Goal: Task Accomplishment & Management: Manage account settings

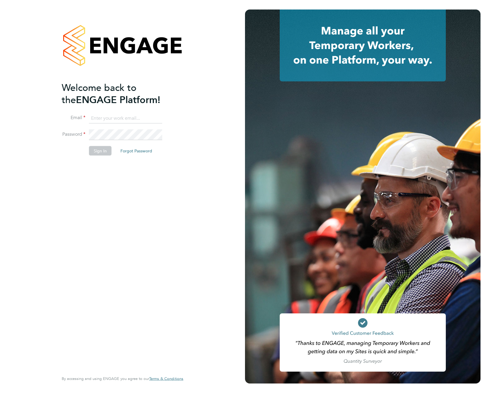
type input "support@engagelabs.io"
click at [102, 153] on button "Sign In" at bounding box center [100, 150] width 23 height 9
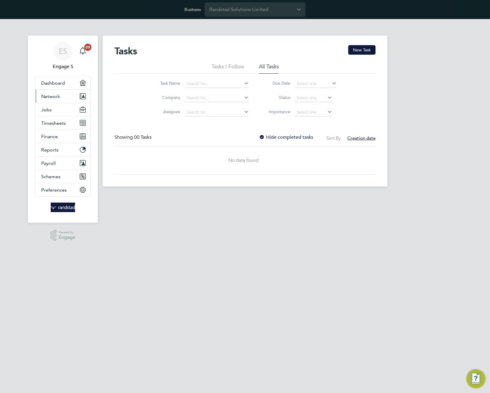
click at [55, 96] on span "Network" at bounding box center [50, 96] width 19 height 6
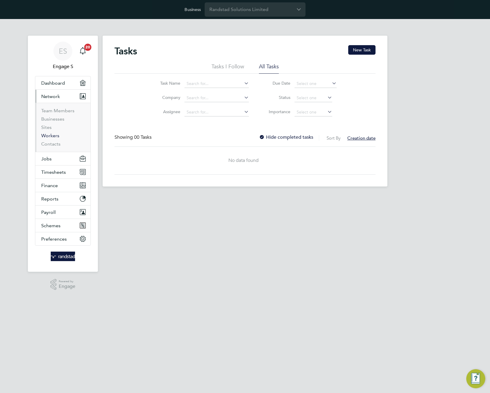
click at [46, 138] on link "Workers" at bounding box center [50, 136] width 18 height 6
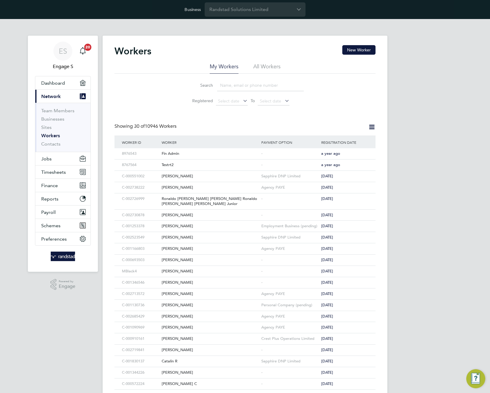
click at [271, 69] on li "All Workers" at bounding box center [266, 68] width 27 height 11
click at [369, 48] on button "New Worker" at bounding box center [359, 49] width 33 height 9
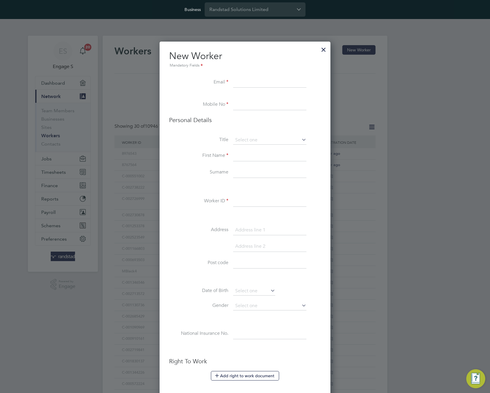
scroll to position [530, 171]
type input "[EMAIL_ADDRESS][DOMAIN_NAME]"
click at [280, 100] on input at bounding box center [269, 104] width 73 height 11
type input "[PHONE_NUMBER]"
click at [266, 140] on input at bounding box center [269, 140] width 73 height 9
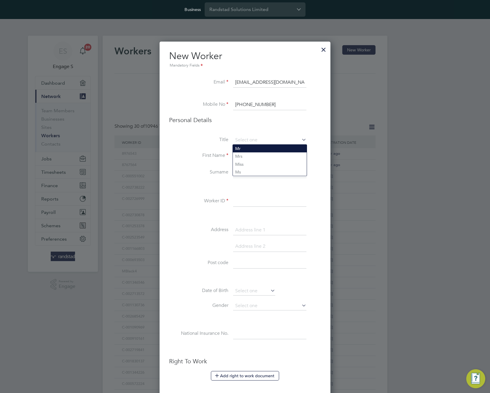
click at [257, 149] on li "Mr" at bounding box center [270, 149] width 74 height 8
type input "Mr"
click at [254, 156] on input at bounding box center [269, 155] width 73 height 11
type input "Test q"
click at [213, 197] on li "Worker ID" at bounding box center [245, 204] width 152 height 17
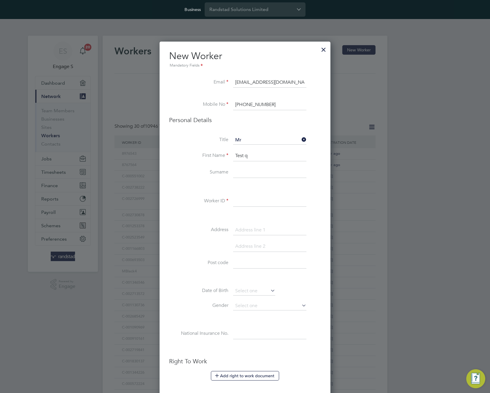
click at [246, 202] on input at bounding box center [269, 201] width 73 height 11
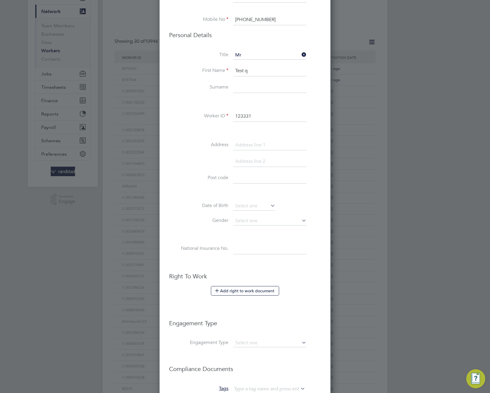
scroll to position [178, 0]
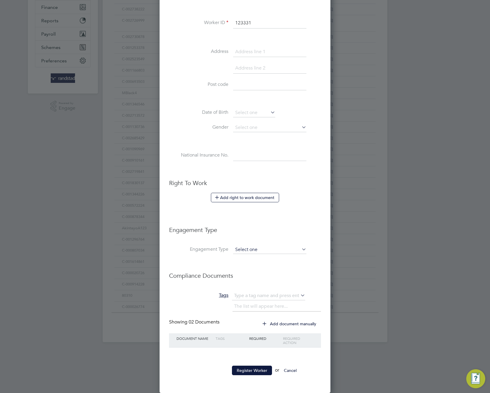
type input "123331"
click at [273, 251] on input at bounding box center [269, 249] width 73 height 8
click at [269, 269] on li "PAYE Direct" at bounding box center [270, 266] width 74 height 9
type input "PAYE Direct"
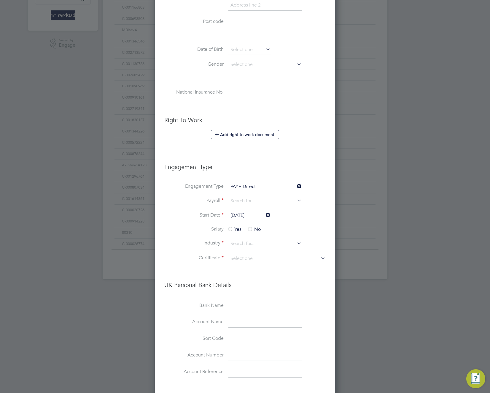
scroll to position [269, 0]
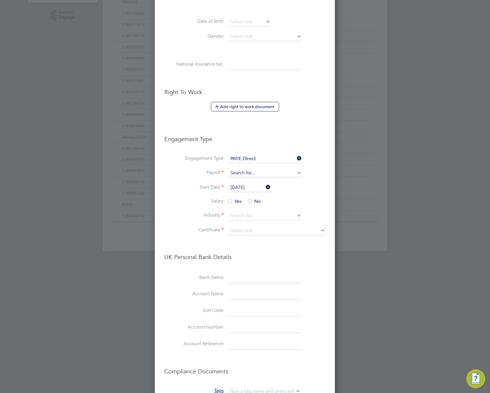
click at [259, 175] on input at bounding box center [265, 173] width 73 height 8
click at [259, 185] on li "Agency PAYE" at bounding box center [265, 181] width 74 height 9
type input "Agency PAYE"
click at [229, 200] on div at bounding box center [230, 202] width 6 height 6
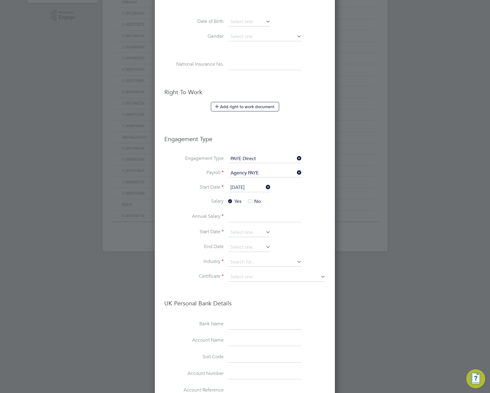
scroll to position [762, 181]
click at [253, 201] on span "No" at bounding box center [254, 201] width 14 height 6
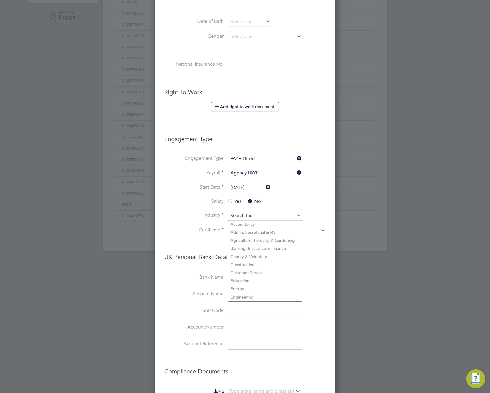
click at [252, 218] on input at bounding box center [265, 215] width 73 height 9
click at [246, 227] on li "Accountancy" at bounding box center [265, 224] width 74 height 8
type input "Accountancy"
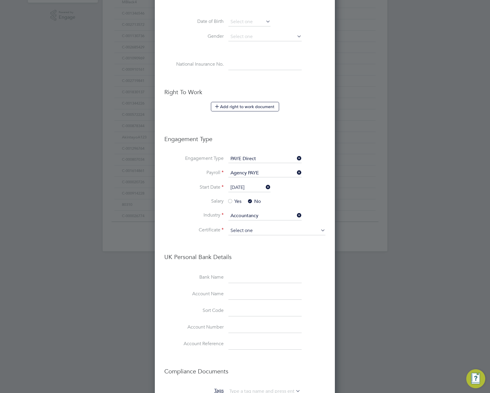
click at [243, 232] on input at bounding box center [277, 230] width 97 height 9
drag, startPoint x: 241, startPoint y: 239, endPoint x: 240, endPoint y: 243, distance: 4.0
click at [241, 239] on li "Yes, worker has a P45 certificate" at bounding box center [277, 239] width 98 height 8
type input "Yes, worker has a P45 certificate"
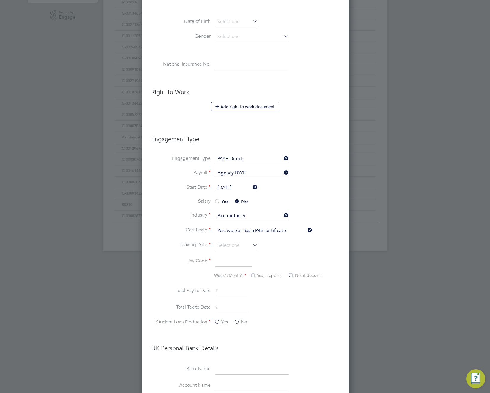
click at [232, 263] on input at bounding box center [233, 261] width 36 height 11
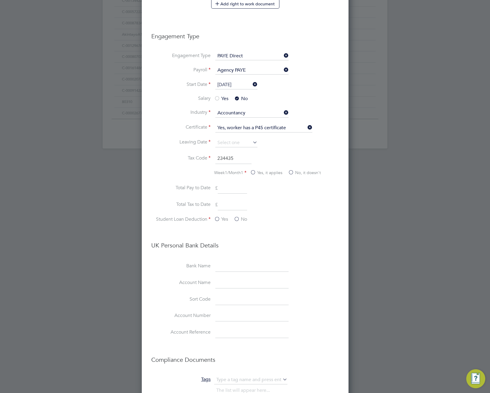
scroll to position [377, 0]
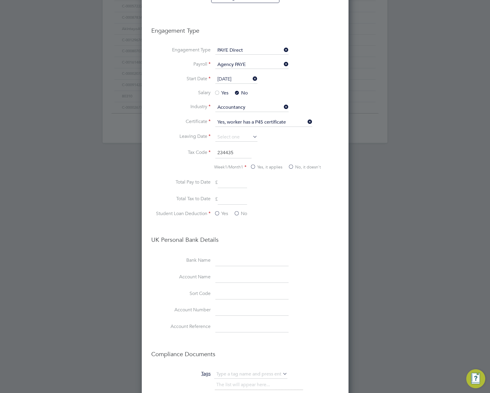
type input "234435"
click at [294, 166] on label "No, it doesn't" at bounding box center [304, 167] width 33 height 6
click at [0, 0] on input "No, it doesn't" at bounding box center [0, 0] width 0 height 0
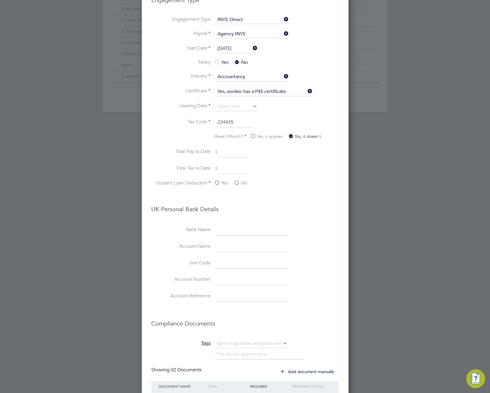
scroll to position [414, 0]
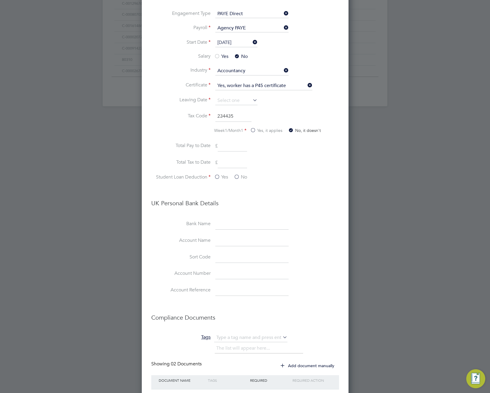
click at [234, 149] on input at bounding box center [232, 146] width 29 height 11
type input "222.00"
click at [236, 164] on input at bounding box center [232, 162] width 29 height 11
click at [238, 160] on input "2223" at bounding box center [232, 162] width 29 height 11
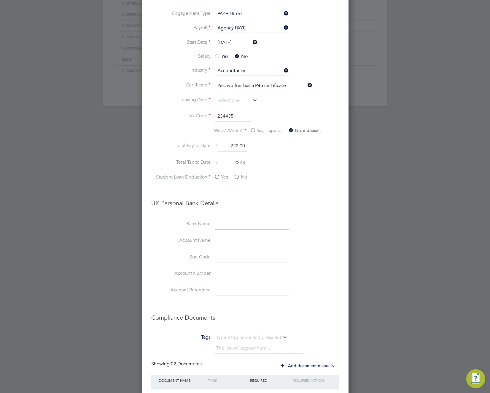
click at [238, 160] on input "2223" at bounding box center [232, 162] width 29 height 11
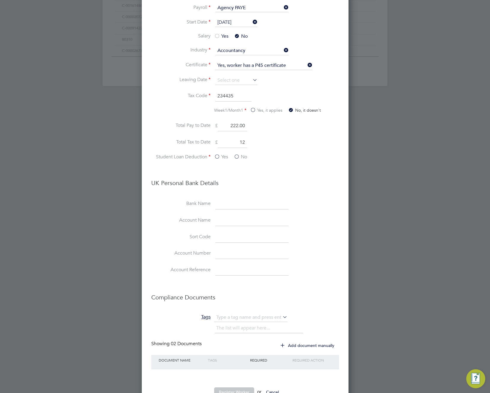
scroll to position [442, 0]
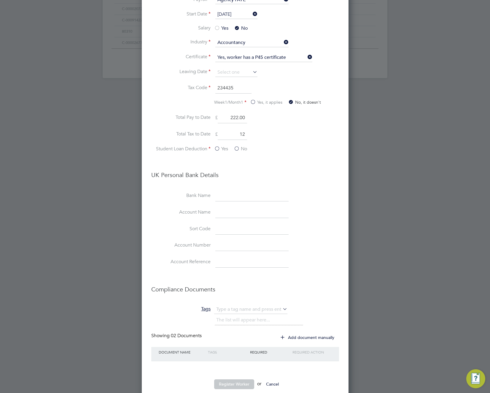
type input "12.00"
click at [235, 149] on label "No" at bounding box center [240, 149] width 13 height 6
click at [0, 0] on input "No" at bounding box center [0, 0] width 0 height 0
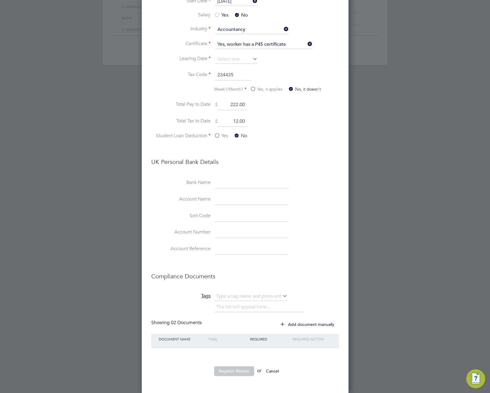
scroll to position [456, 0]
click at [237, 370] on button "Register Worker" at bounding box center [234, 369] width 40 height 9
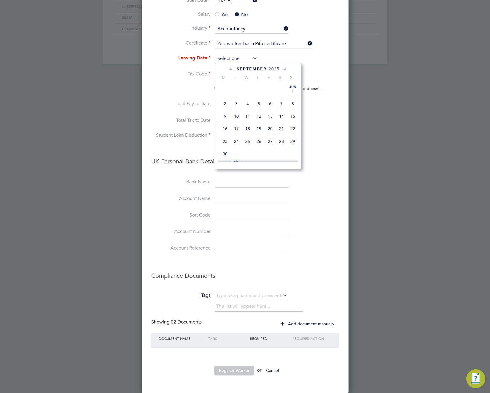
click at [228, 56] on input at bounding box center [236, 58] width 42 height 9
click at [237, 124] on span "22" at bounding box center [236, 120] width 11 height 11
type input "22 Jul 2025"
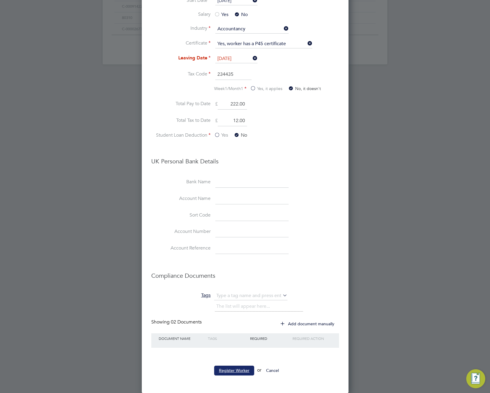
click at [241, 368] on button "Register Worker" at bounding box center [234, 369] width 40 height 9
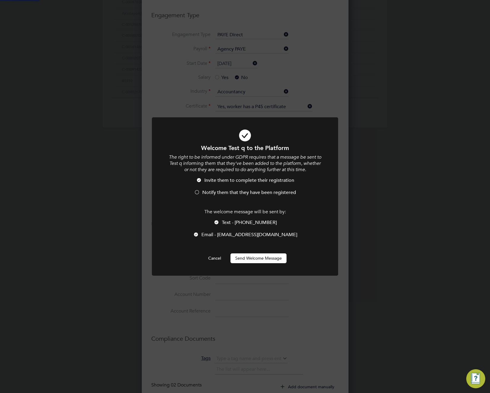
scroll to position [0, 0]
click at [229, 222] on span "Text - +381642253269" at bounding box center [249, 222] width 55 height 6
click at [217, 258] on button "Cancel" at bounding box center [215, 257] width 22 height 9
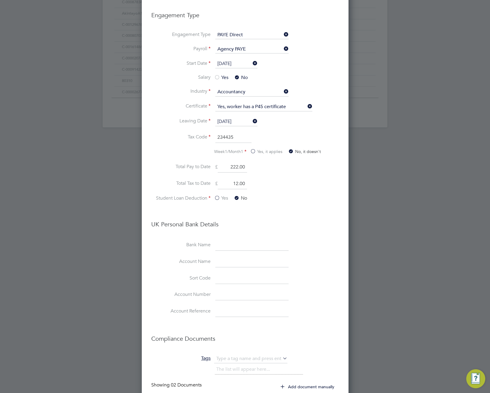
scroll to position [205, 0]
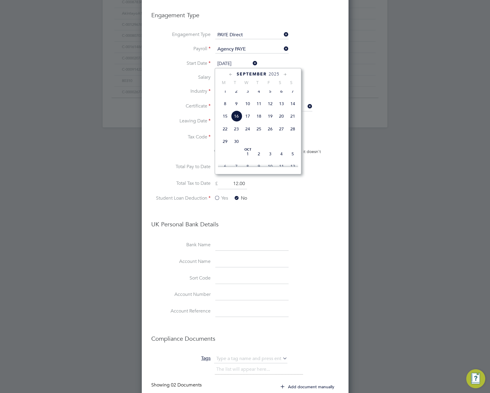
click at [233, 64] on input "16 Sep 2025" at bounding box center [236, 63] width 42 height 9
click at [225, 88] on span "Sep" at bounding box center [225, 86] width 11 height 3
type input "01 Sep 2025"
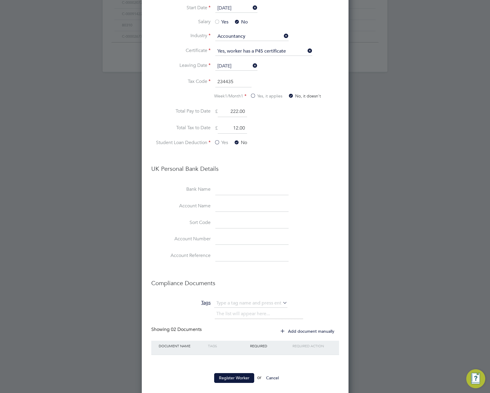
scroll to position [456, 0]
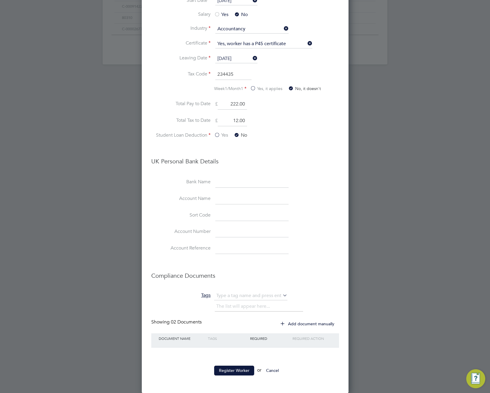
click at [226, 58] on input "22 Jul 2025" at bounding box center [236, 58] width 42 height 9
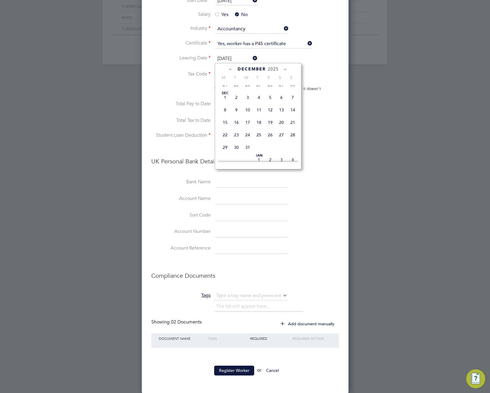
scroll to position [513, 0]
click at [249, 147] on span "31" at bounding box center [247, 140] width 11 height 11
type input "31 Dec 2025"
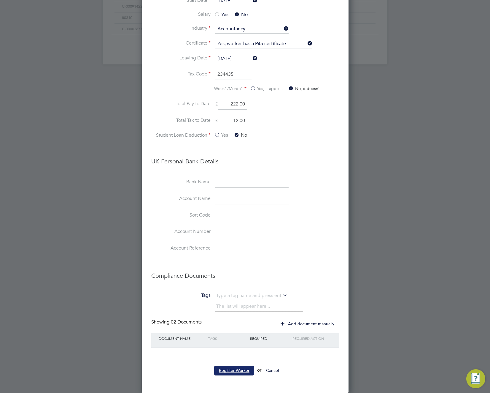
click at [230, 367] on button "Register Worker" at bounding box center [234, 369] width 40 height 9
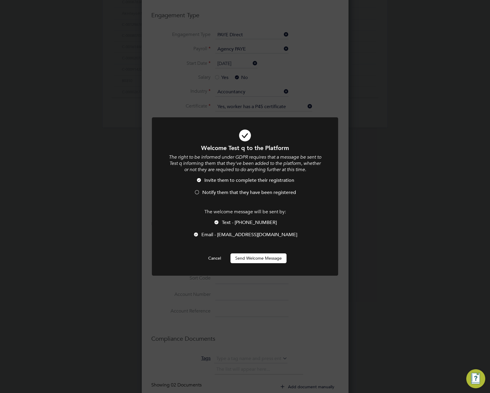
click at [240, 220] on span "Text - +381642253269" at bounding box center [249, 222] width 55 height 6
click at [280, 261] on button "Send Welcome Message" at bounding box center [259, 257] width 56 height 9
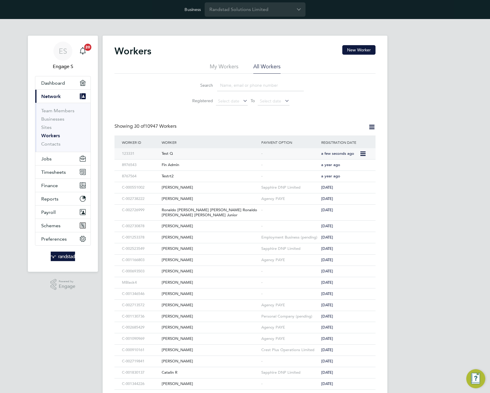
click at [188, 152] on div "Test Q" at bounding box center [210, 153] width 100 height 11
click at [263, 262] on div "Agency PAYE" at bounding box center [290, 259] width 60 height 11
click at [278, 13] on input "Randstad Solutions Limited" at bounding box center [255, 9] width 101 height 14
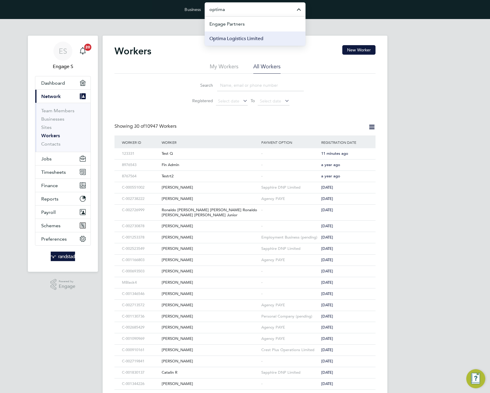
click at [274, 39] on li "Optima Logistics Limited" at bounding box center [255, 38] width 101 height 15
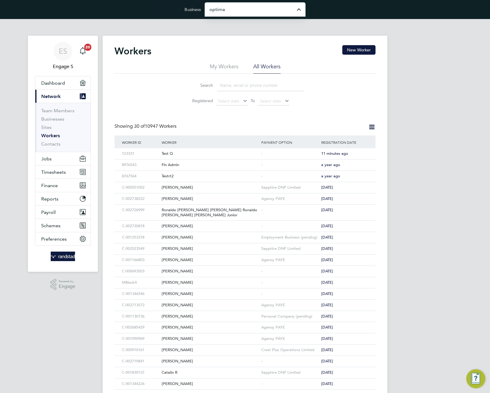
type input "Optima Logistics Limited"
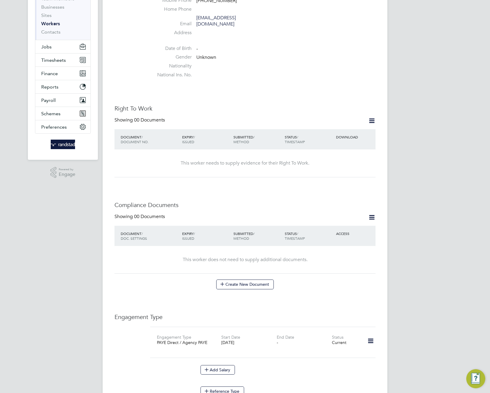
scroll to position [259, 0]
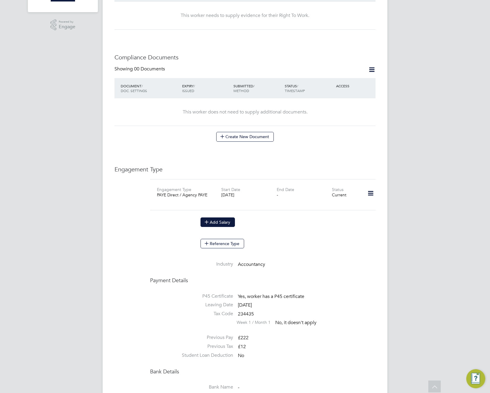
click at [222, 217] on button "Add Salary" at bounding box center [218, 221] width 34 height 9
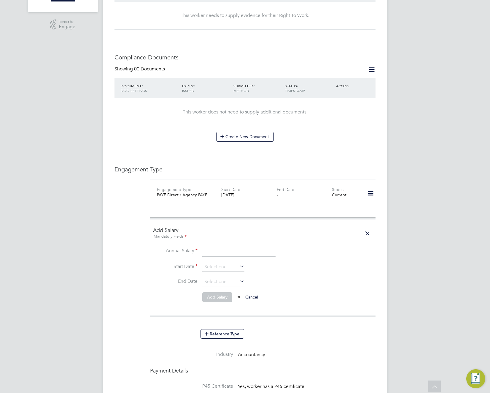
click at [224, 246] on input at bounding box center [238, 251] width 73 height 11
type input "wwet"
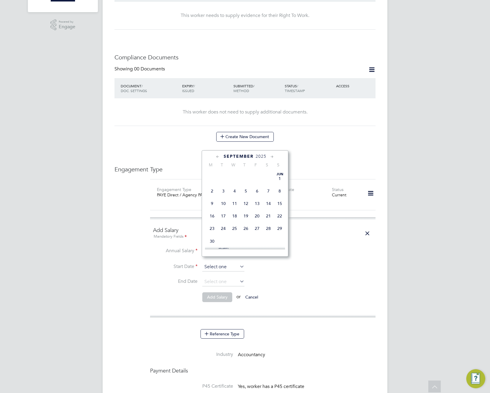
click at [215, 262] on input at bounding box center [223, 266] width 42 height 9
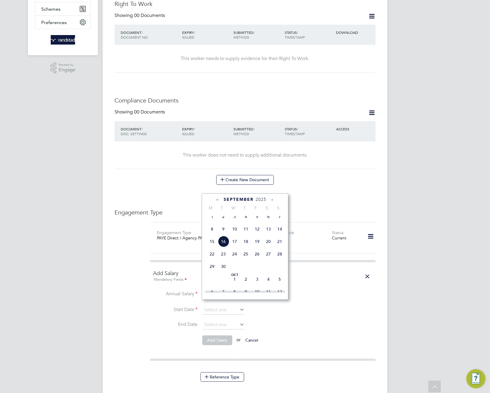
scroll to position [204, 0]
click at [213, 222] on span "Sep 1" at bounding box center [212, 217] width 11 height 11
type input "[DATE]"
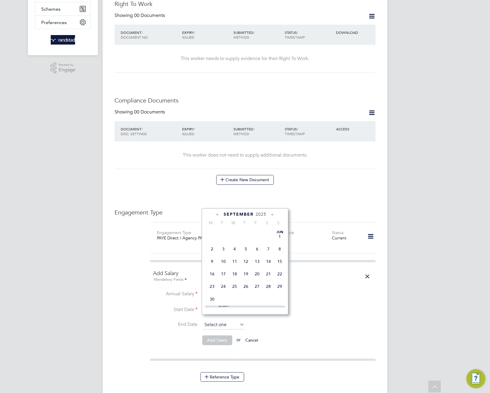
click at [228, 320] on input at bounding box center [223, 324] width 42 height 9
click at [281, 299] on span "5" at bounding box center [279, 293] width 11 height 11
type input "[DATE]"
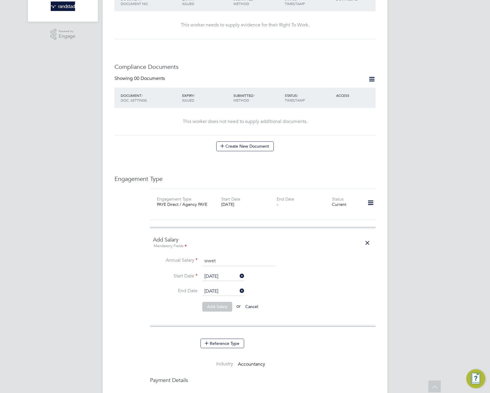
scroll to position [257, 0]
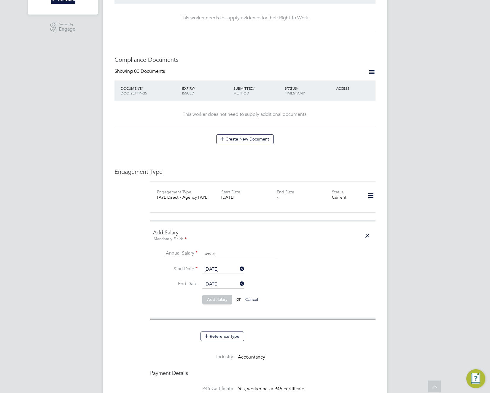
click at [229, 252] on input "wwet" at bounding box center [238, 253] width 73 height 11
type input "120000"
click at [216, 294] on button "Add Salary" at bounding box center [217, 298] width 30 height 9
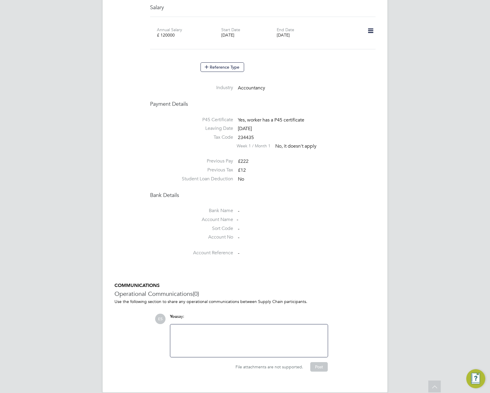
scroll to position [476, 0]
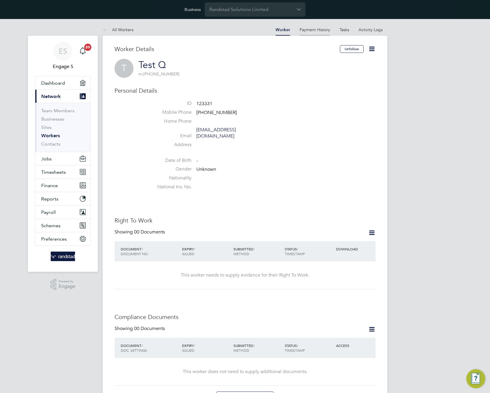
click at [313, 30] on link "Payment History" at bounding box center [315, 29] width 31 height 5
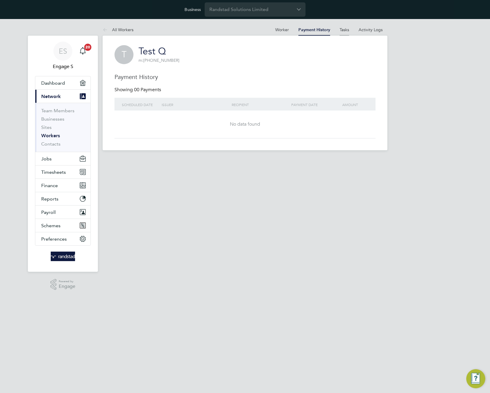
click at [347, 30] on link "Tasks" at bounding box center [344, 29] width 9 height 5
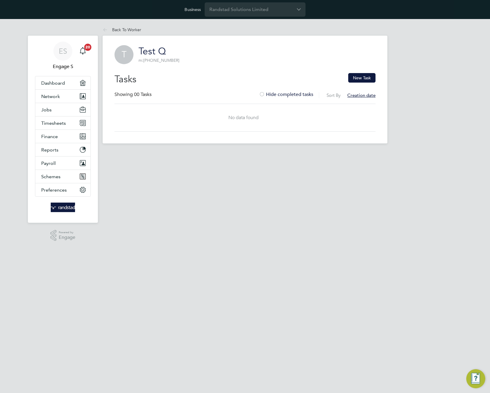
click at [372, 30] on div "Back To Worker Back To Worker T Test Q m: +381642253269 Tasks New Task Showing …" at bounding box center [245, 84] width 285 height 120
click at [379, 28] on div "Back To Worker Back To Worker T Test Q m: +381642253269 Tasks New Task Showing …" at bounding box center [245, 84] width 285 height 120
click at [128, 29] on link "Back To Worker" at bounding box center [122, 29] width 39 height 5
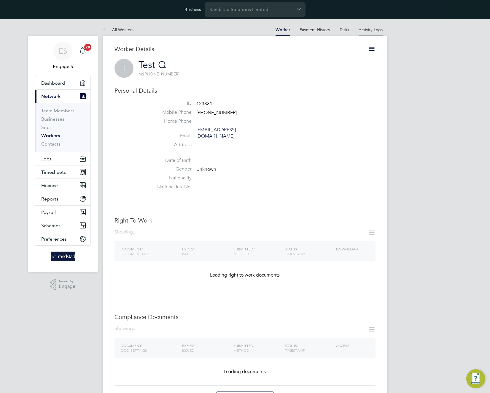
click at [371, 30] on link "Activity Logs" at bounding box center [371, 29] width 24 height 5
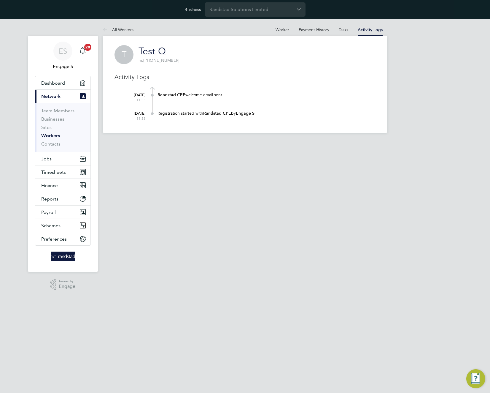
drag, startPoint x: 352, startPoint y: 30, endPoint x: 349, endPoint y: 31, distance: 3.6
click at [350, 31] on ul "Worker Payment History Tasks Activity Logs" at bounding box center [329, 30] width 117 height 12
click at [347, 30] on link "Tasks" at bounding box center [343, 29] width 9 height 5
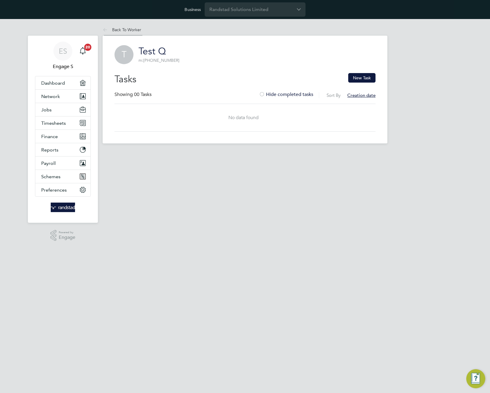
click at [126, 29] on link "Back To Worker" at bounding box center [122, 29] width 39 height 5
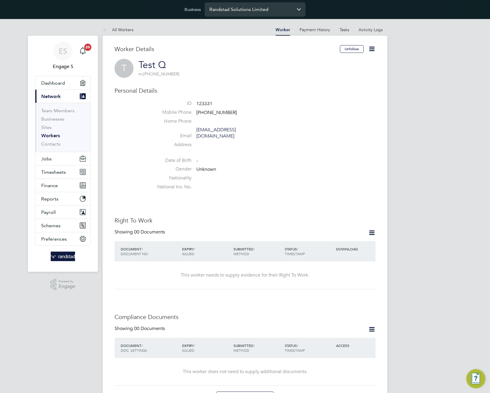
click at [273, 10] on input "Randstad Solutions Limited" at bounding box center [255, 9] width 101 height 14
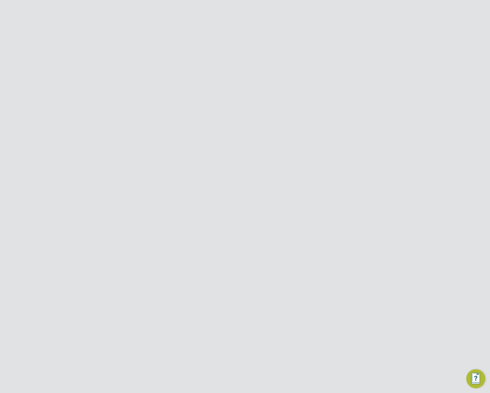
scroll to position [131, 164]
click at [265, 151] on button "Switch back" at bounding box center [277, 151] width 32 height 9
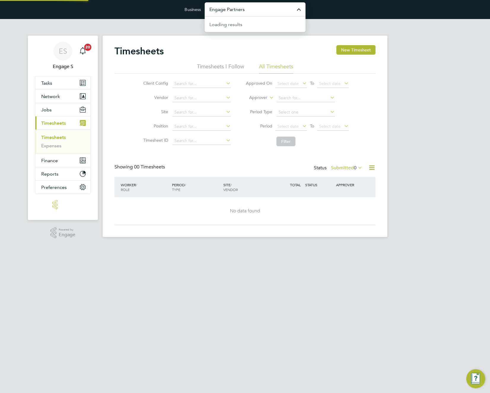
click at [267, 11] on input "Engage Partners" at bounding box center [255, 9] width 101 height 14
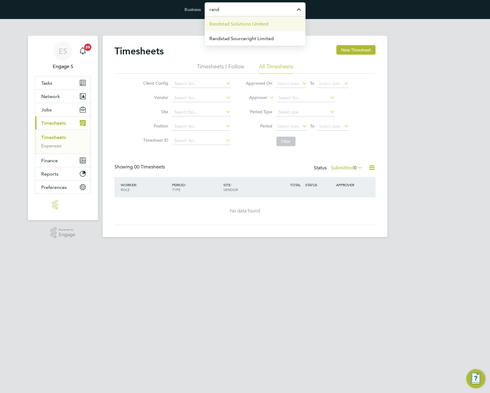
click at [266, 21] on span "Randstad Solutions Limited" at bounding box center [239, 23] width 59 height 7
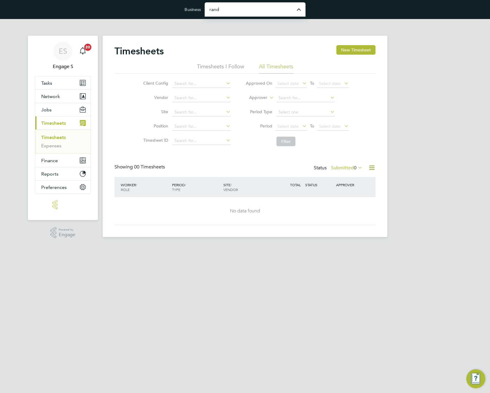
type input "Randstad Solutions Limited"
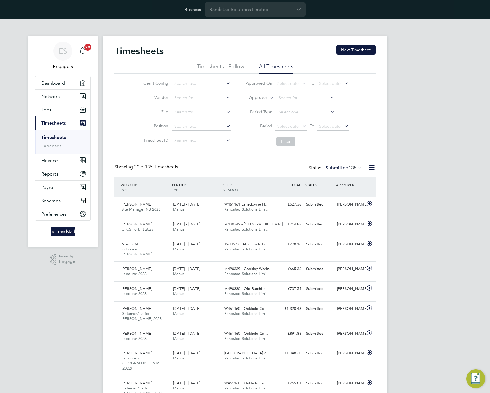
drag, startPoint x: 149, startPoint y: 170, endPoint x: 139, endPoint y: 171, distance: 10.1
click at [139, 171] on div "Showing 30 of 135 Timesheets Status Submitted 135" at bounding box center [245, 170] width 261 height 13
drag, startPoint x: 156, startPoint y: 167, endPoint x: 181, endPoint y: 166, distance: 24.7
click at [178, 166] on span "30 of 135 Timesheets" at bounding box center [156, 167] width 44 height 6
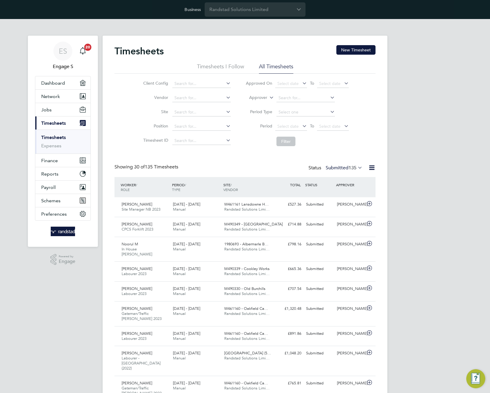
click at [165, 165] on span "30 of 135 Timesheets" at bounding box center [156, 167] width 44 height 6
click at [189, 167] on div "Showing 30 of 135 Timesheets Status Submitted 135" at bounding box center [245, 170] width 261 height 13
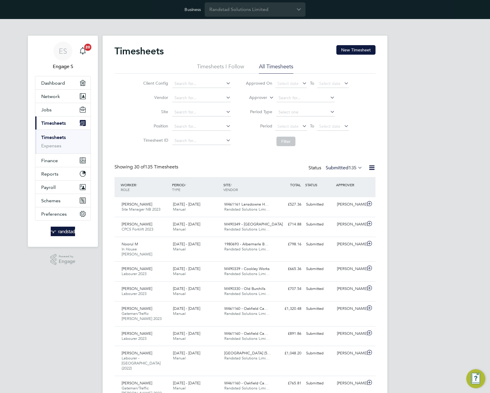
drag, startPoint x: 189, startPoint y: 167, endPoint x: 168, endPoint y: 165, distance: 21.7
click at [168, 165] on span "30 of 135 Timesheets" at bounding box center [156, 167] width 44 height 6
drag, startPoint x: 355, startPoint y: 85, endPoint x: 328, endPoint y: 71, distance: 30.7
click at [328, 71] on ul "Timesheets I Follow All Timesheets" at bounding box center [245, 68] width 261 height 11
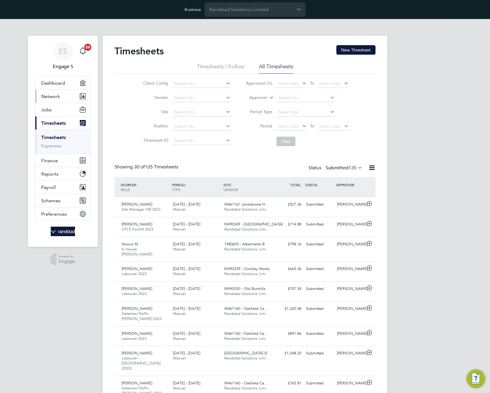
click at [57, 97] on span "Network" at bounding box center [50, 96] width 19 height 6
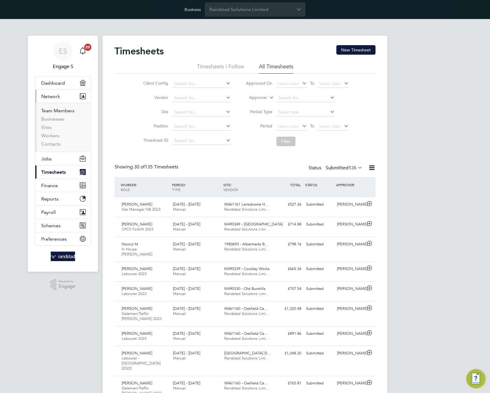
click at [53, 111] on link "Team Members" at bounding box center [57, 111] width 33 height 6
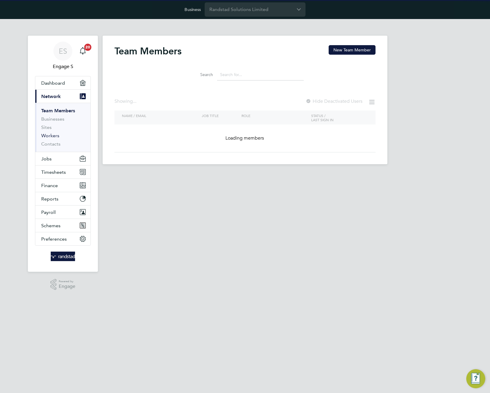
click at [48, 134] on link "Workers" at bounding box center [50, 136] width 18 height 6
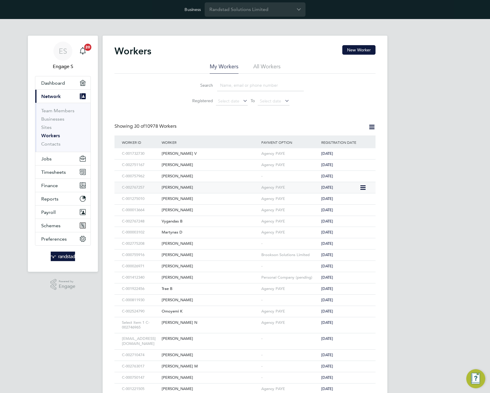
click at [268, 186] on div "Agency PAYE" at bounding box center [290, 187] width 60 height 11
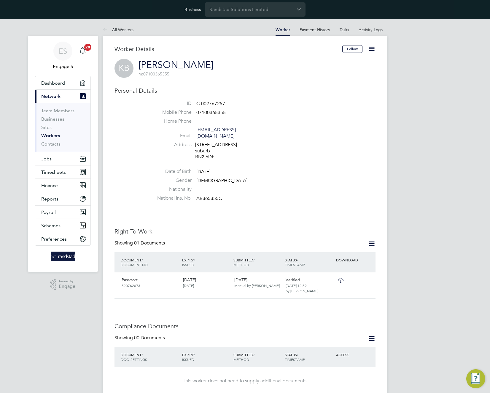
drag, startPoint x: 343, startPoint y: 30, endPoint x: 339, endPoint y: 34, distance: 5.5
click at [343, 30] on link "Tasks" at bounding box center [344, 29] width 9 height 5
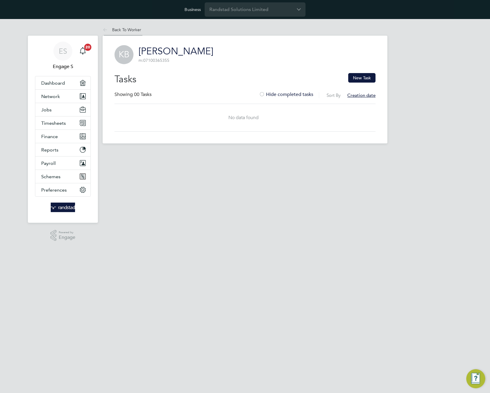
click at [117, 30] on link "Back To Worker" at bounding box center [122, 29] width 39 height 5
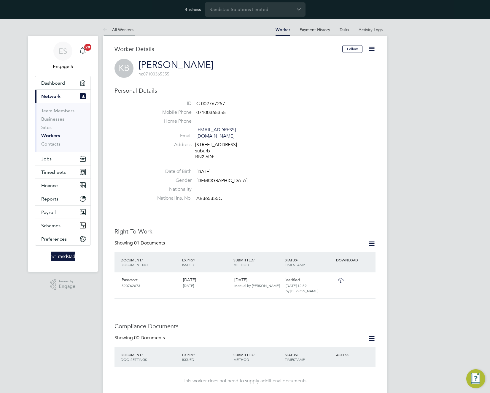
click at [120, 29] on link "All Workers" at bounding box center [118, 29] width 31 height 5
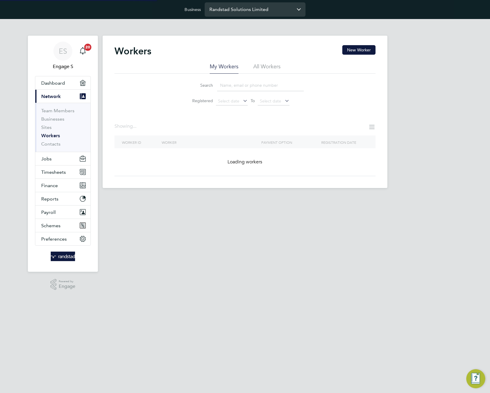
click at [246, 9] on input "Randstad Solutions Limited" at bounding box center [255, 9] width 101 height 14
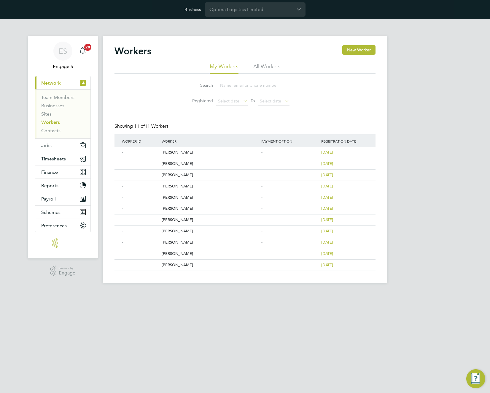
click at [268, 66] on li "All Workers" at bounding box center [266, 68] width 27 height 11
click at [194, 185] on div "Bogdan Alexandru L" at bounding box center [210, 186] width 100 height 11
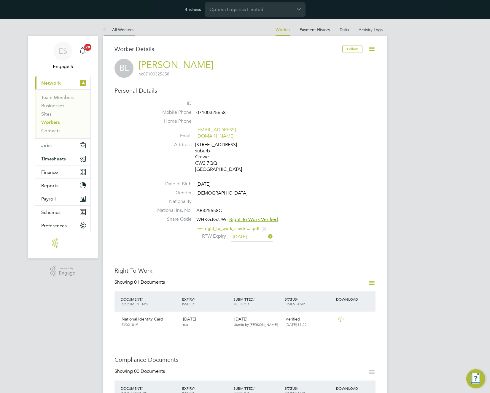
click at [125, 30] on link "All Workers" at bounding box center [118, 29] width 31 height 5
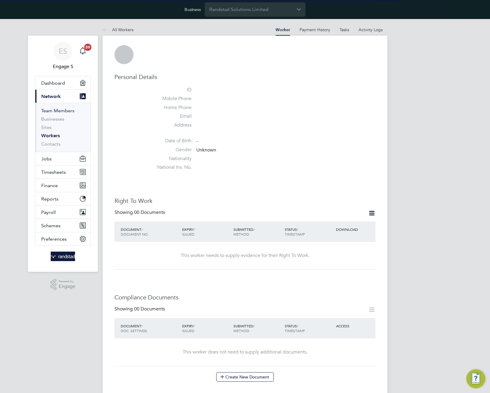
click at [57, 111] on link "Team Members" at bounding box center [57, 111] width 33 height 6
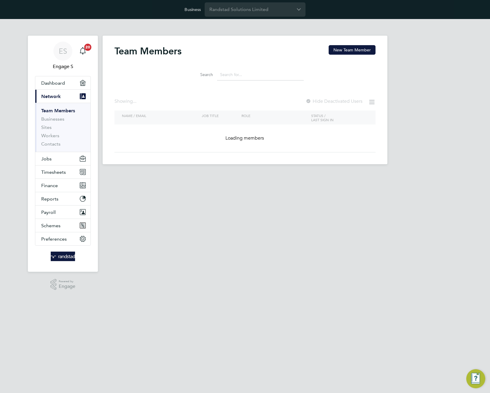
click at [237, 73] on input at bounding box center [260, 75] width 87 height 12
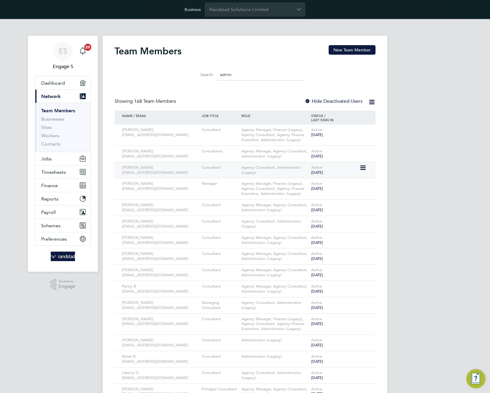
type input "admin"
click at [364, 168] on icon at bounding box center [363, 167] width 6 height 7
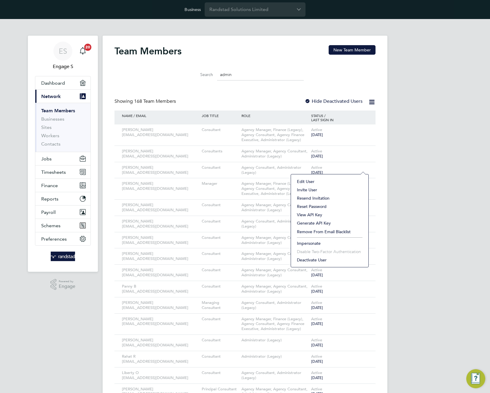
click at [304, 242] on li "Impersonate" at bounding box center [330, 243] width 72 height 8
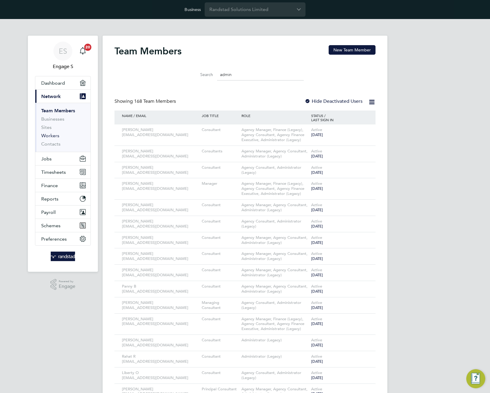
click at [45, 135] on link "Workers" at bounding box center [50, 136] width 18 height 6
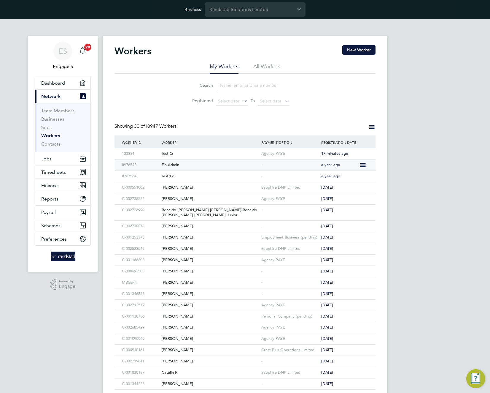
click at [169, 165] on div "Fin Admin" at bounding box center [210, 164] width 100 height 11
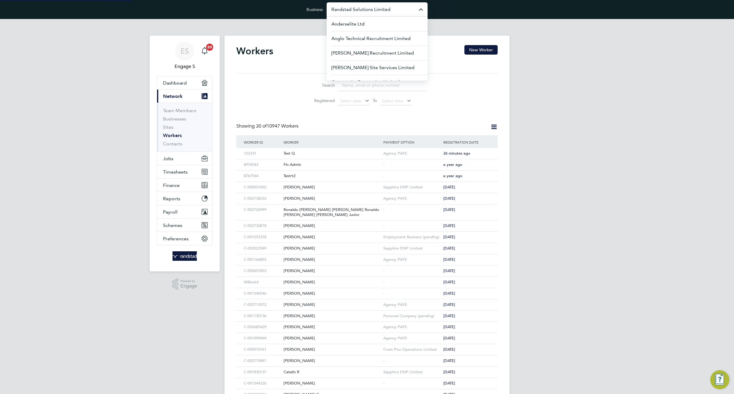
click at [381, 11] on input "Randstad Solutions Limited" at bounding box center [377, 9] width 101 height 14
click at [380, 38] on span "Countryside Properties (UK) Limited" at bounding box center [369, 38] width 77 height 7
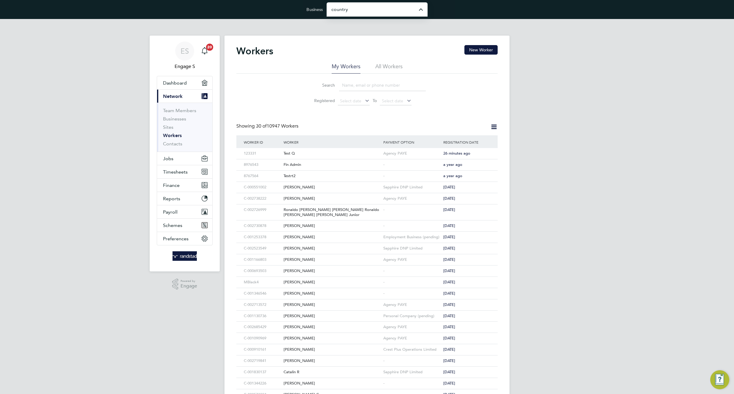
type input "Countryside Properties (UK) Limited"
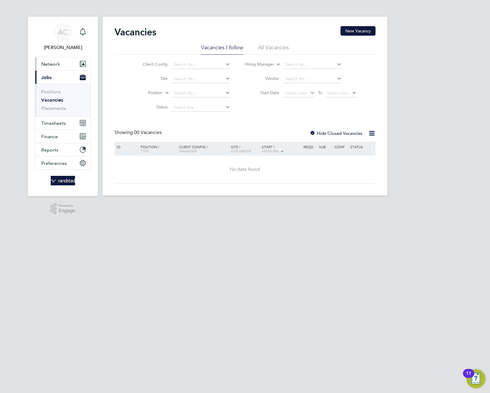
click at [57, 66] on span "Network" at bounding box center [50, 64] width 19 height 6
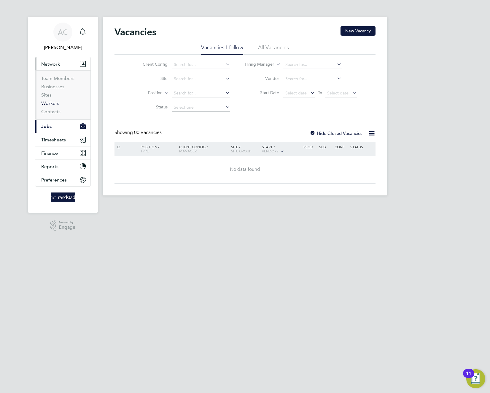
click at [51, 102] on link "Workers" at bounding box center [50, 103] width 18 height 6
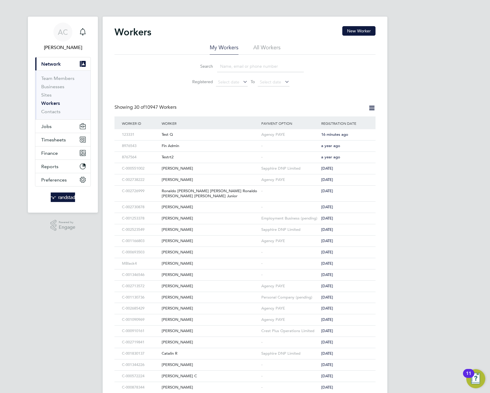
click at [264, 45] on li "All Workers" at bounding box center [266, 49] width 27 height 11
click at [168, 148] on div "Fin Admin" at bounding box center [210, 145] width 100 height 11
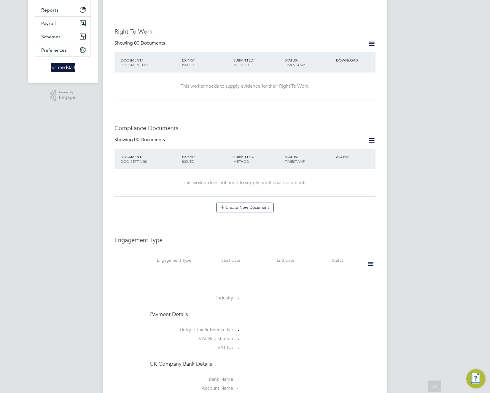
scroll to position [262, 0]
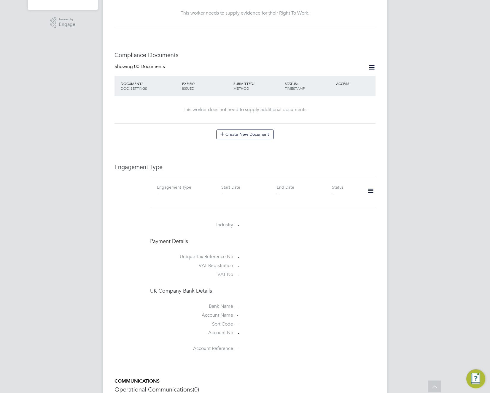
click at [370, 186] on icon at bounding box center [371, 191] width 10 height 14
click at [329, 211] on li "Add Engagement Type" at bounding box center [340, 210] width 67 height 8
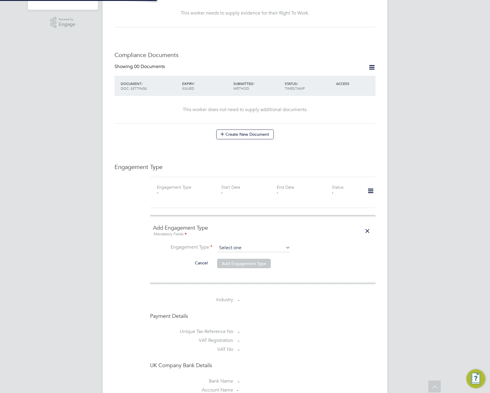
click at [257, 244] on input at bounding box center [253, 248] width 73 height 8
click at [241, 258] on li "PAYE Direct" at bounding box center [254, 259] width 74 height 9
type input "PAYE Direct"
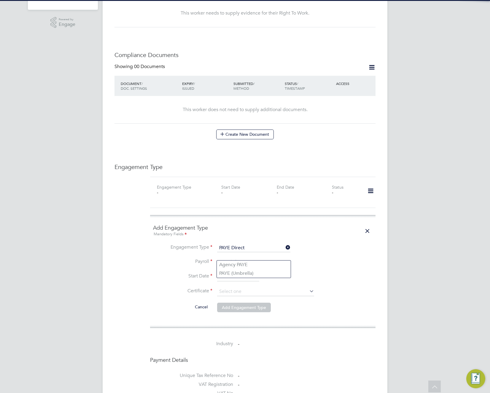
click at [241, 258] on input at bounding box center [253, 262] width 73 height 8
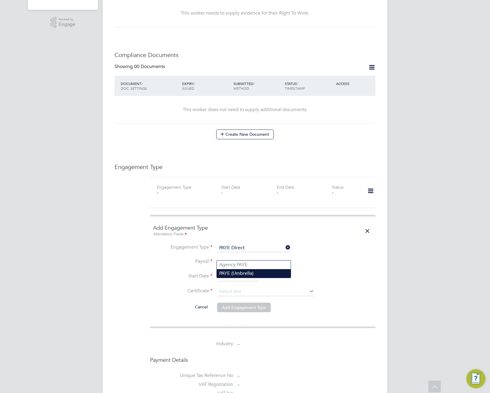
click at [261, 272] on li "PAYE (Umbrella)" at bounding box center [254, 273] width 74 height 9
type input "PAYE (Umbrella)"
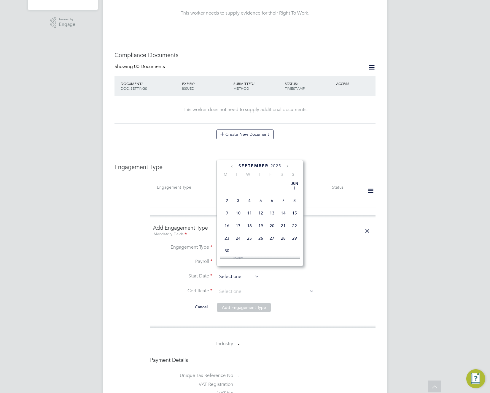
scroll to position [205, 0]
click at [244, 272] on input at bounding box center [238, 276] width 42 height 9
click at [345, 263] on li "Payroll PAYE (Umbrella)" at bounding box center [263, 265] width 220 height 14
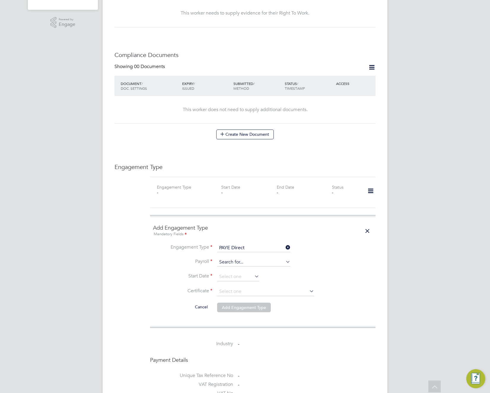
click at [264, 258] on input at bounding box center [253, 262] width 73 height 8
click at [255, 271] on li "PAYE (Umbrella)" at bounding box center [254, 273] width 74 height 9
type input "PAYE (Umbrella)"
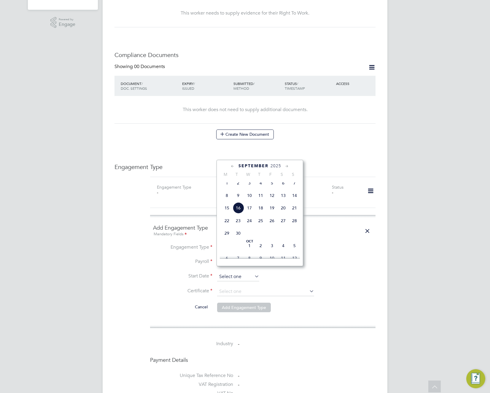
click at [251, 272] on input at bounding box center [238, 276] width 42 height 9
click at [228, 180] on span "Sep" at bounding box center [226, 178] width 11 height 3
type input "[DATE]"
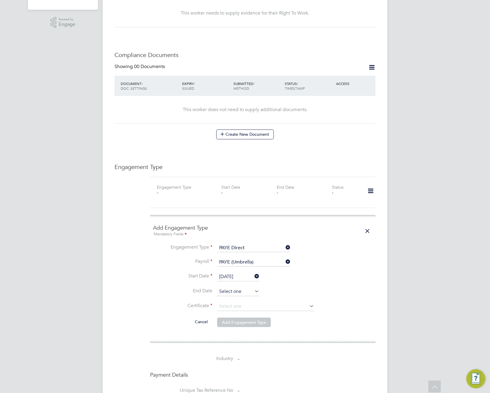
click at [247, 289] on input at bounding box center [238, 291] width 42 height 9
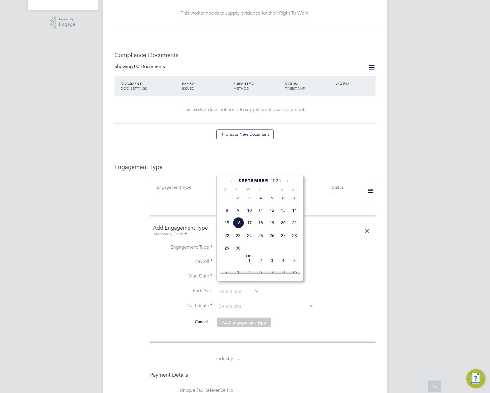
click at [287, 305] on li "Certificate" at bounding box center [263, 309] width 220 height 15
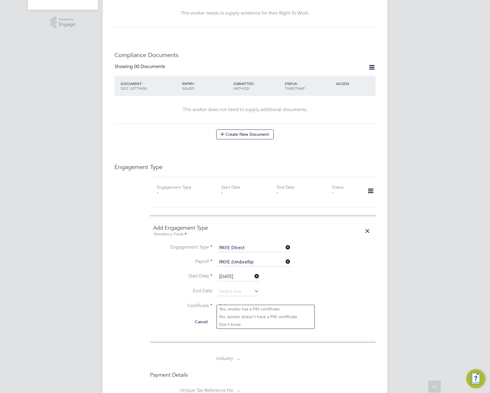
click at [290, 302] on input at bounding box center [265, 306] width 97 height 9
click at [281, 323] on li "Don't know" at bounding box center [266, 324] width 98 height 8
type input "Don't know"
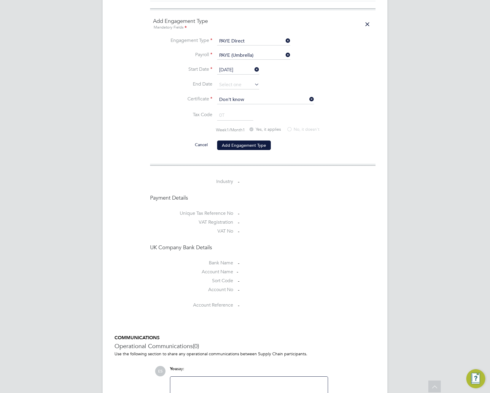
scroll to position [523, 0]
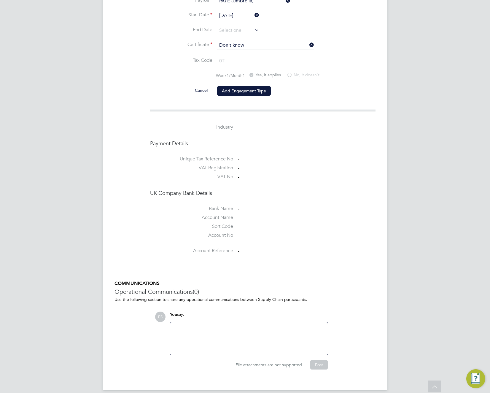
drag, startPoint x: 247, startPoint y: 85, endPoint x: 243, endPoint y: 87, distance: 4.5
click at [247, 86] on button "Add Engagement Type" at bounding box center [244, 90] width 54 height 9
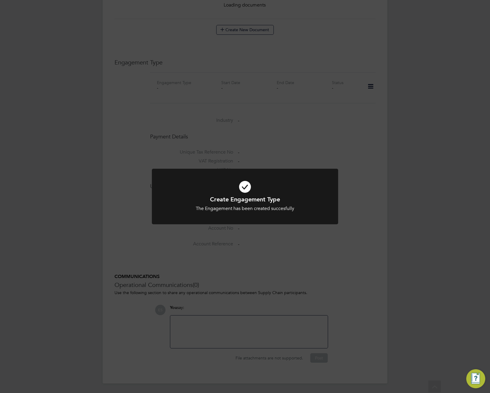
scroll to position [361, 0]
click at [344, 278] on div "Create Engagement Type The Engagement has been created succesfully Cancel Okay" at bounding box center [245, 196] width 490 height 393
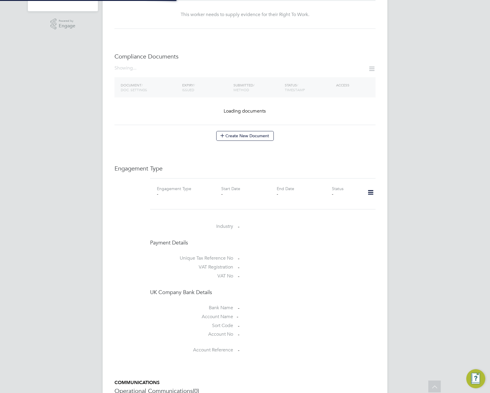
scroll to position [247, 0]
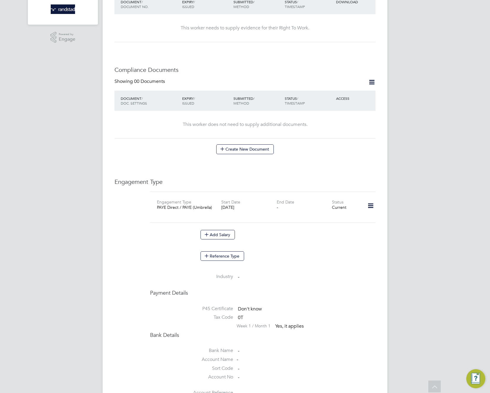
click at [396, 169] on div "ES Engage S Notifications 20 Applications: Dashboard Current page: Network Team…" at bounding box center [245, 156] width 490 height 769
click at [370, 202] on icon at bounding box center [371, 206] width 10 height 14
click at [283, 275] on li "Industry -" at bounding box center [263, 277] width 226 height 9
click at [229, 251] on button "Reference Type" at bounding box center [223, 255] width 44 height 9
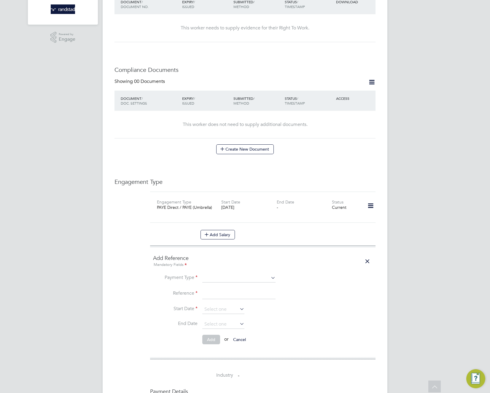
scroll to position [248, 0]
click at [284, 229] on div "Add Salary" at bounding box center [288, 233] width 175 height 9
click at [366, 253] on icon at bounding box center [367, 260] width 10 height 14
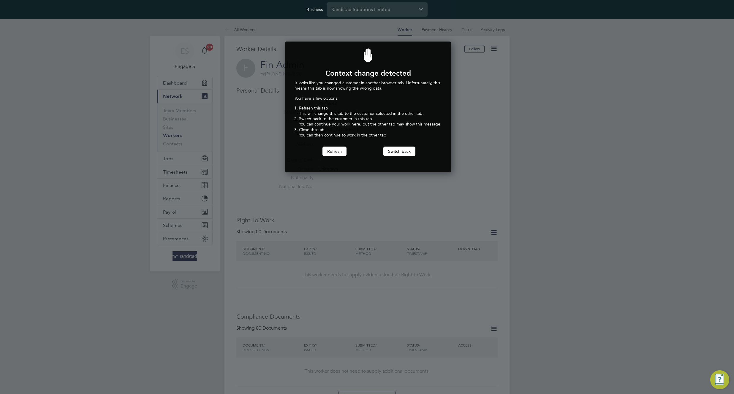
scroll to position [131, 164]
click at [386, 15] on input "Randstad Solutions Limited" at bounding box center [377, 9] width 101 height 14
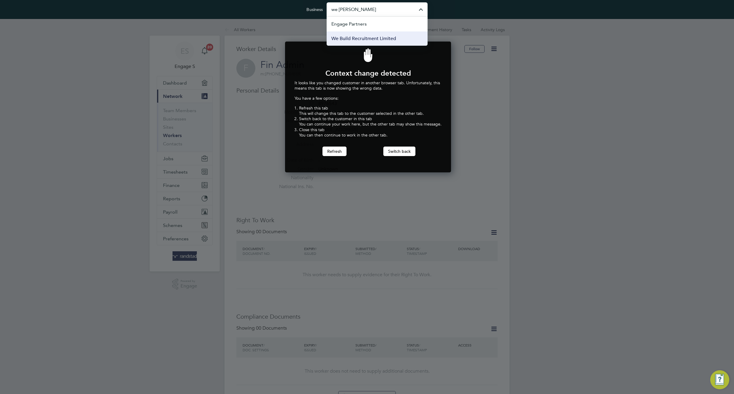
click at [381, 40] on span "We Build Recruitment Limited" at bounding box center [363, 38] width 65 height 7
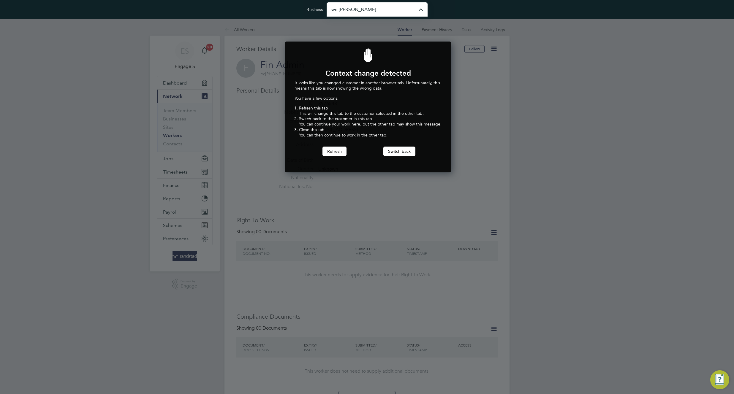
type input "We Build Recruitment Limited"
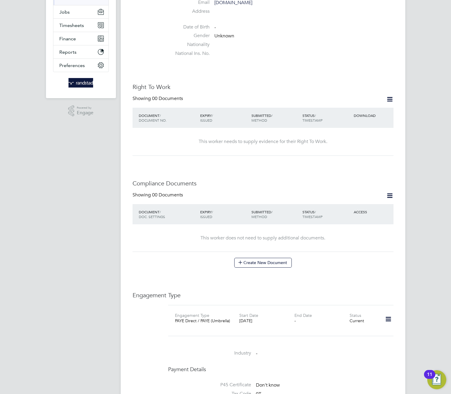
scroll to position [261, 0]
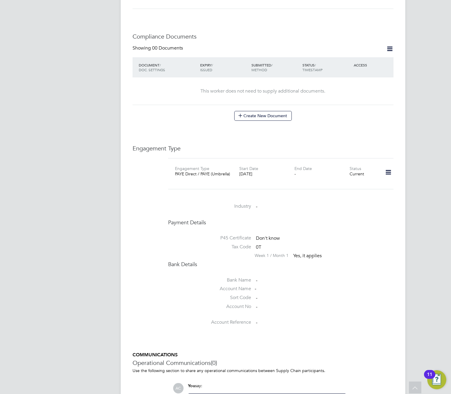
drag, startPoint x: 176, startPoint y: 167, endPoint x: 280, endPoint y: 171, distance: 104.0
click at [280, 171] on div "Engagement Type PAYE Direct / PAYE (Umbrella) Start Date [DATE] End Date - Stat…" at bounding box center [281, 174] width 230 height 17
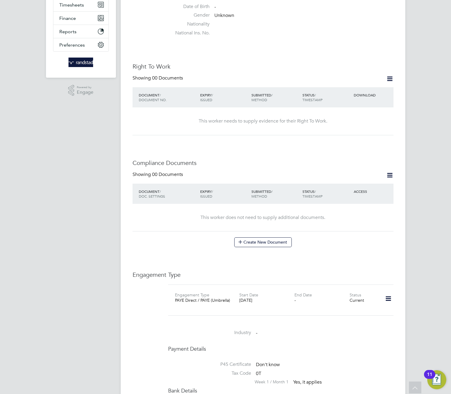
scroll to position [0, 0]
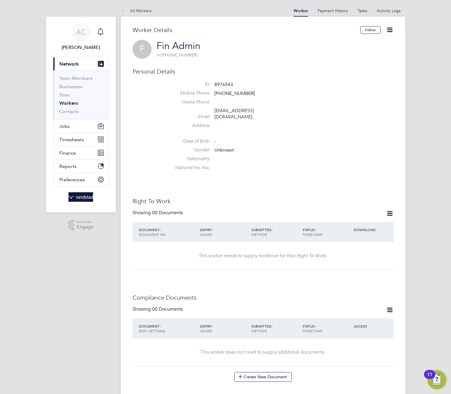
click at [342, 128] on ul "ID 8976543 Mobile Phone [PHONE_NUMBER] Home Phone Email [EMAIL_ADDRESS][DOMAIN_…" at bounding box center [281, 127] width 226 height 92
click at [339, 138] on li "Date of Birth -" at bounding box center [281, 142] width 226 height 9
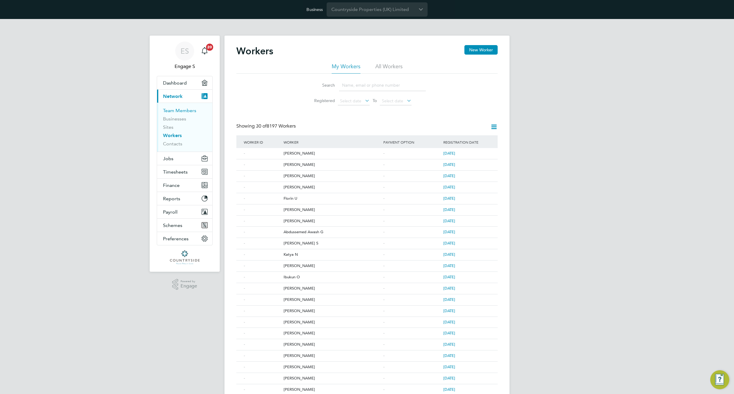
click at [180, 111] on link "Team Members" at bounding box center [179, 111] width 33 height 6
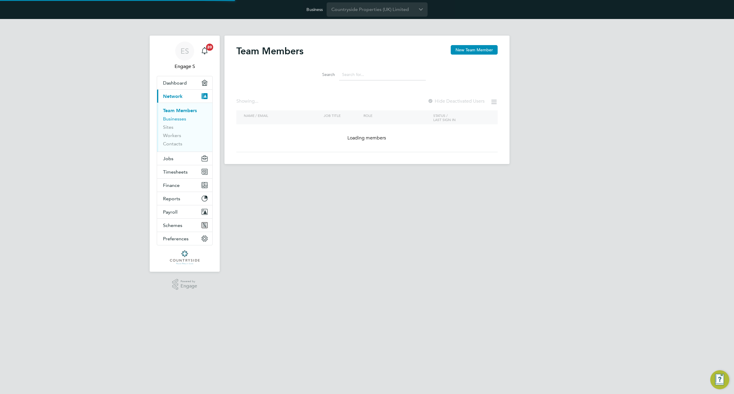
click at [177, 117] on link "Businesses" at bounding box center [174, 119] width 23 height 6
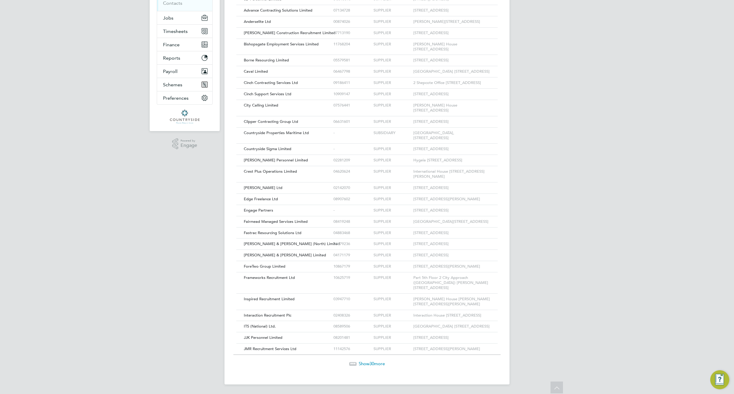
click at [373, 363] on span "30" at bounding box center [371, 364] width 5 height 6
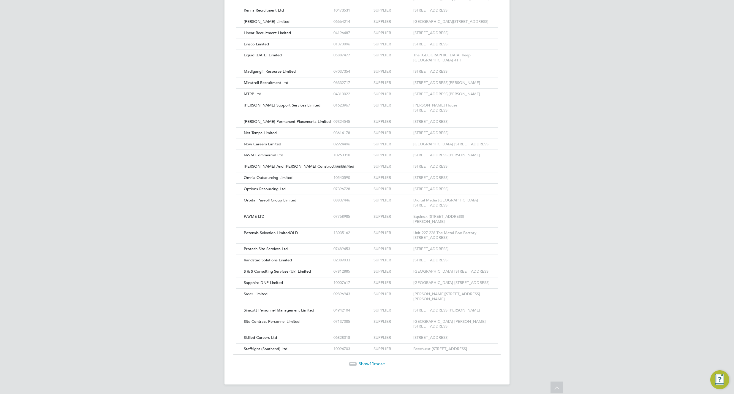
click at [379, 362] on span "Show 11 more" at bounding box center [372, 364] width 26 height 6
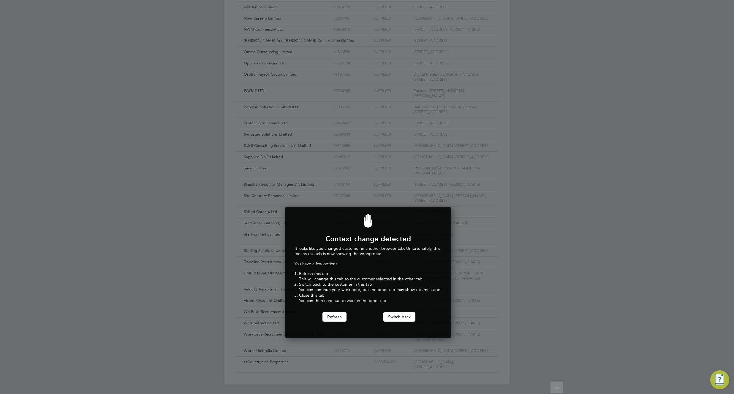
scroll to position [131, 164]
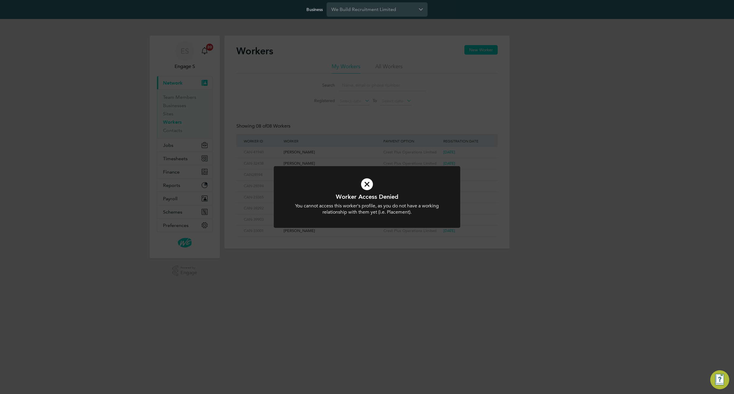
click at [563, 116] on div "Worker Access Denied You cannot access this worker's profile, as you do not hav…" at bounding box center [367, 197] width 734 height 394
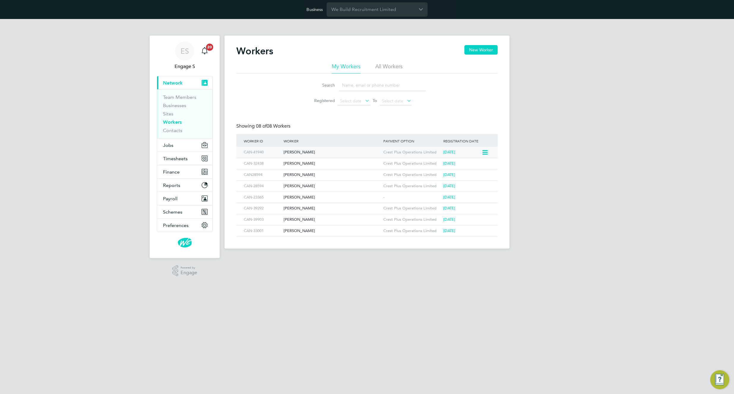
click at [291, 152] on div "[PERSON_NAME]" at bounding box center [332, 152] width 100 height 11
click at [301, 197] on div "[PERSON_NAME]" at bounding box center [332, 197] width 100 height 11
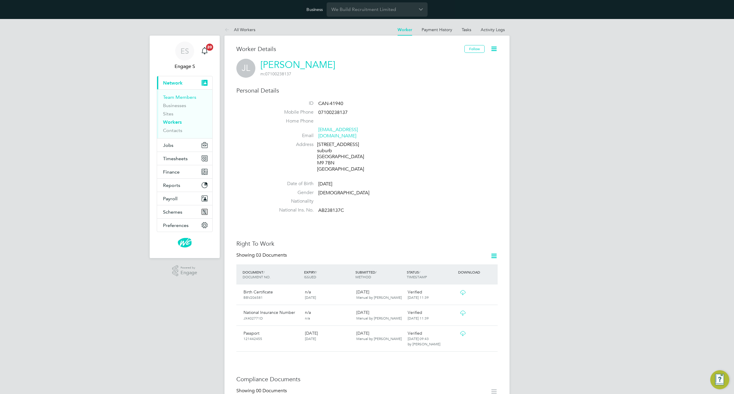
click at [177, 96] on link "Team Members" at bounding box center [179, 97] width 33 height 6
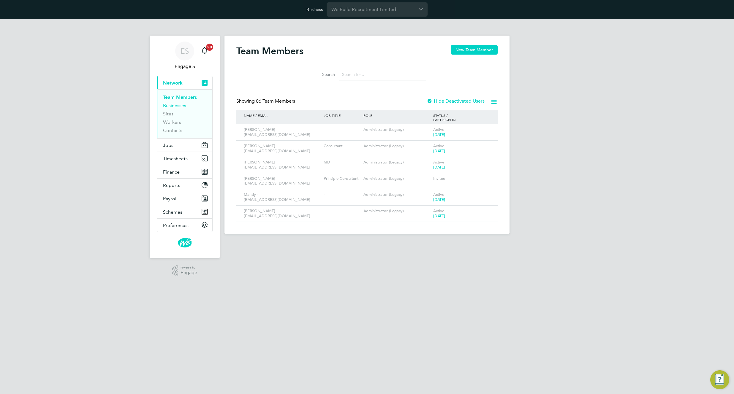
click at [173, 107] on link "Businesses" at bounding box center [174, 106] width 23 height 6
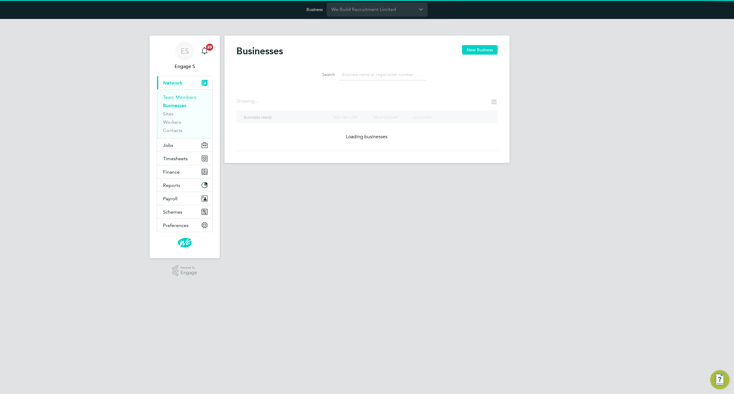
click at [180, 96] on link "Team Members" at bounding box center [179, 97] width 33 height 6
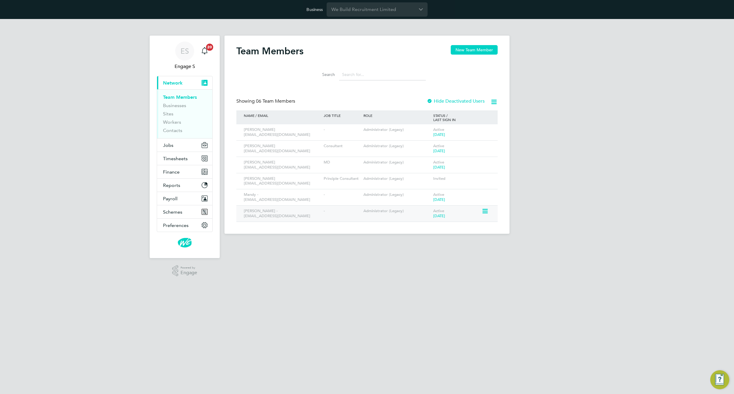
click at [492, 210] on div "[PERSON_NAME] - [EMAIL_ADDRESS][DOMAIN_NAME] - Administrator (Legacy) Active [D…" at bounding box center [366, 213] width 261 height 16
click at [484, 212] on icon at bounding box center [484, 211] width 6 height 7
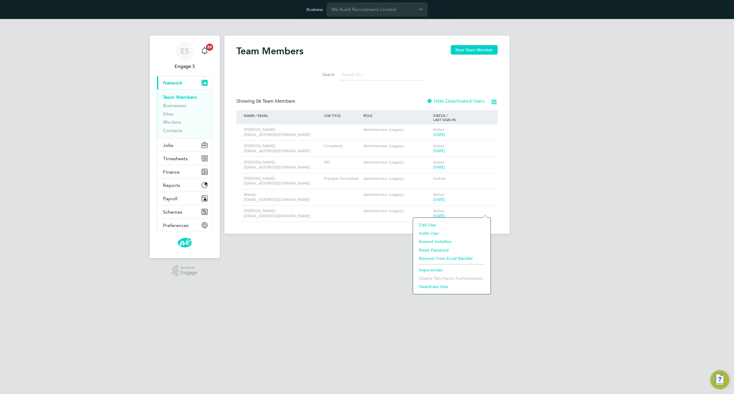
click at [432, 272] on li "Impersonate" at bounding box center [452, 270] width 72 height 8
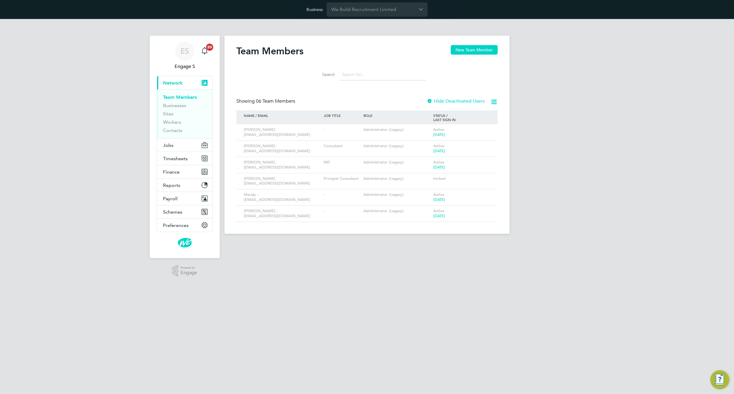
click at [392, 34] on app-barbie "Team Members New Team Member Search Showing 06 Team Members Hide Deactivated Us…" at bounding box center [366, 126] width 285 height 215
click at [174, 105] on link "Businesses" at bounding box center [174, 106] width 23 height 6
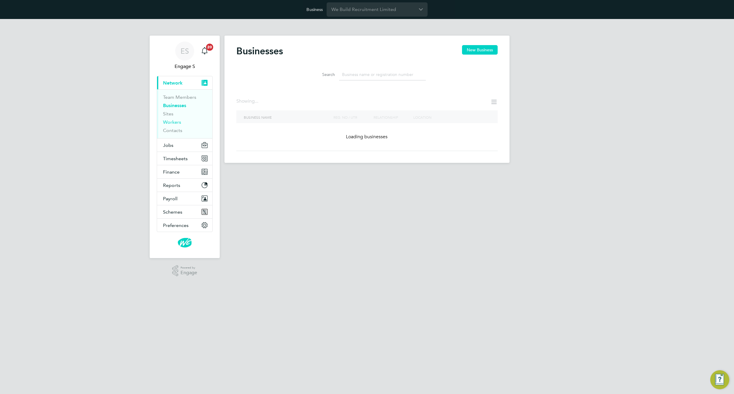
click at [172, 123] on link "Workers" at bounding box center [172, 122] width 18 height 6
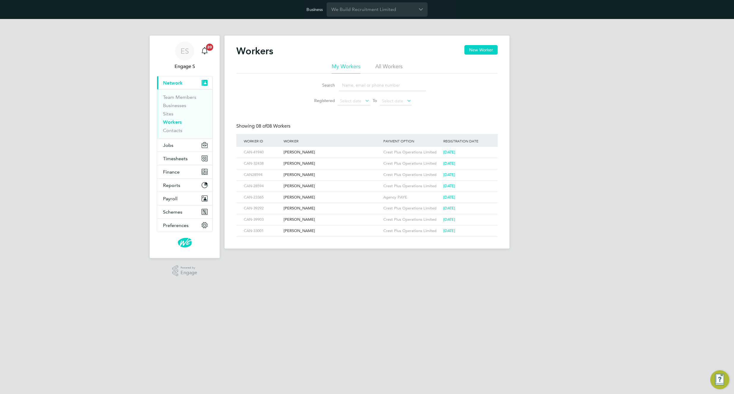
click at [381, 66] on li "All Workers" at bounding box center [388, 68] width 27 height 11
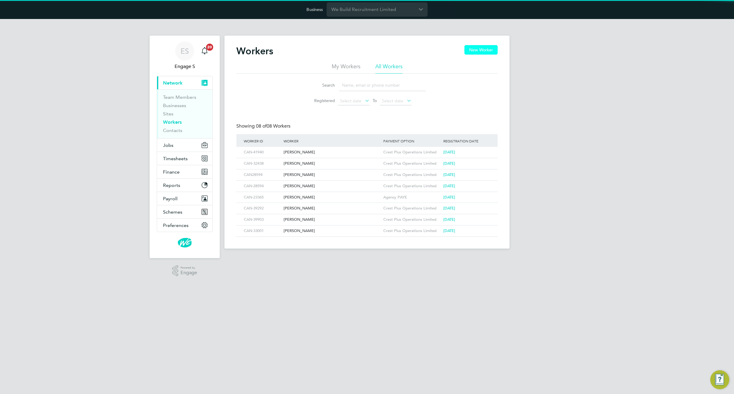
click at [483, 49] on button "New Worker" at bounding box center [480, 49] width 33 height 9
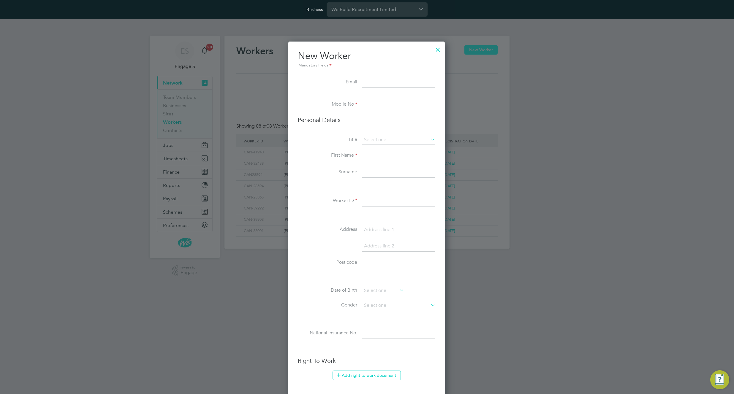
scroll to position [502, 157]
type input "aiu;dhtzjgns,[DOMAIN_NAME]"
click at [364, 118] on h3 "Personal Details" at bounding box center [366, 120] width 137 height 8
click at [373, 105] on input at bounding box center [398, 104] width 73 height 11
type input "[PHONE_NUMBER]"
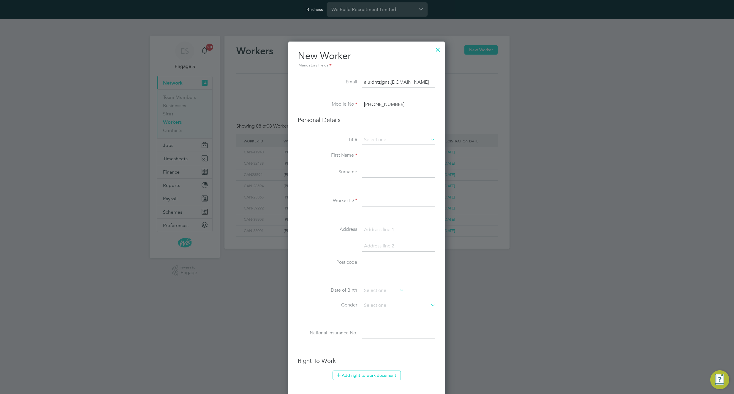
click at [368, 159] on input at bounding box center [398, 155] width 73 height 11
click at [347, 196] on li "Worker ID" at bounding box center [366, 204] width 137 height 17
click at [369, 154] on input "LUkt" at bounding box center [398, 155] width 73 height 11
type input "Lukas"
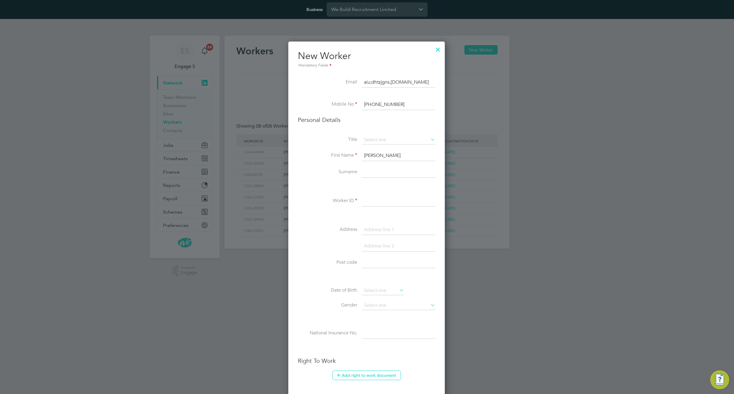
click at [334, 201] on label "Worker ID" at bounding box center [327, 201] width 59 height 6
click at [375, 203] on input at bounding box center [398, 201] width 73 height 11
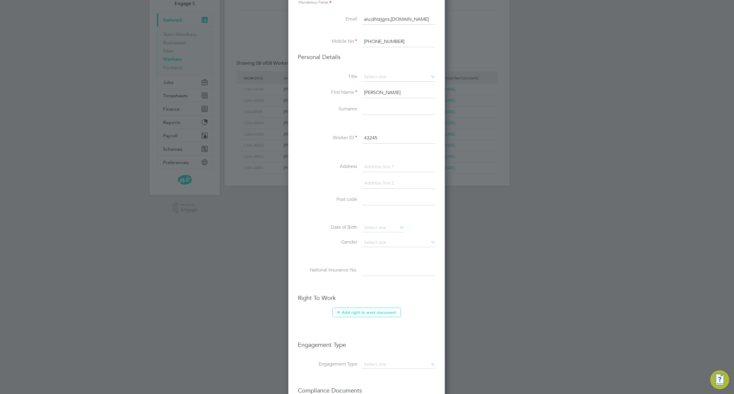
scroll to position [149, 0]
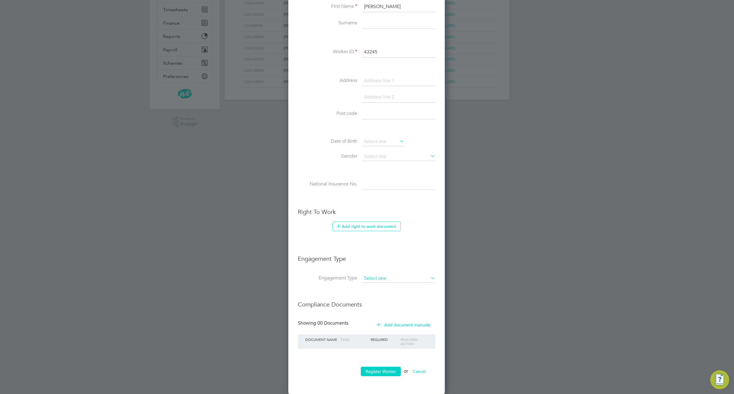
type input "43245"
click at [386, 276] on input at bounding box center [398, 279] width 73 height 8
click at [386, 296] on li "PAYE Direct" at bounding box center [399, 295] width 74 height 9
type input "PAYE Direct"
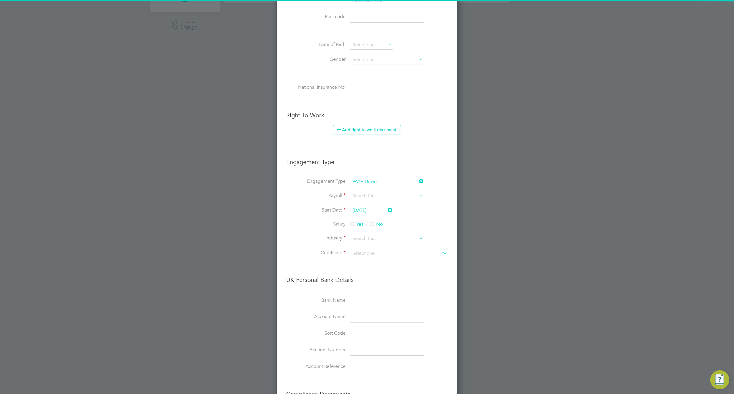
scroll to position [247, 0]
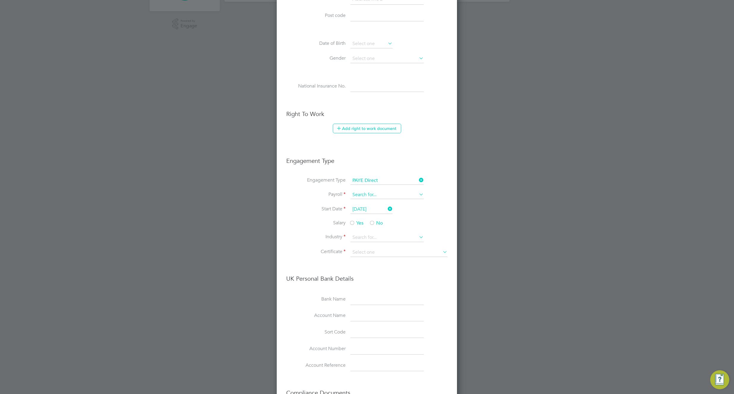
click at [396, 196] on input at bounding box center [386, 195] width 73 height 8
click at [413, 229] on li "Salary Yes No" at bounding box center [366, 226] width 161 height 13
drag, startPoint x: 373, startPoint y: 221, endPoint x: 377, endPoint y: 249, distance: 28.8
click at [373, 222] on div at bounding box center [372, 224] width 6 height 6
drag, startPoint x: 393, startPoint y: 244, endPoint x: 395, endPoint y: 254, distance: 10.1
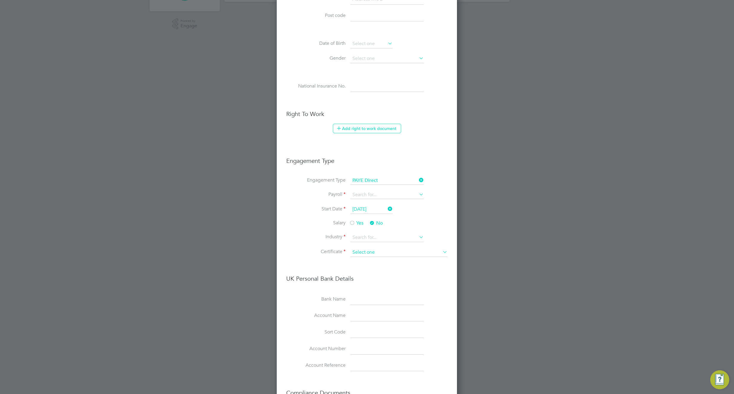
click at [393, 244] on li "Industry" at bounding box center [366, 240] width 161 height 15
click at [400, 267] on div "Certificate UK Personal Bank Details Bank Name Account Name Sort Code Account N…" at bounding box center [366, 312] width 161 height 129
click at [400, 253] on input at bounding box center [398, 252] width 97 height 9
click at [400, 278] on li "Don't know" at bounding box center [399, 276] width 98 height 8
type input "Don't know"
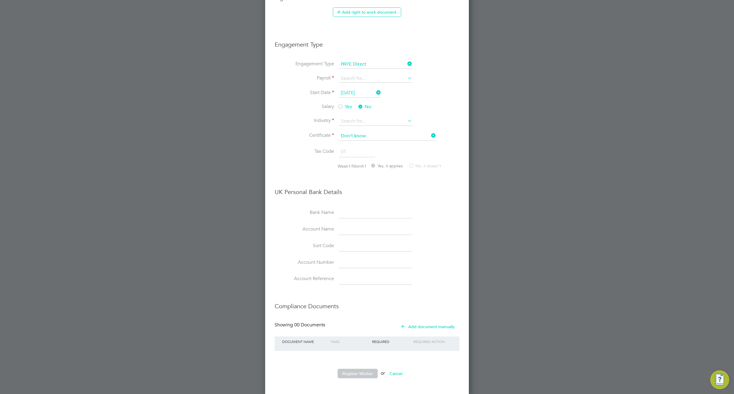
scroll to position [365, 0]
drag, startPoint x: 402, startPoint y: 369, endPoint x: 405, endPoint y: 370, distance: 3.5
click at [402, 369] on button "Cancel" at bounding box center [396, 371] width 22 height 9
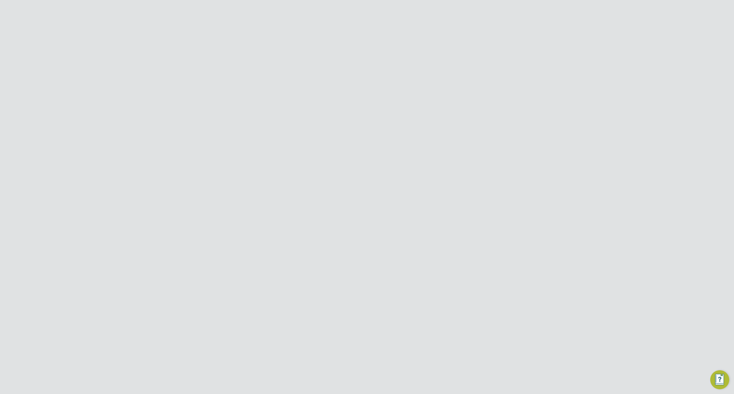
scroll to position [0, 0]
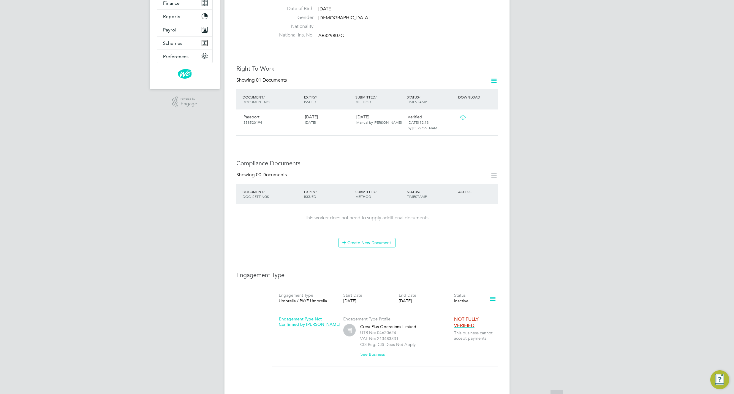
scroll to position [183, 0]
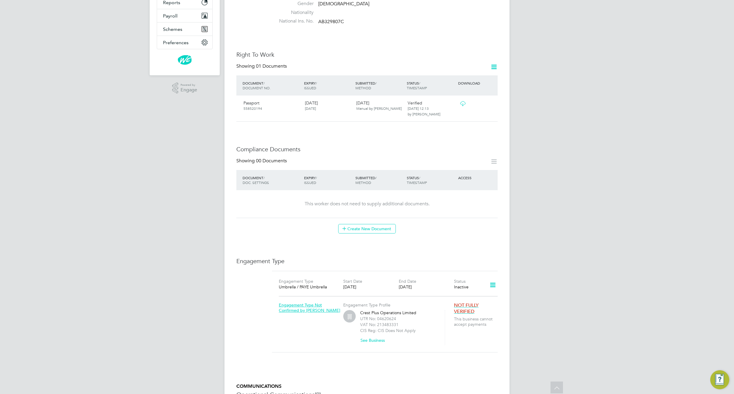
drag, startPoint x: 490, startPoint y: 156, endPoint x: 397, endPoint y: 216, distance: 110.9
click at [490, 158] on icon at bounding box center [493, 161] width 7 height 7
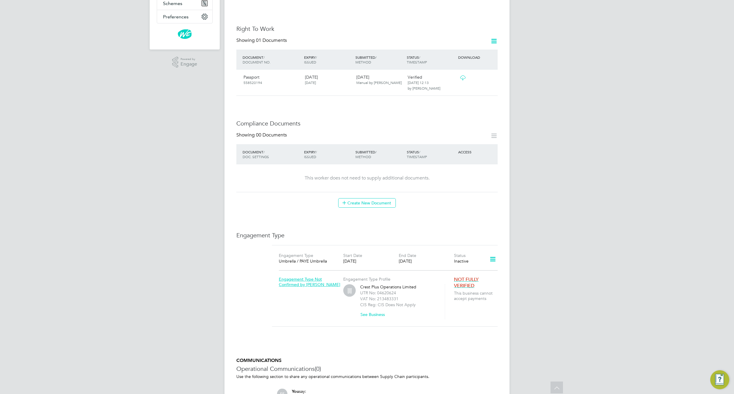
scroll to position [285, 0]
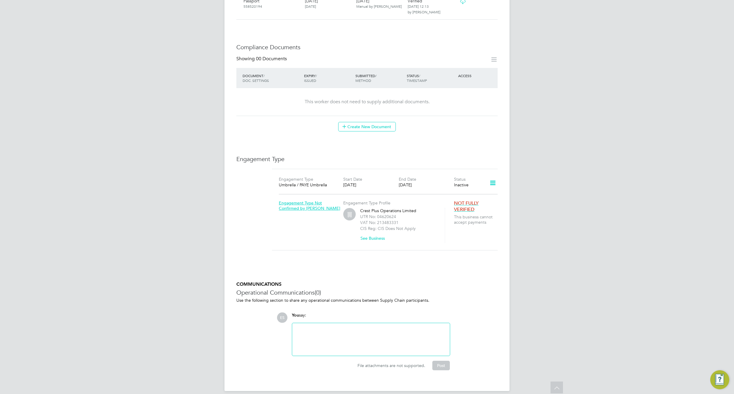
drag, startPoint x: 490, startPoint y: 175, endPoint x: 484, endPoint y: 180, distance: 7.8
click at [490, 176] on icon at bounding box center [492, 183] width 10 height 14
click at [451, 194] on li "Edit Engagement Type" at bounding box center [461, 194] width 68 height 8
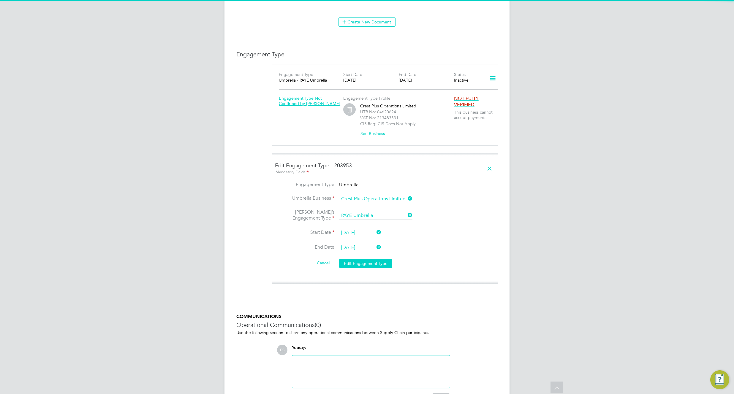
scroll to position [422, 0]
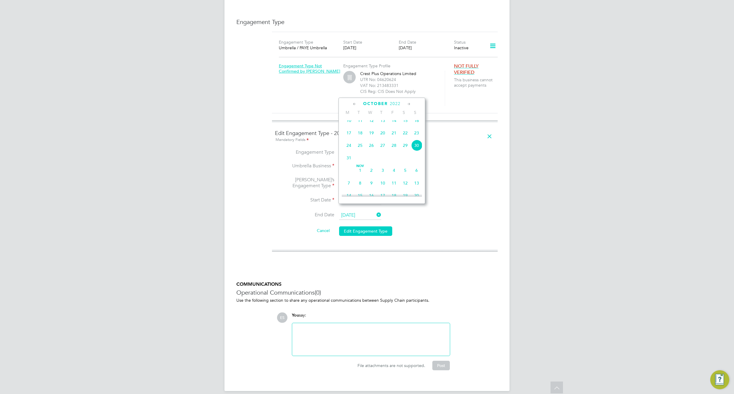
click at [358, 211] on input "[DATE]" at bounding box center [360, 215] width 42 height 9
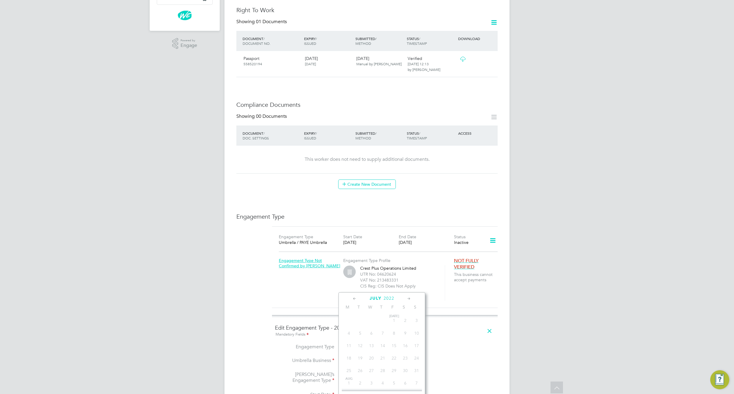
click at [378, 156] on div "This worker does not need to supply additional documents." at bounding box center [366, 159] width 249 height 6
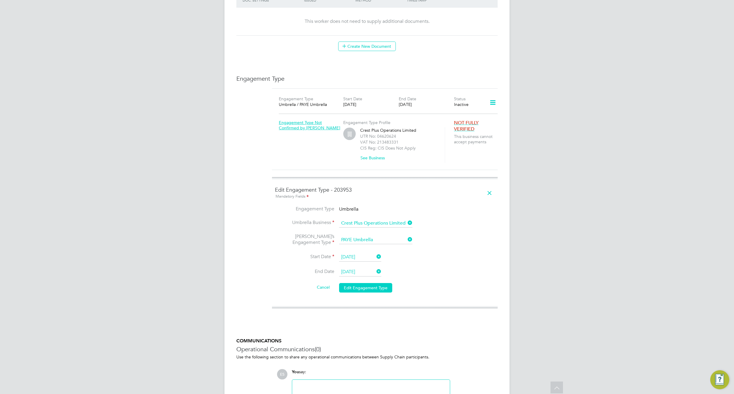
scroll to position [422, 0]
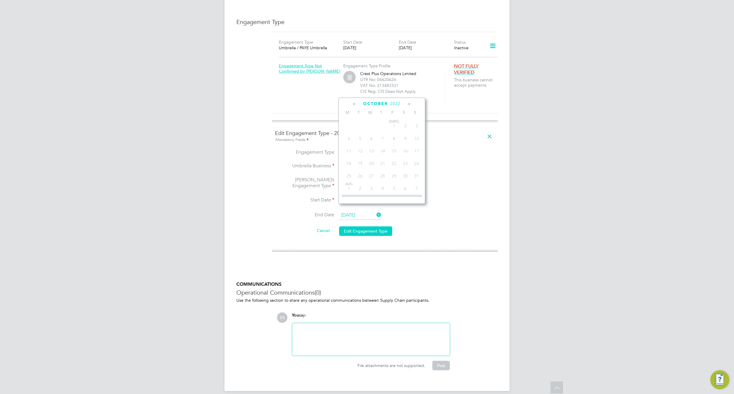
click at [368, 211] on input "[DATE]" at bounding box center [360, 215] width 42 height 9
click at [395, 102] on span "2022" at bounding box center [395, 103] width 11 height 5
click at [492, 177] on li "Umbrella’s Engagement Type PAYE Umbrella" at bounding box center [385, 187] width 220 height 20
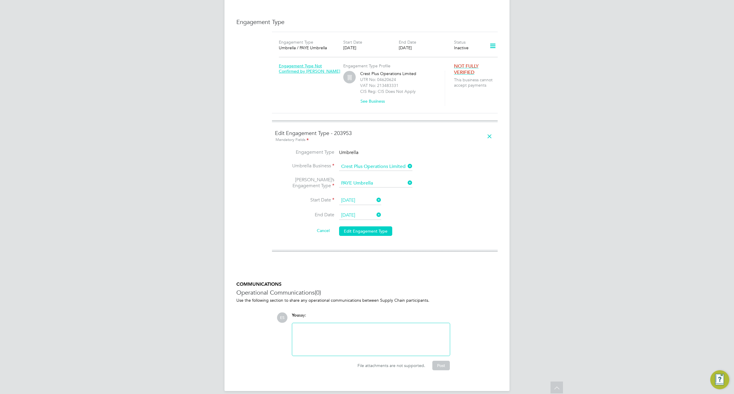
click at [431, 196] on li "Start Date 18 Aug 2022" at bounding box center [385, 203] width 220 height 15
click at [489, 130] on icon at bounding box center [489, 137] width 10 height 14
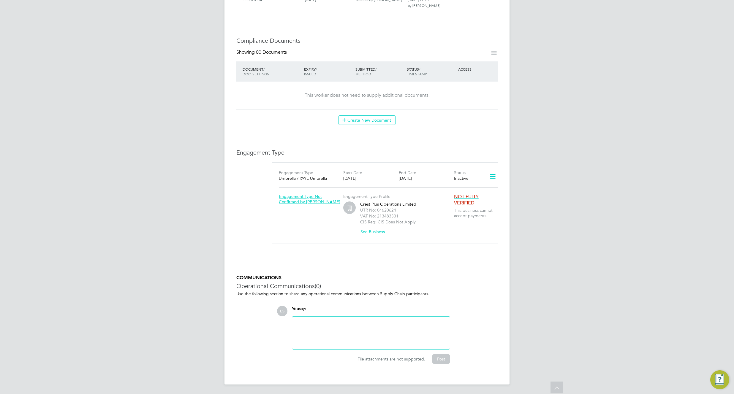
scroll to position [285, 0]
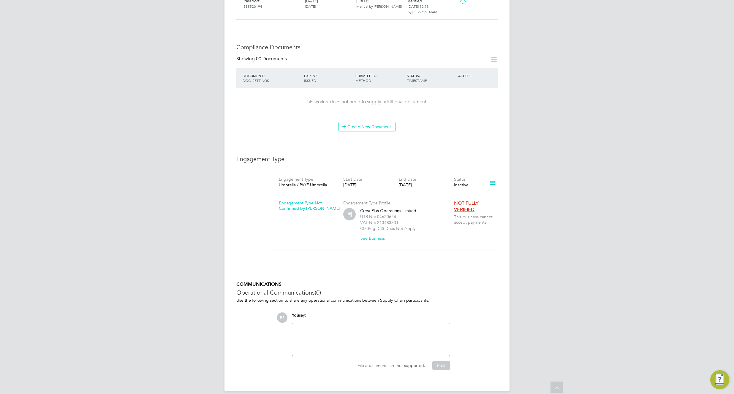
click at [490, 177] on icon at bounding box center [492, 183] width 10 height 14
click at [450, 203] on li "Add Engagement Type" at bounding box center [461, 203] width 68 height 8
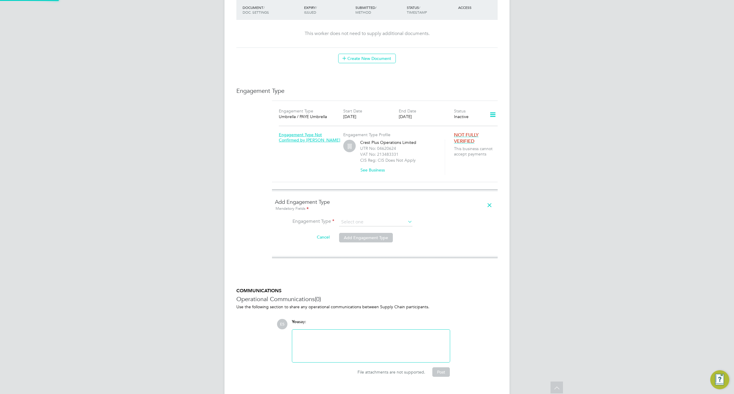
scroll to position [359, 0]
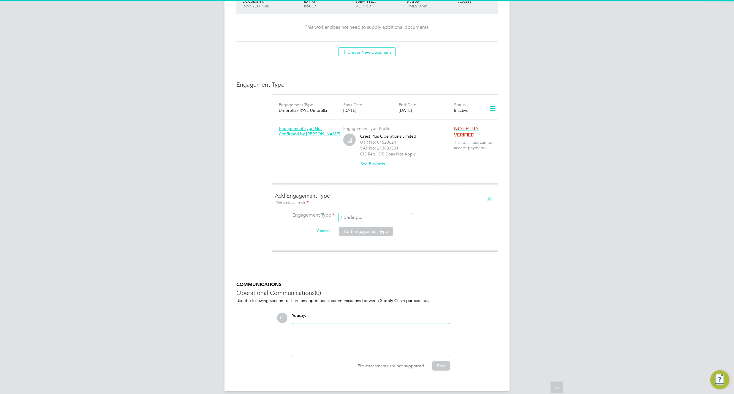
click at [373, 212] on input at bounding box center [375, 216] width 73 height 8
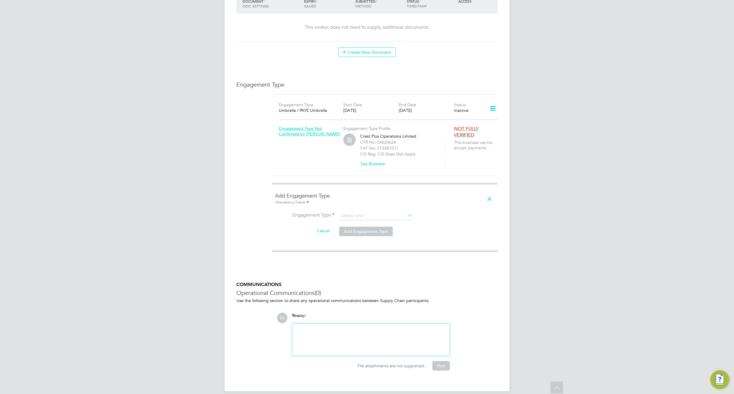
click at [367, 224] on li "PAYE Direct" at bounding box center [376, 226] width 74 height 9
type input "PAYE Direct"
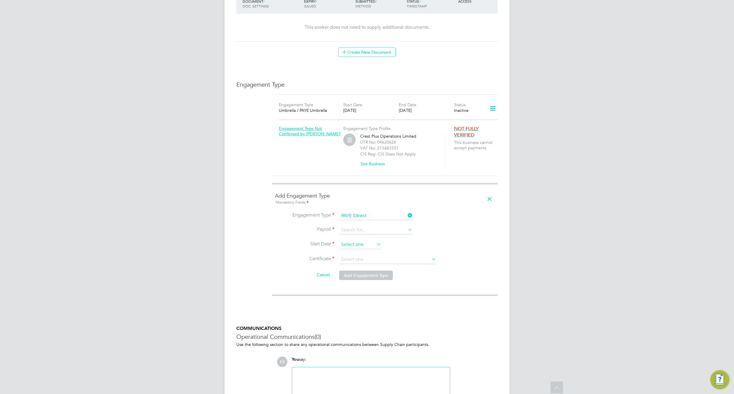
scroll to position [205, 0]
click at [356, 240] on input at bounding box center [360, 244] width 42 height 9
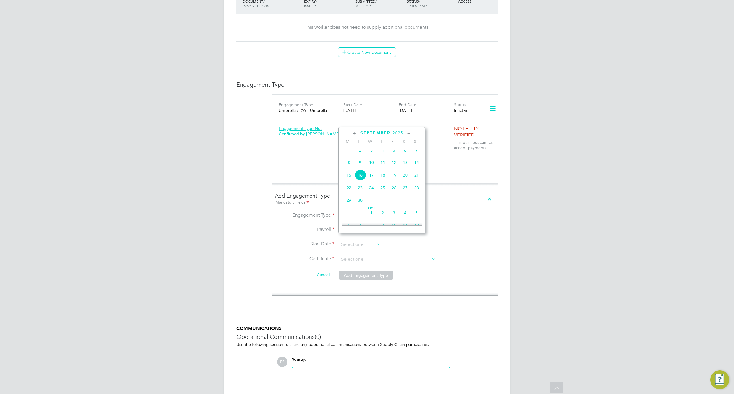
click at [348, 148] on span "Sep" at bounding box center [348, 146] width 11 height 3
type input "[DATE]"
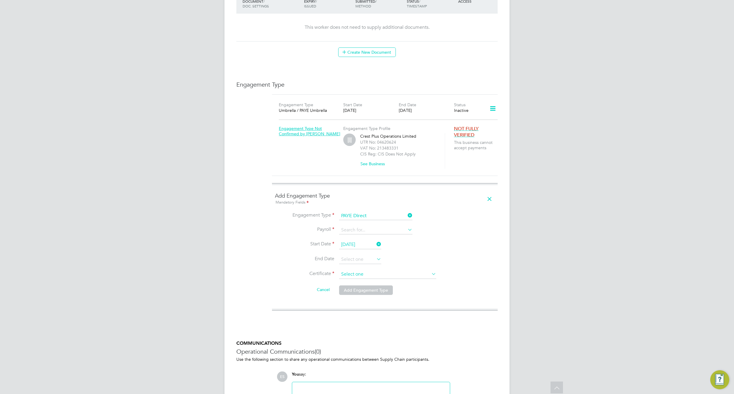
click at [364, 270] on input at bounding box center [387, 274] width 97 height 9
click at [363, 289] on li "Don't know" at bounding box center [388, 292] width 98 height 8
type input "Don't know"
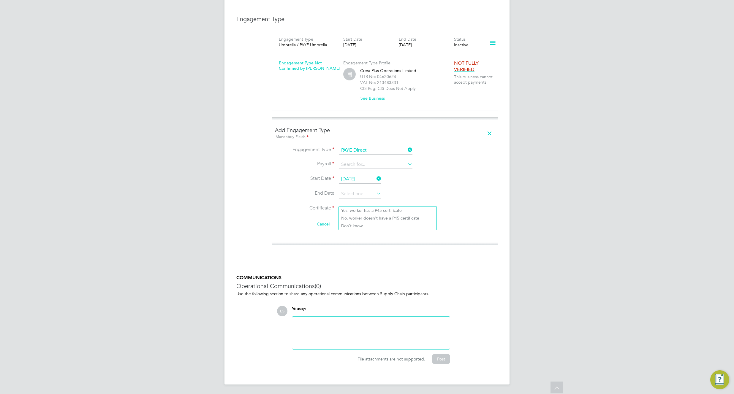
scroll to position [418, 0]
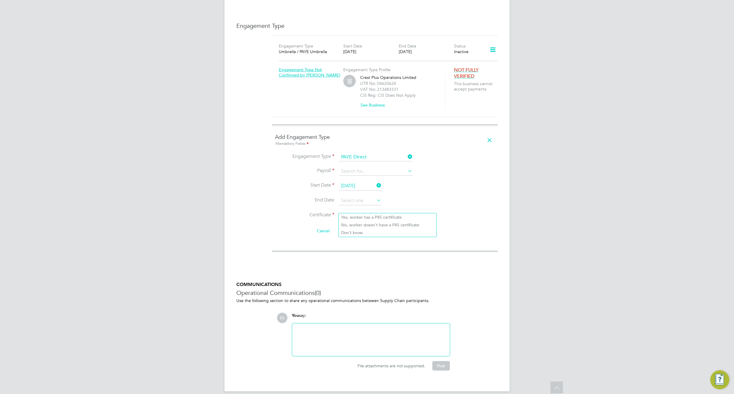
click at [380, 181] on ul "Engagement Type PAYE Direct Payroll Start Date 01 Sep 2025 End Date Certificate…" at bounding box center [385, 198] width 220 height 90
click at [367, 226] on li "No, worker doesn't have a P45 certificate" at bounding box center [388, 225] width 98 height 8
type input "No, worker doesn't have a P45 certificate"
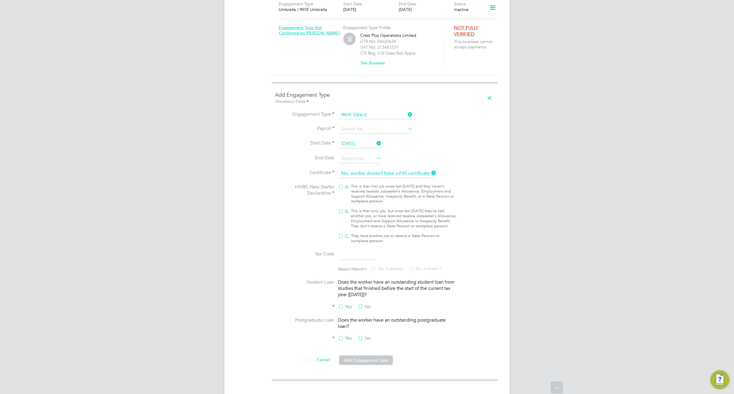
scroll to position [462, 0]
click at [340, 232] on label "C. They have another job or receive a State Pension or workplace pension" at bounding box center [397, 237] width 119 height 10
click at [0, 0] on input "C. They have another job or receive a State Pension or workplace pension" at bounding box center [0, 0] width 0 height 0
type input "BR"
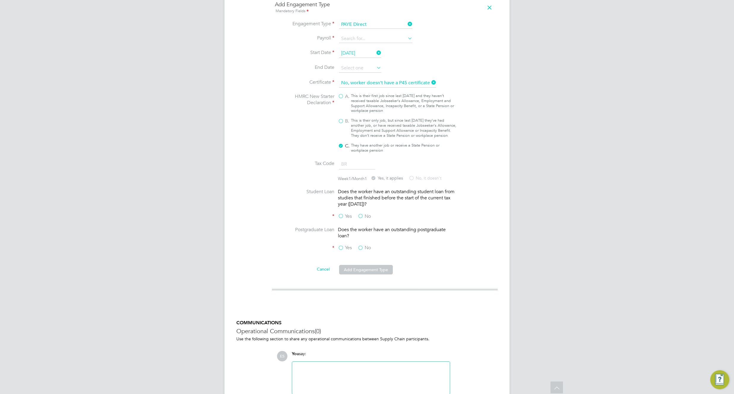
scroll to position [554, 0]
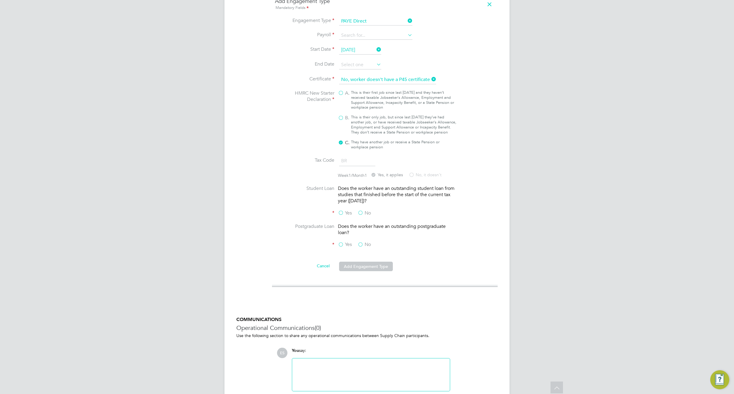
click at [362, 211] on label "No" at bounding box center [363, 213] width 13 height 6
click at [0, 0] on input "No" at bounding box center [0, 0] width 0 height 0
click at [362, 242] on label "No" at bounding box center [363, 245] width 13 height 6
click at [0, 0] on input "No" at bounding box center [0, 0] width 0 height 0
click at [368, 264] on button "Add Engagement Type" at bounding box center [366, 266] width 54 height 9
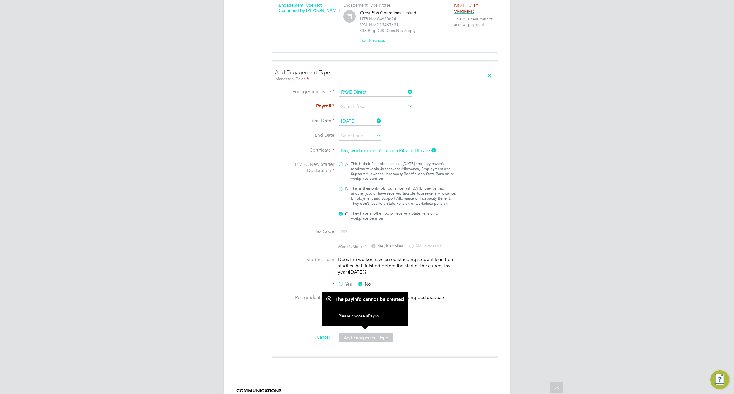
scroll to position [439, 0]
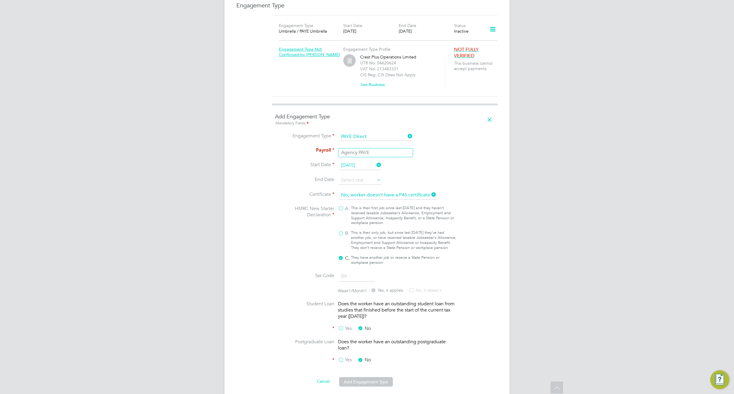
click at [359, 147] on input at bounding box center [375, 151] width 73 height 8
click at [361, 151] on li "Agency PAYE" at bounding box center [376, 152] width 74 height 9
type input "Agency PAYE"
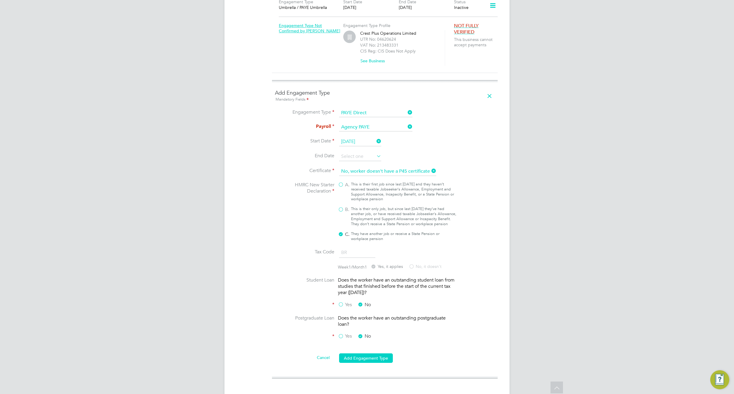
scroll to position [594, 0]
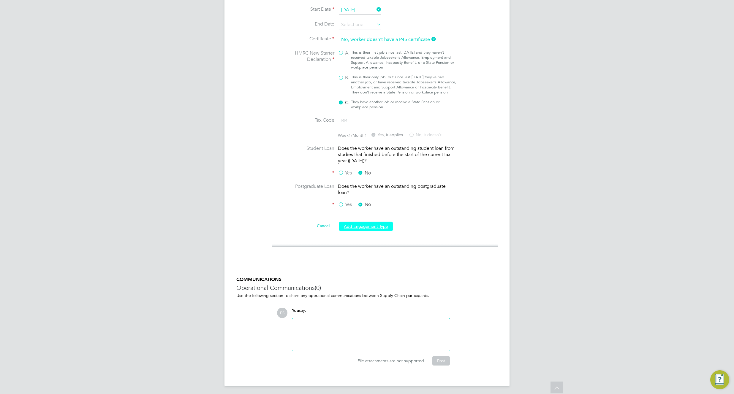
click at [362, 225] on button "Add Engagement Type" at bounding box center [366, 226] width 54 height 9
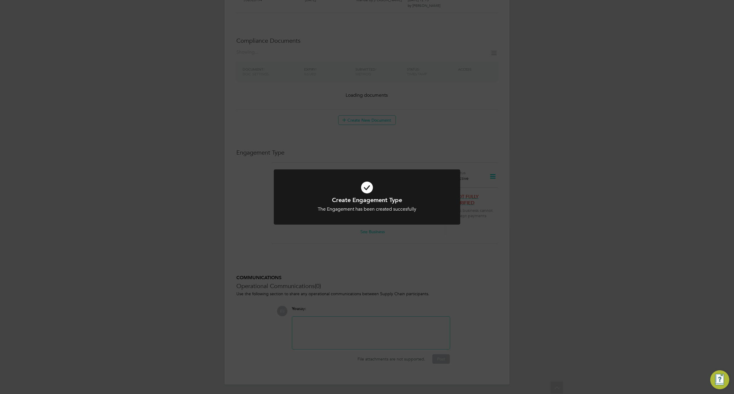
scroll to position [285, 0]
click at [488, 280] on div "Create Engagement Type The Engagement has been created succesfully Cancel Okay" at bounding box center [367, 197] width 734 height 394
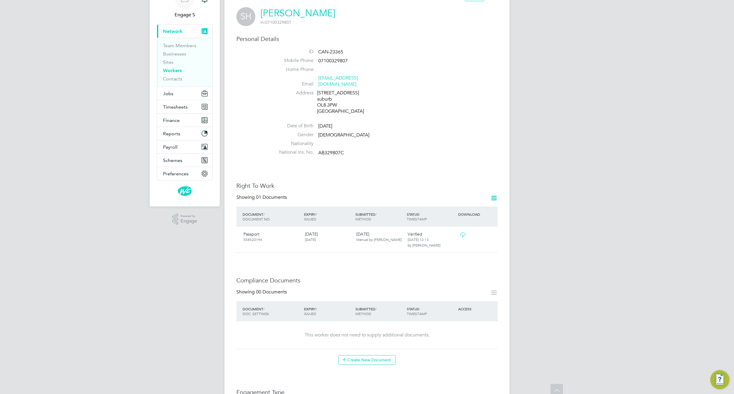
scroll to position [0, 0]
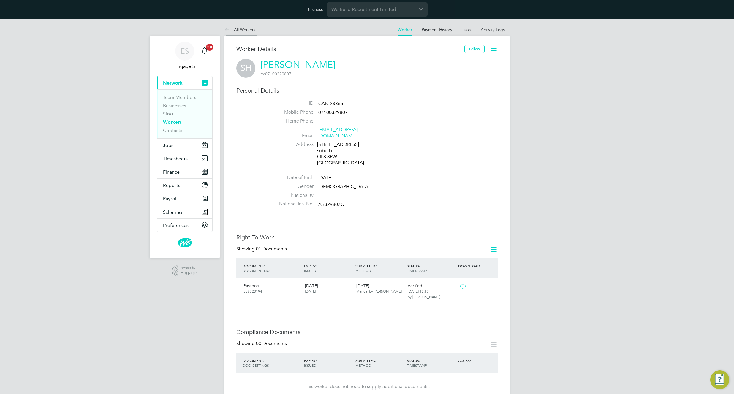
click at [245, 29] on link "All Workers" at bounding box center [239, 29] width 31 height 5
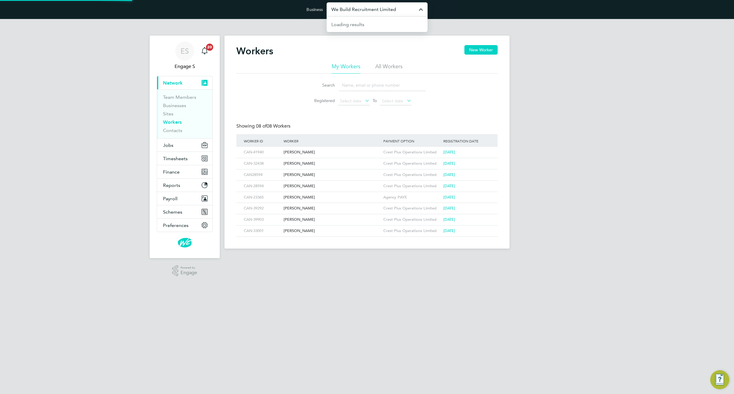
click at [392, 4] on input "We Build Recruitment Limited" at bounding box center [377, 9] width 101 height 14
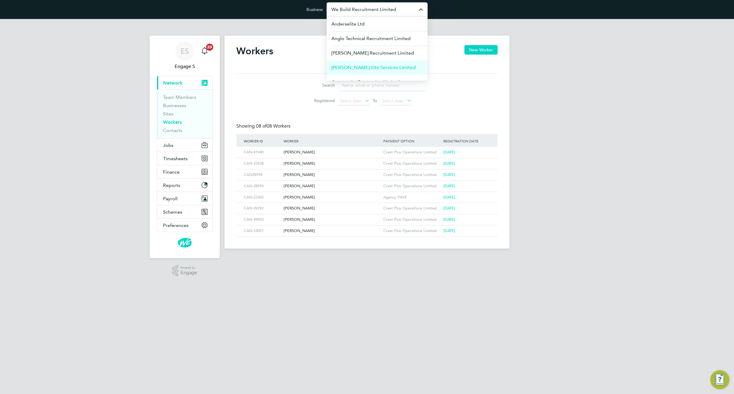
click at [370, 68] on span "Carmichael Site Services Limited" at bounding box center [373, 67] width 84 height 7
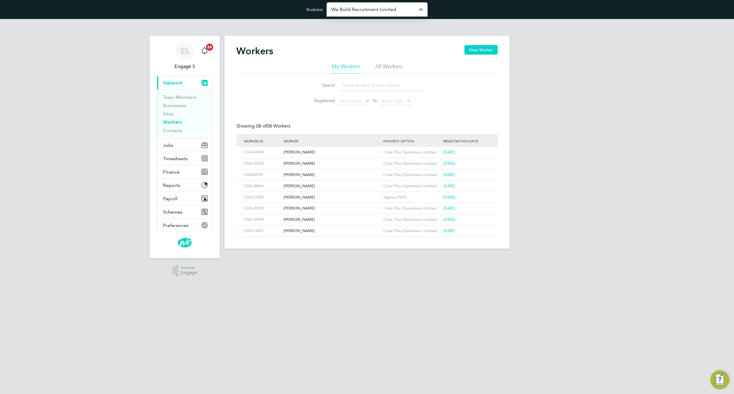
type input "Carmichael Site Services Limited"
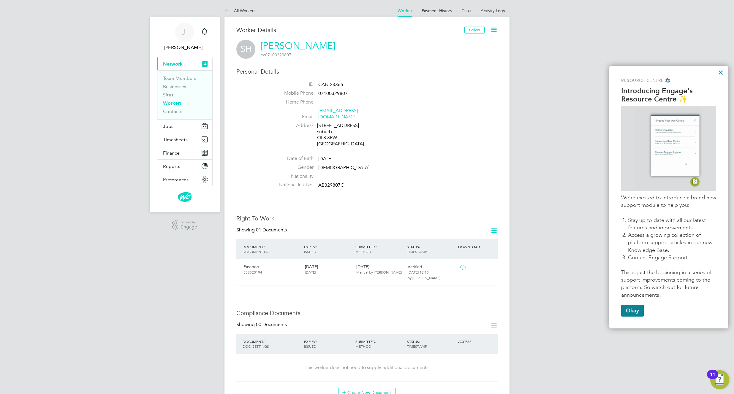
click at [411, 101] on li "Home Phone" at bounding box center [385, 103] width 226 height 9
click at [434, 10] on link "Payment History" at bounding box center [436, 10] width 31 height 5
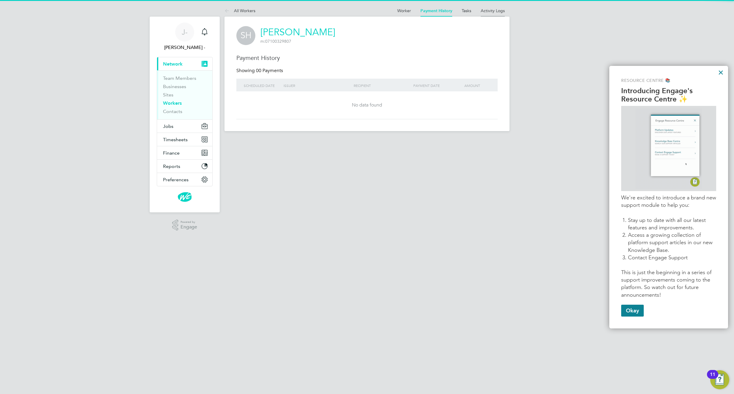
click at [497, 10] on link "Activity Logs" at bounding box center [493, 10] width 24 height 5
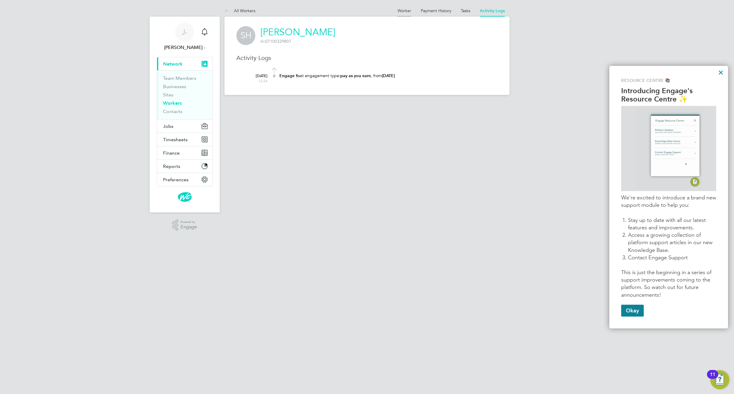
click at [397, 12] on link "Worker" at bounding box center [404, 10] width 14 height 5
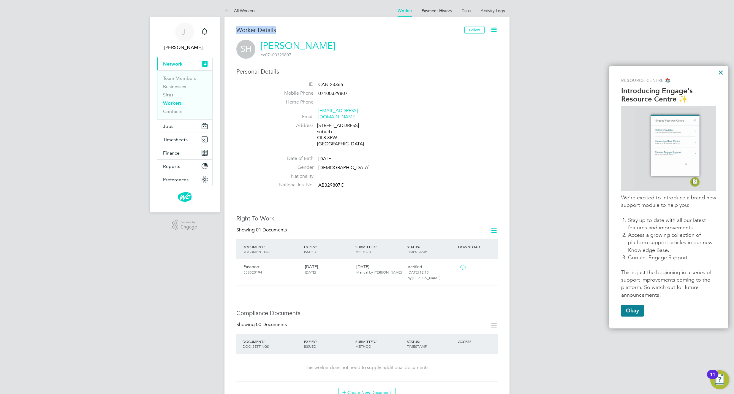
drag, startPoint x: 311, startPoint y: 32, endPoint x: 213, endPoint y: 1, distance: 103.4
click at [213, 1] on div "J- Julie - Notifications Applications: Current page: Network Team Members Busin…" at bounding box center [367, 388] width 734 height 776
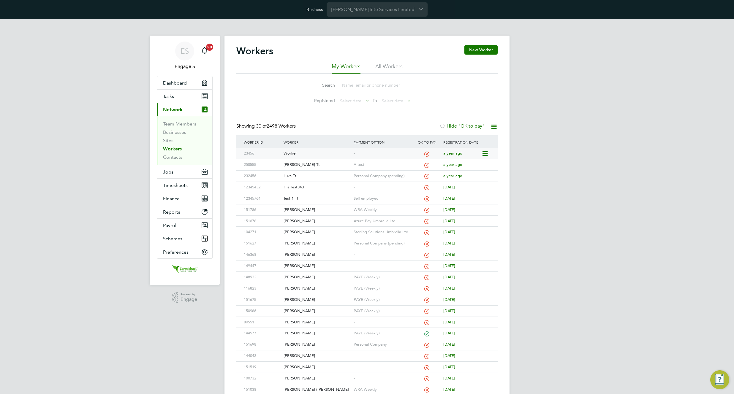
click at [326, 154] on div "Worker" at bounding box center [317, 153] width 70 height 11
click at [378, 11] on input "[PERSON_NAME] Site Services Limited" at bounding box center [377, 9] width 101 height 14
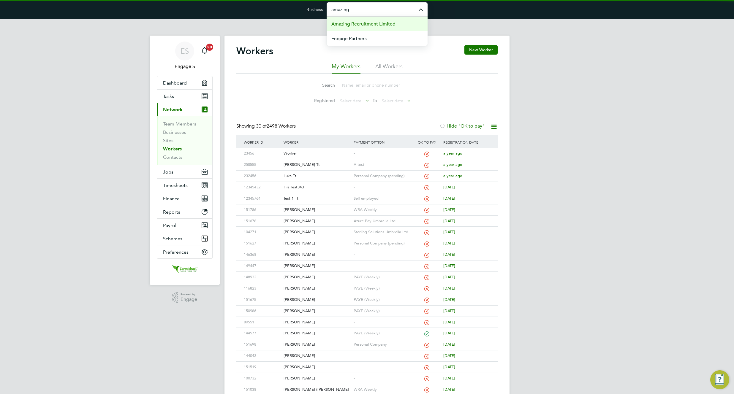
click at [361, 23] on span "Amazing Recruitment Limited" at bounding box center [363, 23] width 64 height 7
type input "Amazing Recruitment Limited"
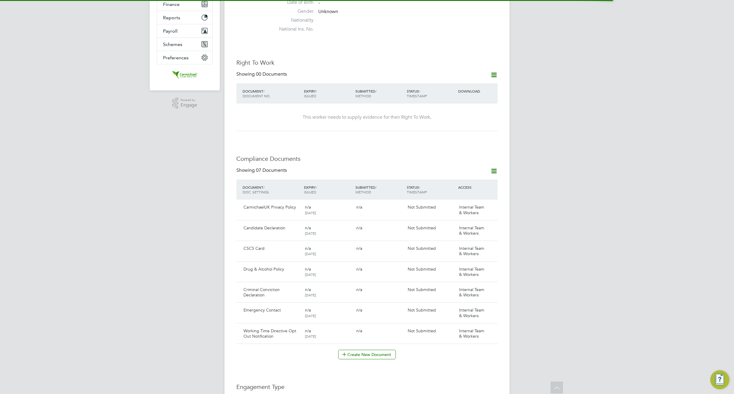
scroll to position [368, 0]
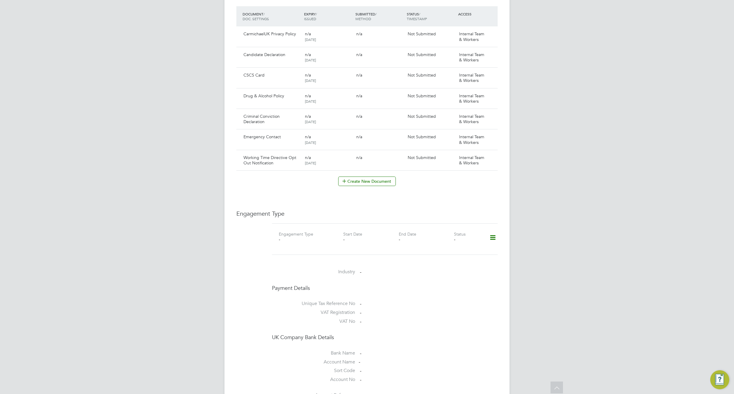
click at [492, 231] on icon at bounding box center [492, 238] width 10 height 14
click at [454, 256] on li "Add Engagement Type" at bounding box center [461, 257] width 67 height 8
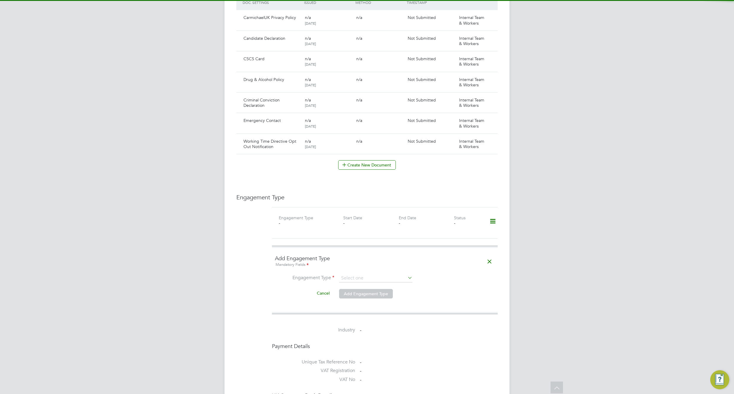
scroll to position [413, 0]
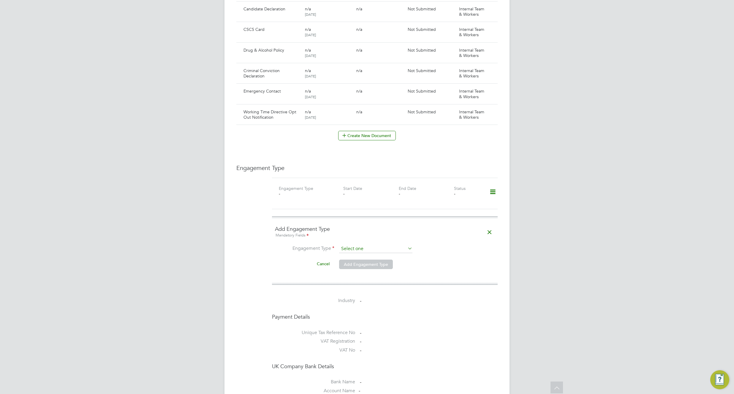
click at [402, 245] on input at bounding box center [375, 249] width 73 height 8
click at [382, 259] on li "PAYE Direct" at bounding box center [376, 260] width 74 height 9
type input "PAYE Direct"
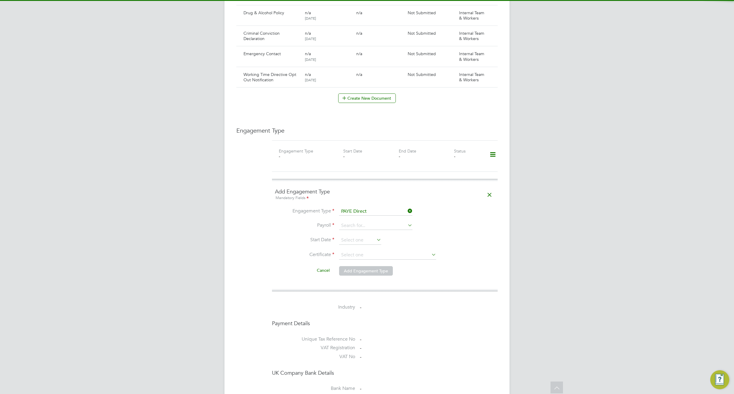
scroll to position [454, 0]
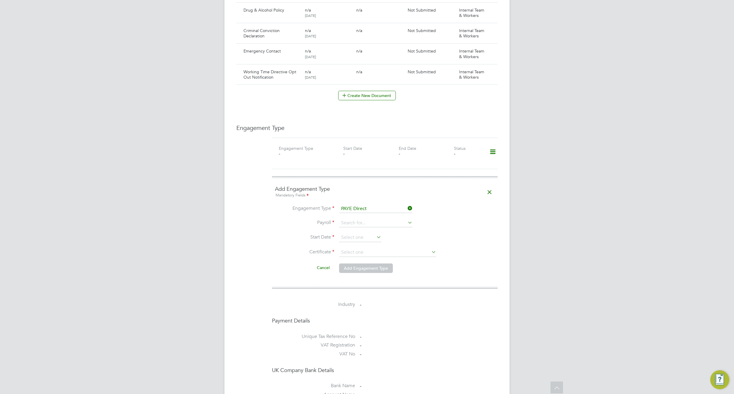
click at [396, 222] on li "Payroll" at bounding box center [385, 226] width 220 height 14
click at [398, 219] on input at bounding box center [375, 223] width 73 height 8
click at [396, 227] on li "A test" at bounding box center [376, 226] width 74 height 9
type input "A test"
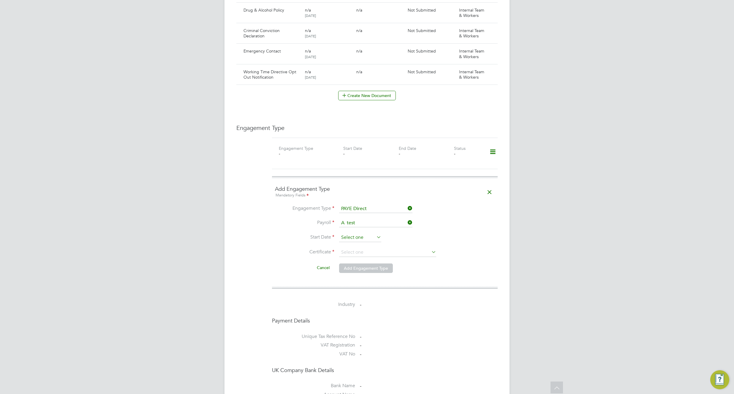
click at [354, 233] on input at bounding box center [360, 237] width 42 height 9
drag, startPoint x: 348, startPoint y: 148, endPoint x: 394, endPoint y: 210, distance: 76.2
click at [348, 150] on span "Sep 1" at bounding box center [348, 144] width 11 height 11
type input "01 Sep 2025"
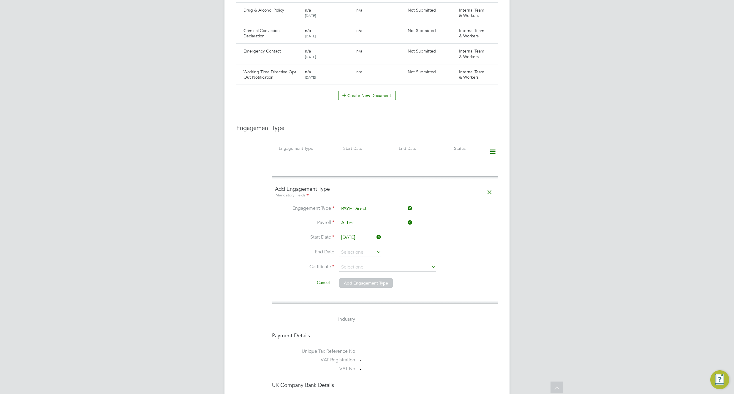
click at [404, 233] on li "Start Date 01 Sep 2025" at bounding box center [385, 240] width 220 height 15
click at [406, 218] on icon at bounding box center [406, 222] width 0 height 8
click at [401, 219] on input at bounding box center [375, 223] width 73 height 8
click at [381, 253] on li "PAYE (Monthly)" at bounding box center [376, 251] width 74 height 9
type input "PAYE (Monthly)"
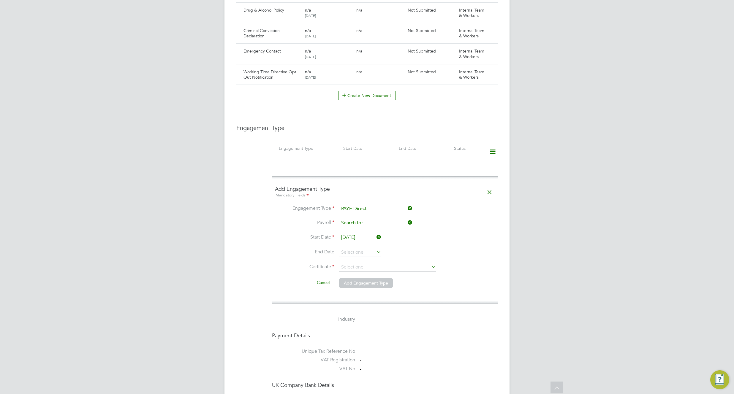
click at [381, 219] on input at bounding box center [375, 223] width 73 height 8
click at [374, 251] on li "PAYE (Monthly)" at bounding box center [376, 251] width 74 height 9
type input "PAYE (Monthly)"
click at [384, 212] on li "Engagement Type PAYE Direct" at bounding box center [385, 212] width 220 height 14
click at [382, 219] on input at bounding box center [375, 223] width 73 height 8
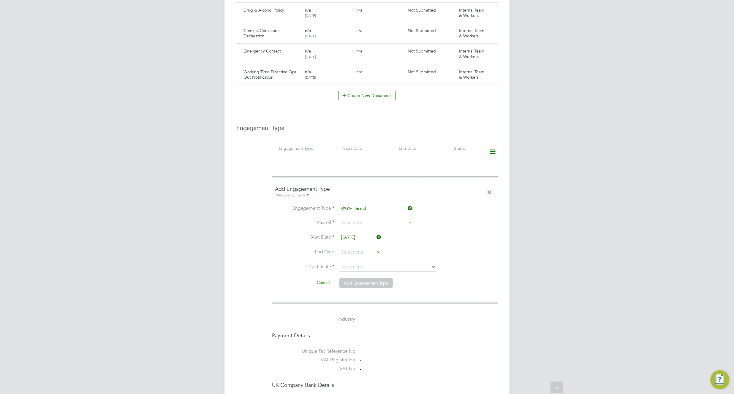
click at [362, 257] on div "All Workers Worker Payment History Tasks Activity Logs Worker Payment History T…" at bounding box center [366, 76] width 285 height 1012
click at [363, 219] on input at bounding box center [375, 223] width 73 height 8
click at [354, 257] on li "PAYE (Weekly)" at bounding box center [376, 260] width 74 height 9
type input "PAYE (Weekly)"
click at [350, 248] on input at bounding box center [360, 252] width 42 height 9
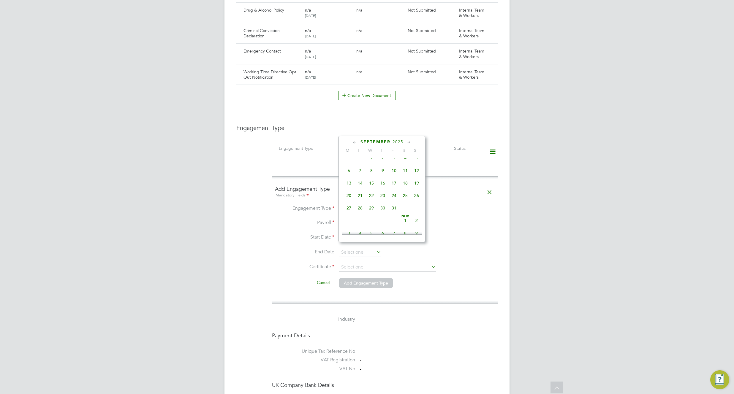
scroll to position [385, 0]
click at [371, 223] on span "31" at bounding box center [371, 216] width 11 height 11
type input "31 Dec 2025"
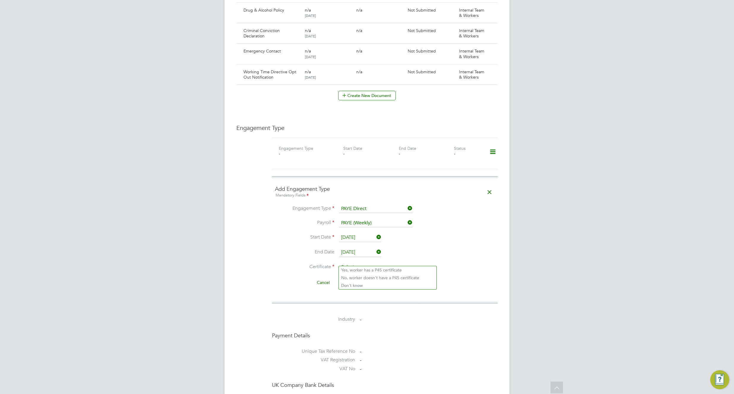
click at [375, 263] on input at bounding box center [387, 267] width 97 height 9
click at [367, 286] on li "Don't know" at bounding box center [388, 286] width 98 height 8
type input "Don't know"
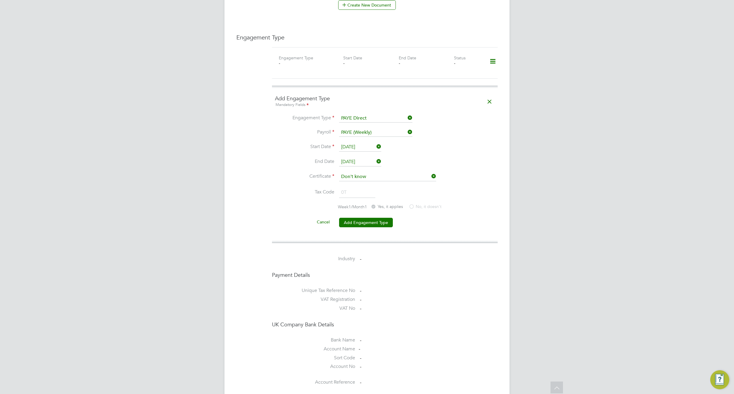
scroll to position [675, 0]
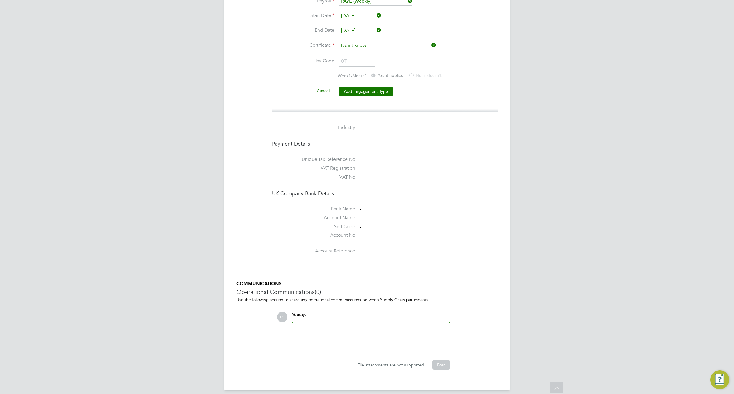
drag, startPoint x: 367, startPoint y: 86, endPoint x: 348, endPoint y: 150, distance: 67.3
click at [367, 87] on button "Add Engagement Type" at bounding box center [366, 91] width 54 height 9
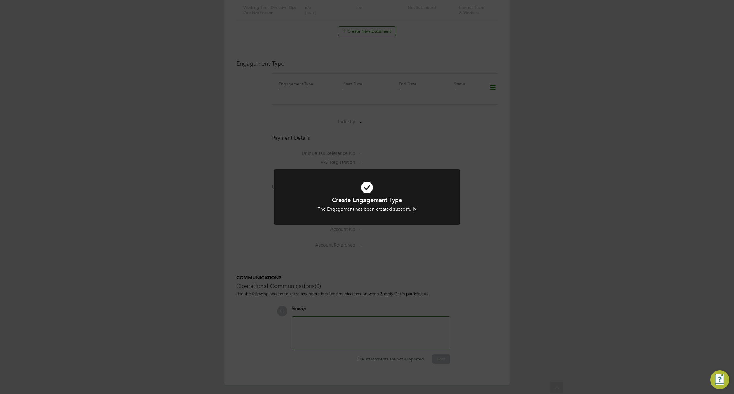
scroll to position [512, 0]
click at [540, 216] on div "Create Engagement Type The Engagement has been created succesfully Cancel Okay" at bounding box center [367, 197] width 734 height 394
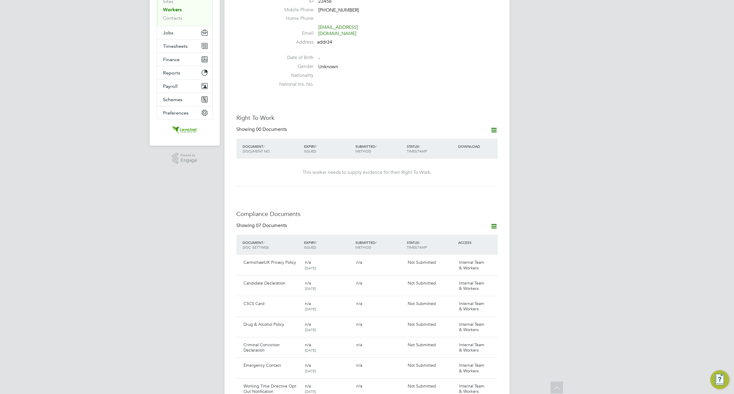
scroll to position [137, 0]
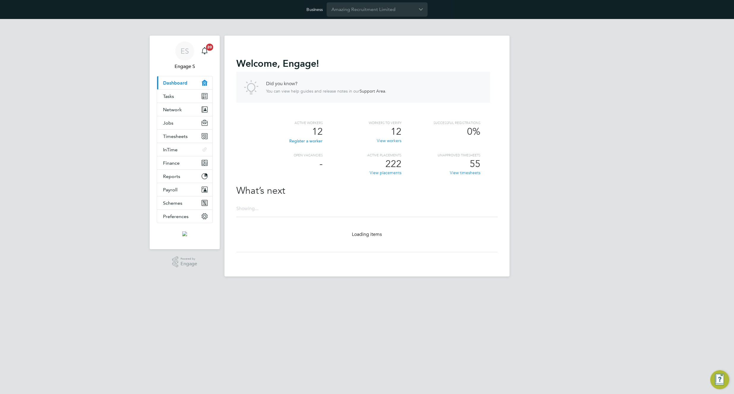
click at [368, 55] on div "Welcome , Engage ! Did you know? You can view help guides and release notes in …" at bounding box center [366, 155] width 261 height 220
click at [173, 201] on span "Schemes" at bounding box center [172, 203] width 19 height 6
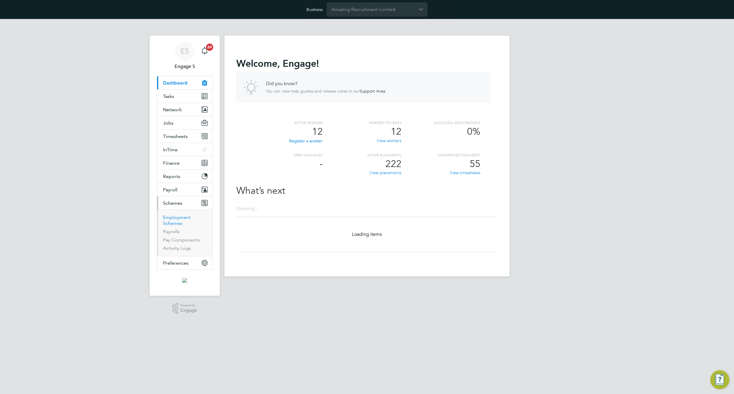
click at [175, 215] on link "Employment Schemes" at bounding box center [177, 221] width 28 height 12
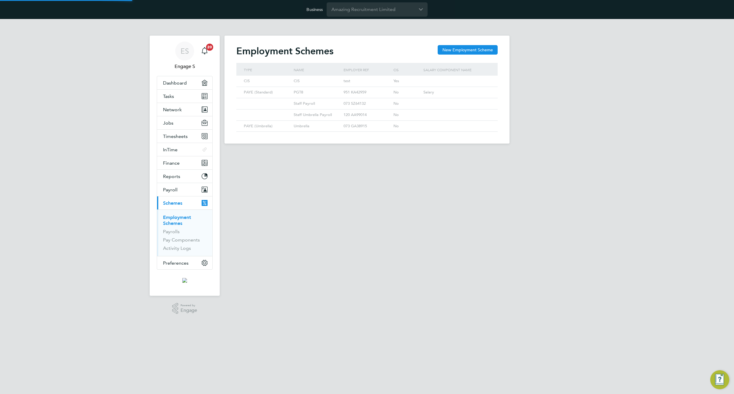
scroll to position [11, 50]
click at [179, 110] on span "Network" at bounding box center [172, 110] width 19 height 6
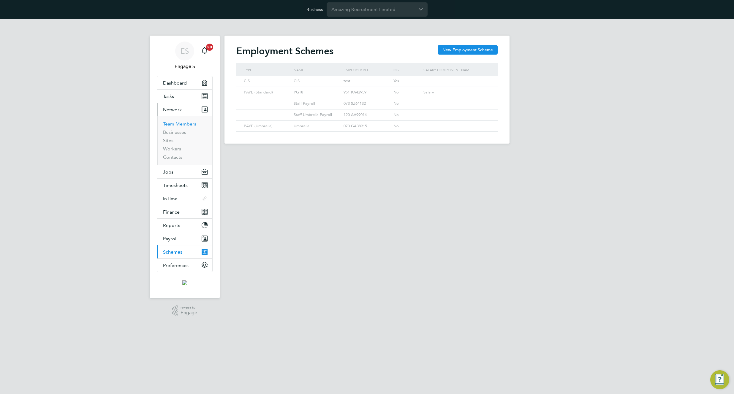
click at [175, 124] on link "Team Members" at bounding box center [179, 124] width 33 height 6
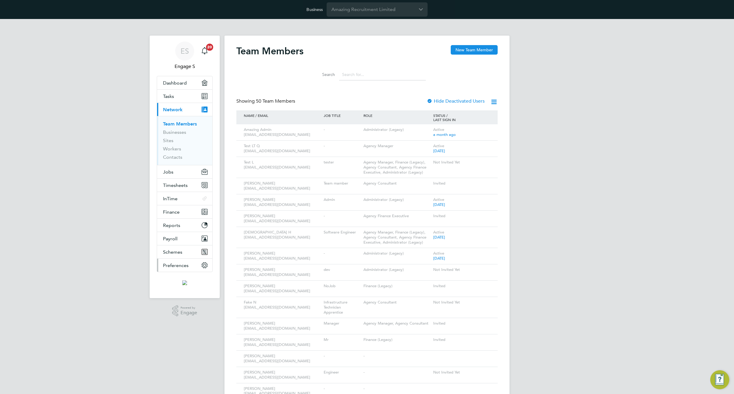
click at [187, 264] on span "Preferences" at bounding box center [176, 266] width 26 height 6
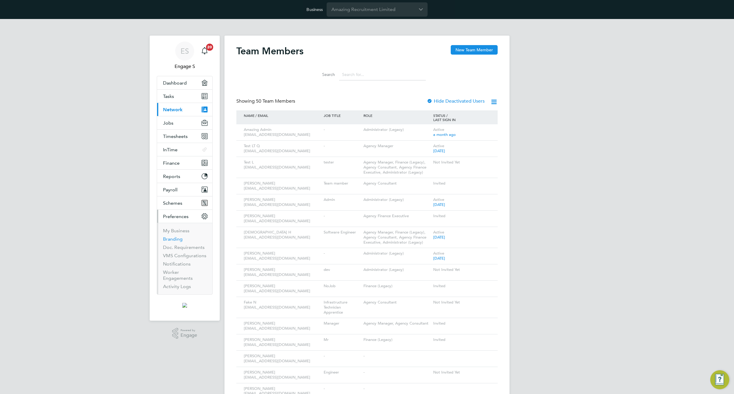
click at [181, 239] on link "Branding" at bounding box center [173, 239] width 20 height 6
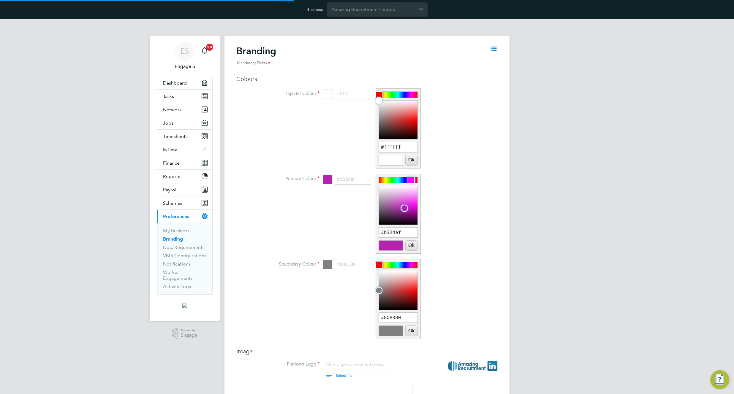
scroll to position [8, 74]
drag, startPoint x: 396, startPoint y: 94, endPoint x: 400, endPoint y: 96, distance: 3.7
click at [400, 96] on div at bounding box center [399, 94] width 7 height 7
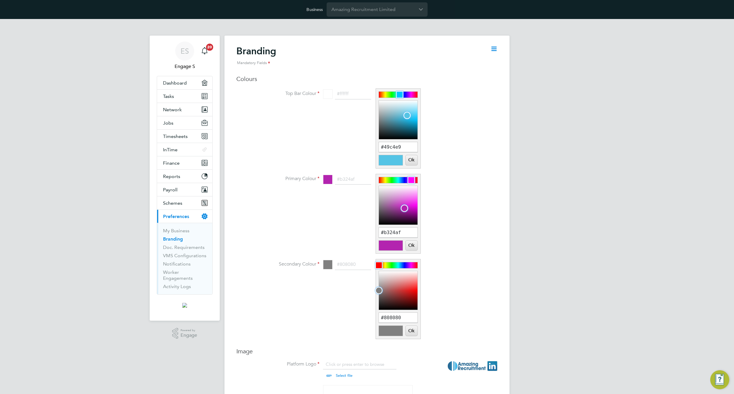
type input "#45c3e9"
drag, startPoint x: 378, startPoint y: 100, endPoint x: 409, endPoint y: 116, distance: 34.5
click at [409, 116] on div at bounding box center [408, 116] width 7 height 7
click at [410, 162] on button "Ok" at bounding box center [411, 160] width 12 height 10
type input "#45c3e9"
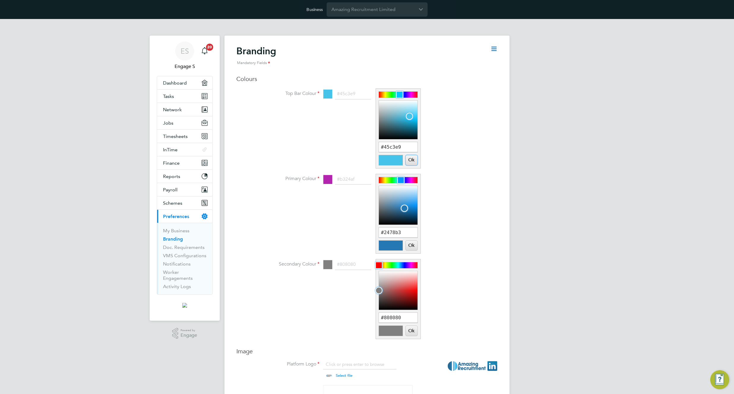
drag, startPoint x: 412, startPoint y: 180, endPoint x: 401, endPoint y: 179, distance: 11.0
click at [401, 179] on div at bounding box center [400, 180] width 7 height 7
type input "#168ee3"
drag, startPoint x: 404, startPoint y: 207, endPoint x: 410, endPoint y: 206, distance: 6.8
click at [410, 206] on div at bounding box center [409, 205] width 7 height 7
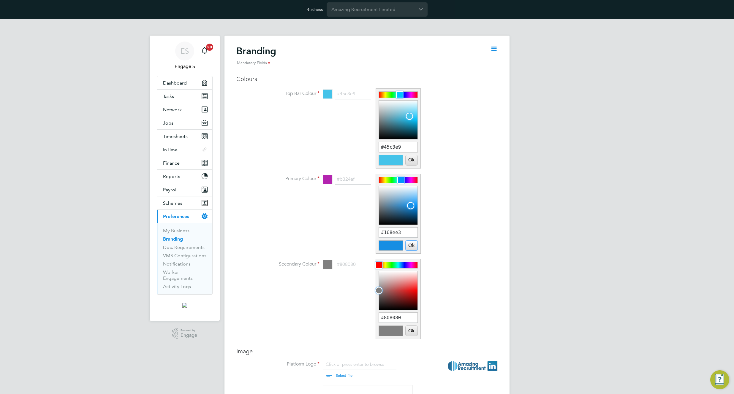
click at [414, 245] on button "Ok" at bounding box center [411, 246] width 12 height 10
type input "#168ee3"
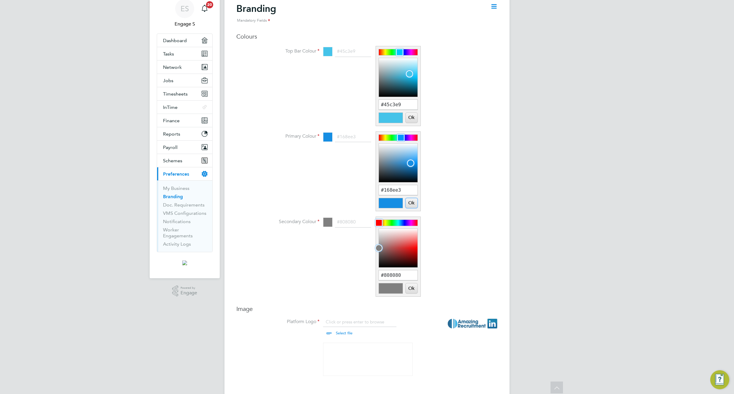
scroll to position [34, 0]
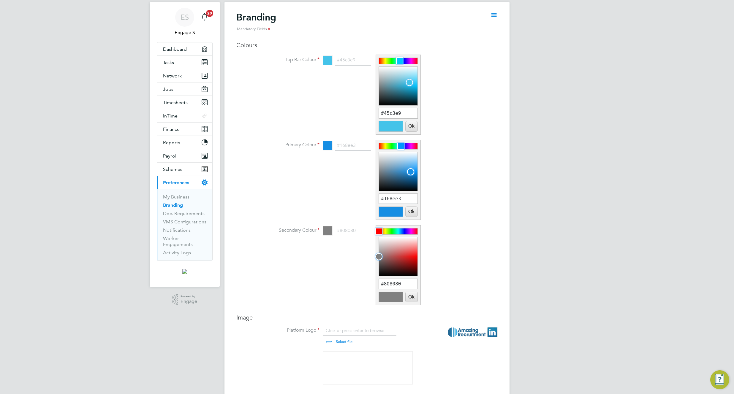
click at [485, 172] on li "Primary Colour #168ee3 #168ee3 Ok Cancel" at bounding box center [378, 182] width 237 height 85
click at [411, 210] on button "Ok" at bounding box center [411, 212] width 12 height 10
click at [411, 126] on button "Ok" at bounding box center [411, 126] width 12 height 10
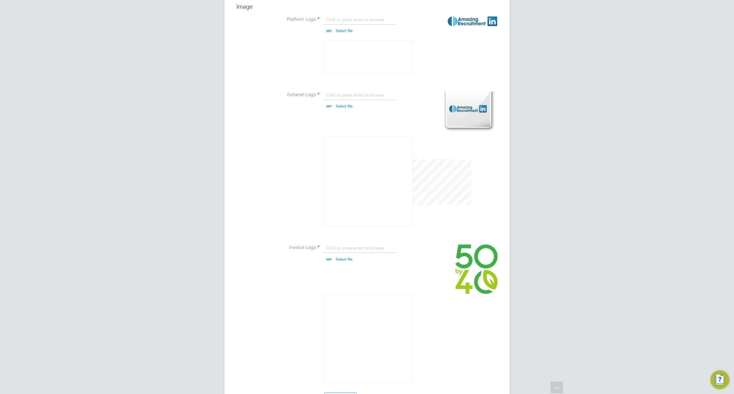
scroll to position [383, 0]
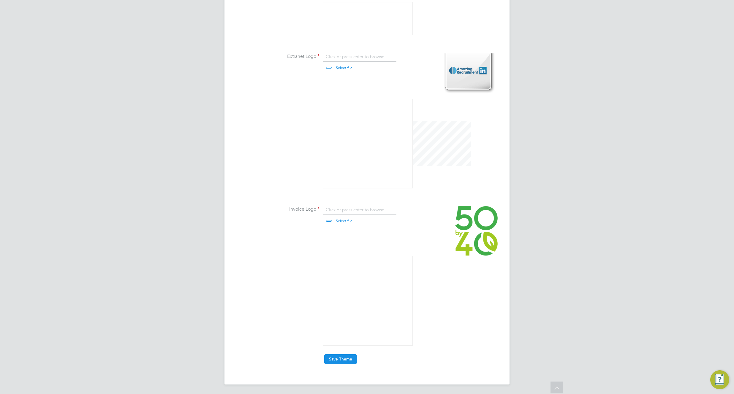
click at [341, 361] on button "Save Theme" at bounding box center [340, 358] width 33 height 9
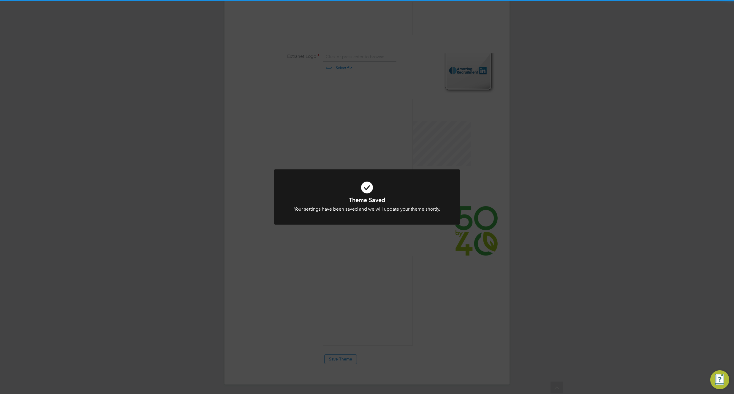
click at [416, 107] on div "Theme Saved Your settings have been saved and we will update your theme shortly…" at bounding box center [367, 197] width 734 height 394
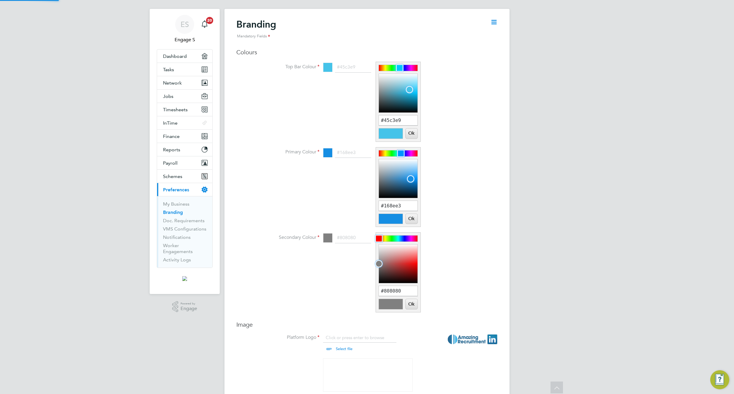
scroll to position [0, 0]
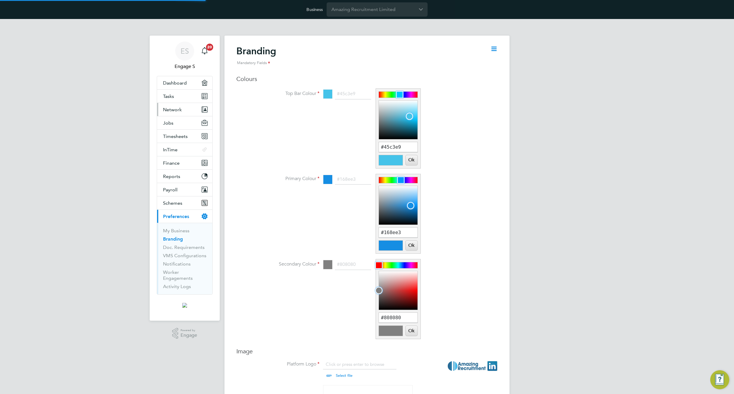
click at [182, 110] on button "Network" at bounding box center [184, 109] width 55 height 13
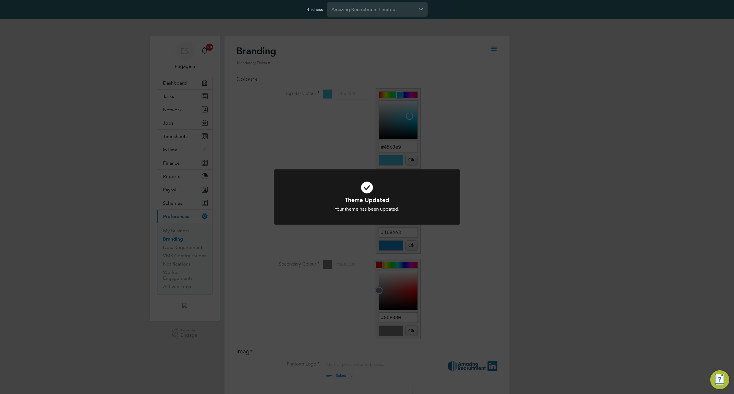
click at [294, 95] on div "Theme Updated Your theme has been updated. Cancel Okay" at bounding box center [367, 197] width 734 height 394
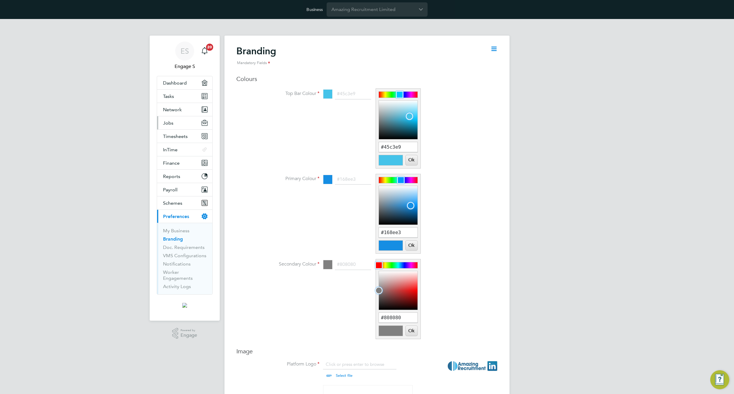
click at [182, 119] on button "Jobs" at bounding box center [184, 122] width 55 height 13
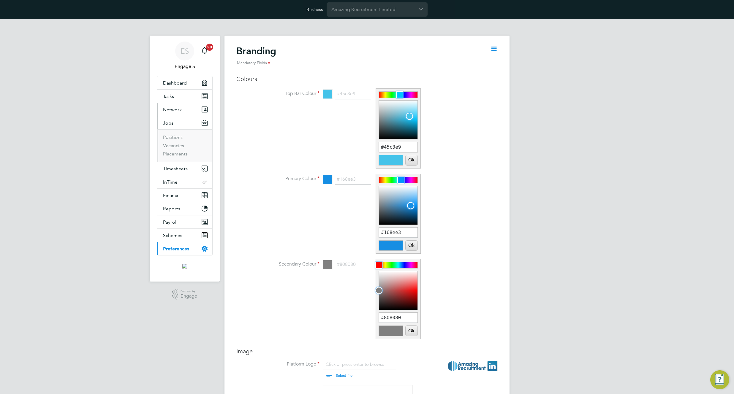
click at [179, 108] on span "Network" at bounding box center [172, 110] width 19 height 6
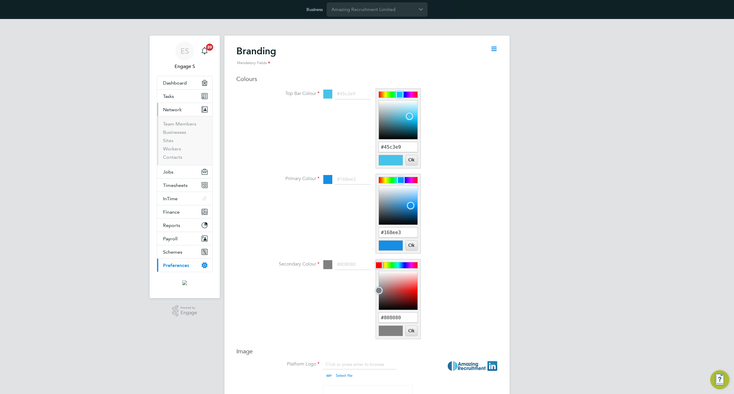
click at [179, 108] on span "Network" at bounding box center [172, 110] width 19 height 6
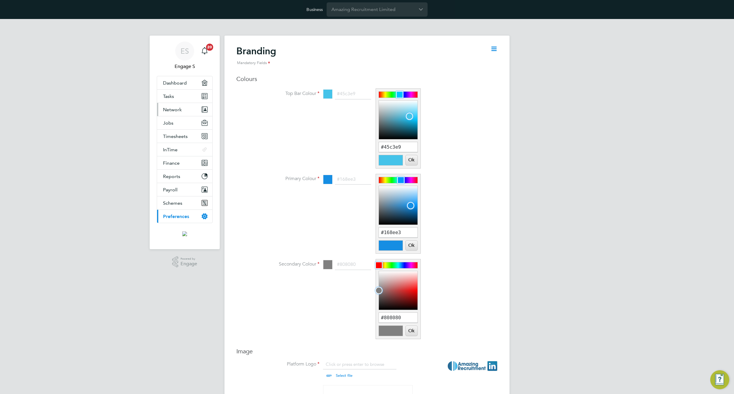
click at [179, 108] on span "Network" at bounding box center [172, 110] width 19 height 6
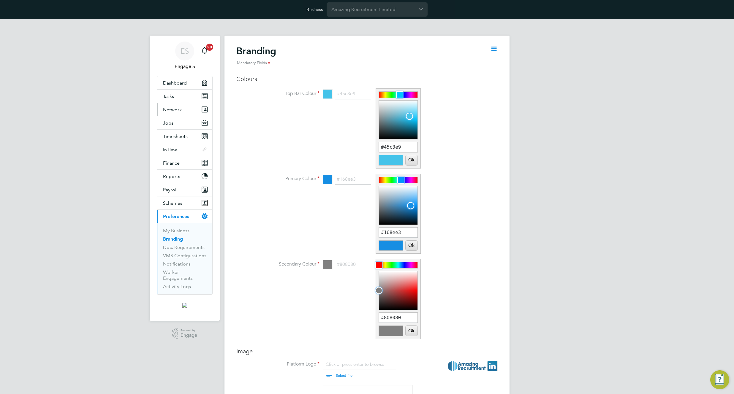
click at [177, 112] on span "Network" at bounding box center [172, 110] width 19 height 6
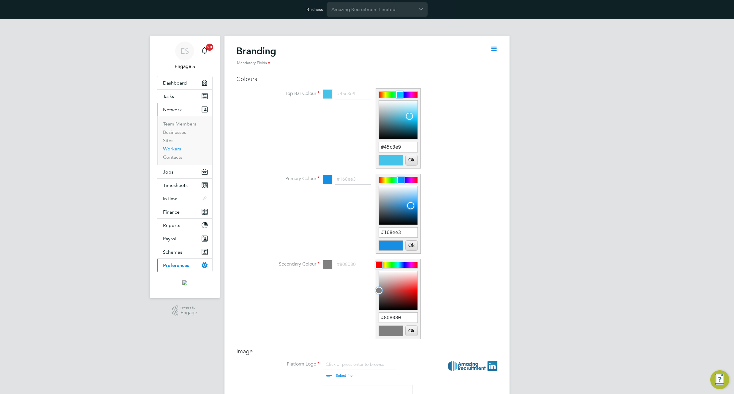
click at [166, 148] on link "Workers" at bounding box center [172, 149] width 18 height 6
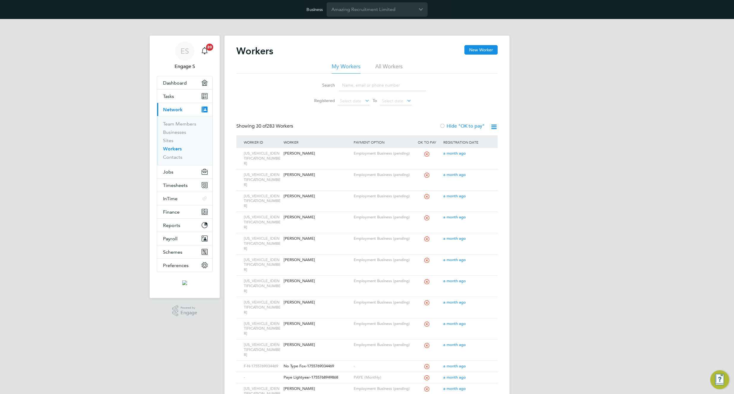
click at [386, 64] on li "All Workers" at bounding box center [388, 68] width 27 height 11
click at [497, 55] on div "Workers New Worker" at bounding box center [366, 54] width 261 height 18
click at [469, 47] on button "New Worker" at bounding box center [480, 49] width 33 height 9
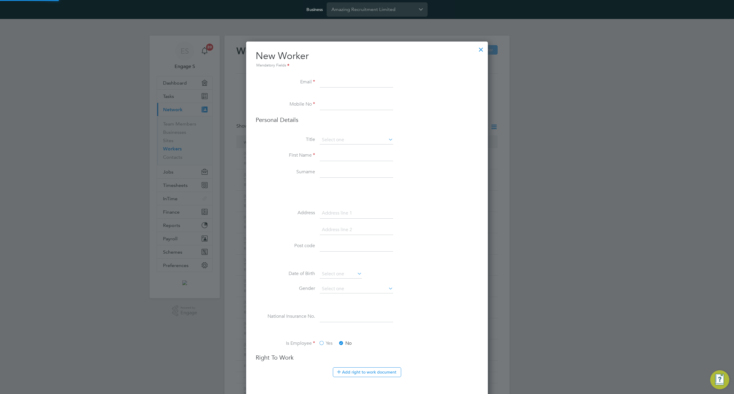
scroll to position [780, 242]
type input "[EMAIL_ADDRESS][DOMAIN_NAME]"
type input "[PHONE_NUMBER]"
click at [346, 157] on input at bounding box center [356, 155] width 73 height 11
type input "[PERSON_NAME]"
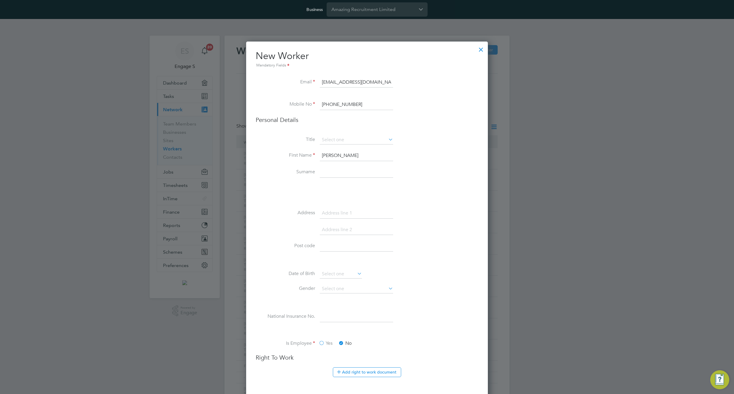
click at [280, 218] on li "Address" at bounding box center [367, 216] width 223 height 17
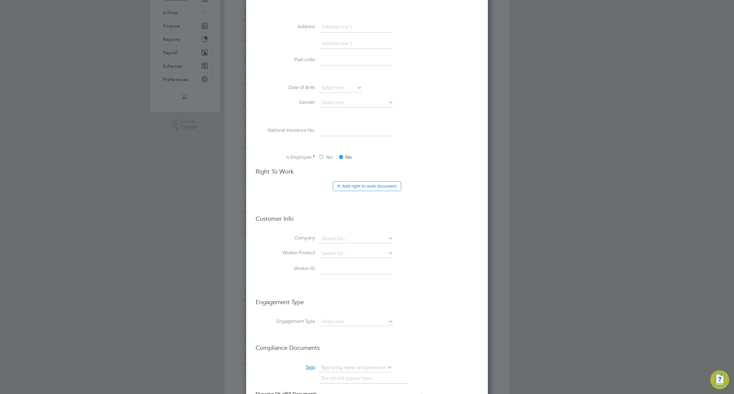
scroll to position [386, 0]
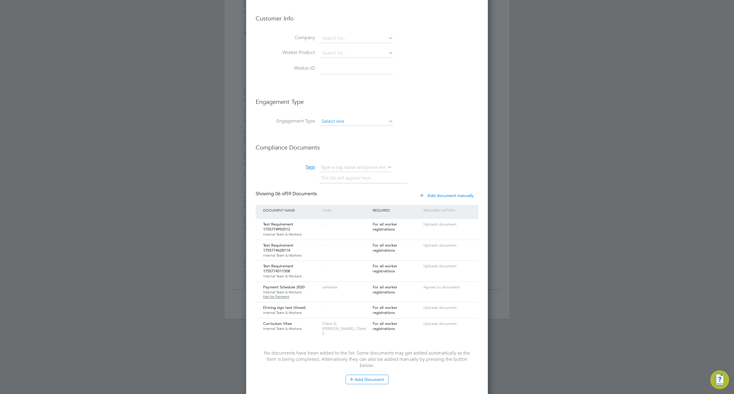
click at [354, 123] on input at bounding box center [356, 122] width 73 height 8
click at [349, 139] on li "PAYE Direct" at bounding box center [356, 138] width 74 height 9
type input "PAYE Direct"
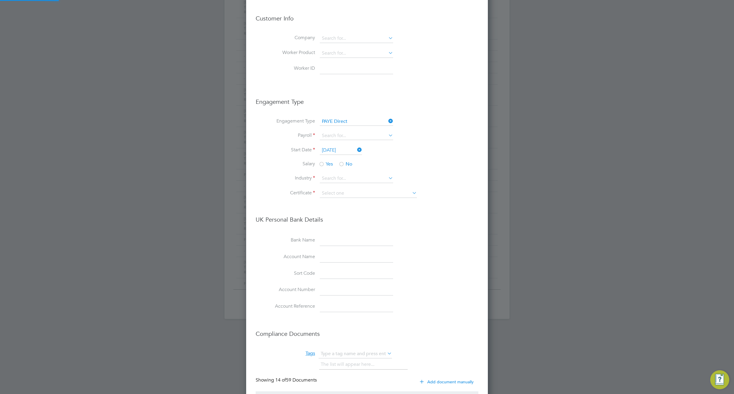
scroll to position [1137, 242]
click at [349, 139] on input at bounding box center [356, 136] width 73 height 8
click at [336, 153] on li "Momo" at bounding box center [356, 153] width 74 height 9
type input "Momo"
click at [344, 163] on span "No" at bounding box center [345, 164] width 14 height 6
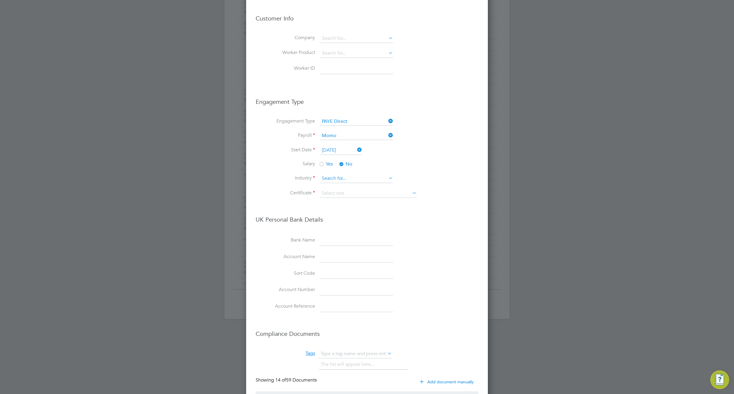
click at [347, 213] on li "Banking, Insurance & Finance" at bounding box center [356, 211] width 74 height 8
type input "Banking, Insurance & Finance"
click at [352, 194] on input at bounding box center [368, 193] width 97 height 9
click at [343, 216] on li "Don't know" at bounding box center [368, 217] width 98 height 8
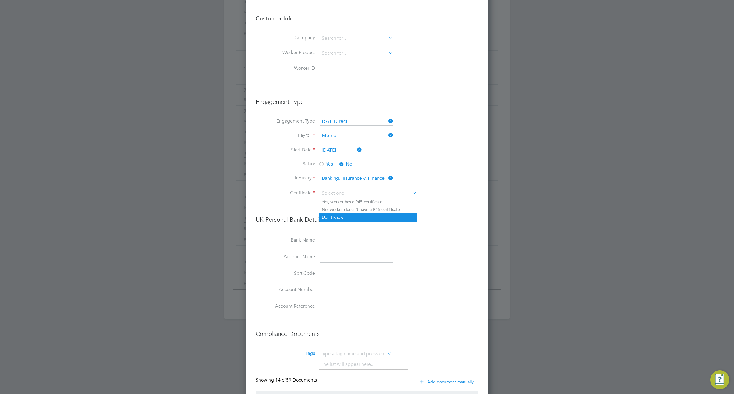
type input "Don't know"
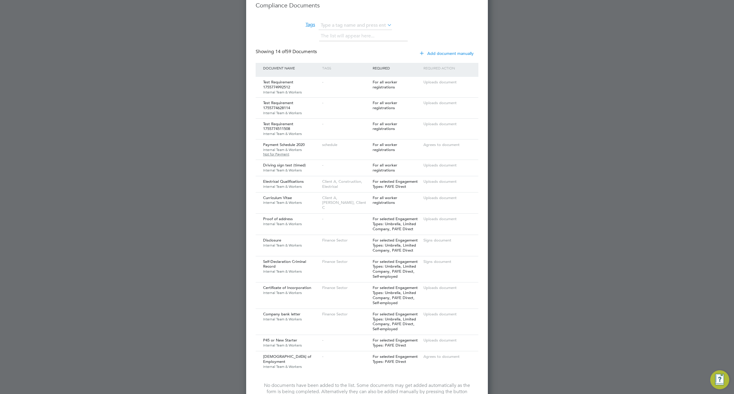
scroll to position [814, 0]
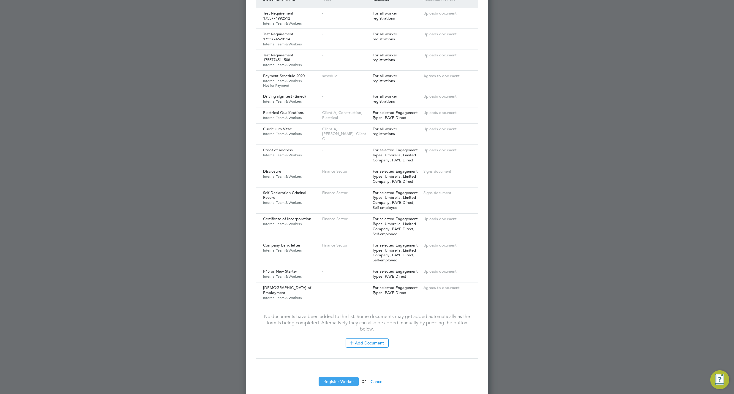
click at [343, 377] on button "Register Worker" at bounding box center [338, 381] width 40 height 9
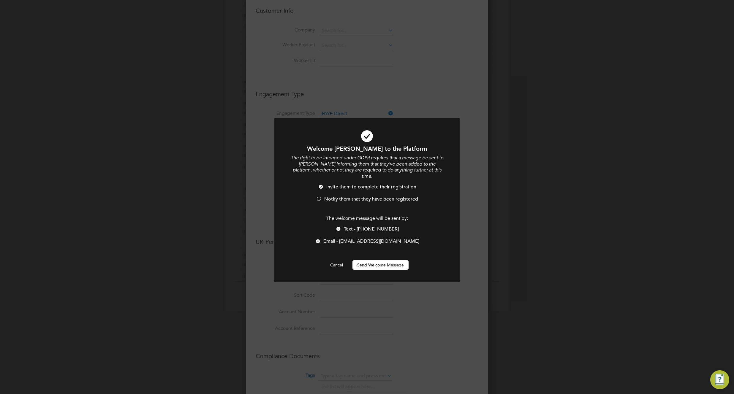
click at [345, 226] on li "Text - +381642215978" at bounding box center [367, 232] width 154 height 12
drag, startPoint x: 382, startPoint y: 256, endPoint x: 383, endPoint y: 264, distance: 8.1
click at [382, 260] on button "Send Welcome Message" at bounding box center [380, 264] width 56 height 9
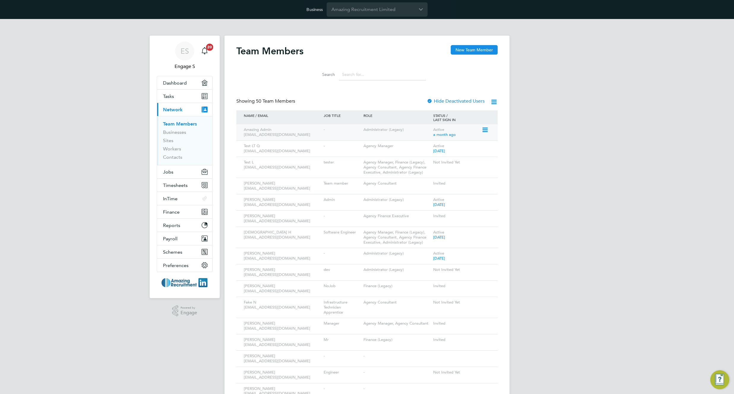
click at [487, 129] on icon at bounding box center [484, 129] width 6 height 7
click at [433, 197] on li "Impersonate" at bounding box center [452, 197] width 72 height 8
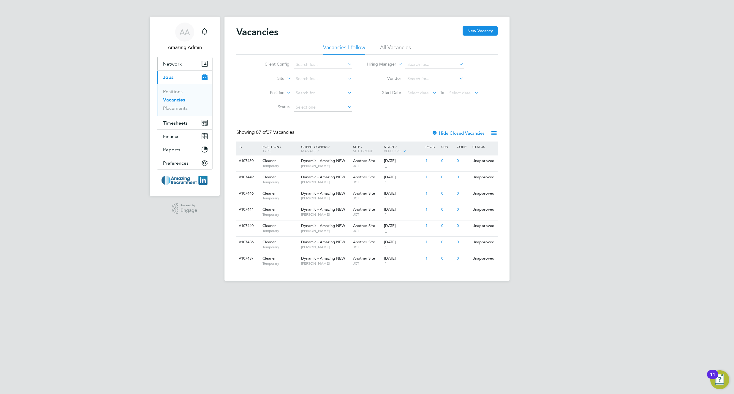
click at [178, 65] on span "Network" at bounding box center [172, 64] width 19 height 6
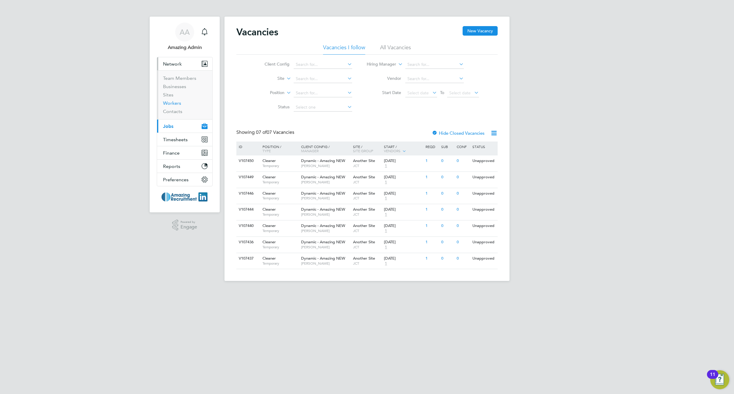
click at [176, 102] on link "Workers" at bounding box center [172, 103] width 18 height 6
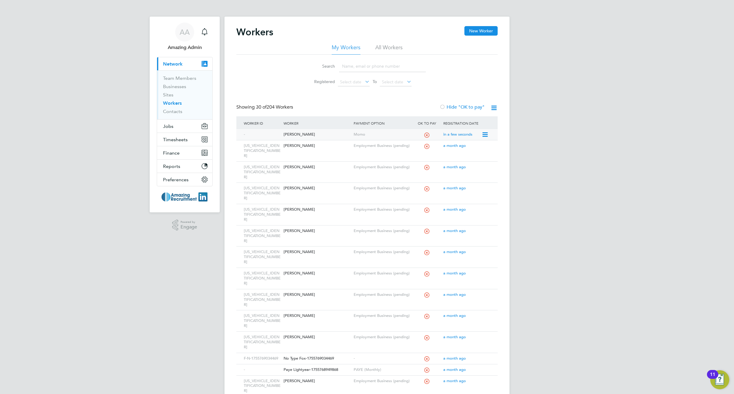
click at [351, 134] on div "[PERSON_NAME]" at bounding box center [317, 134] width 70 height 11
click at [372, 116] on div "Showing 30 of 204 Workers Hide "OK to pay"" at bounding box center [366, 110] width 261 height 12
click at [496, 107] on icon at bounding box center [493, 107] width 7 height 7
click at [352, 82] on span "Select date" at bounding box center [350, 81] width 21 height 5
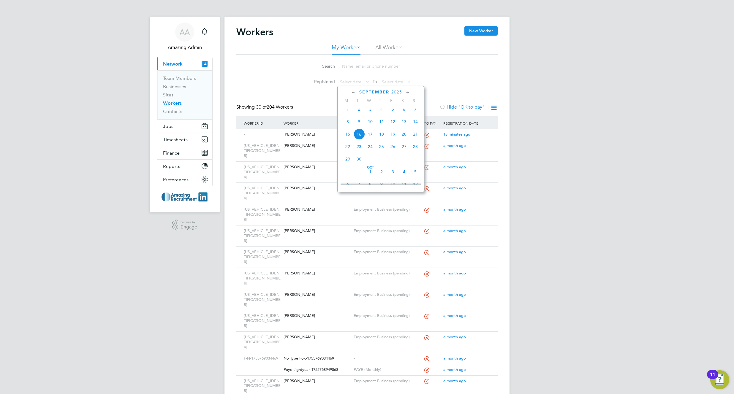
click at [348, 113] on span "[DATE]" at bounding box center [347, 109] width 11 height 11
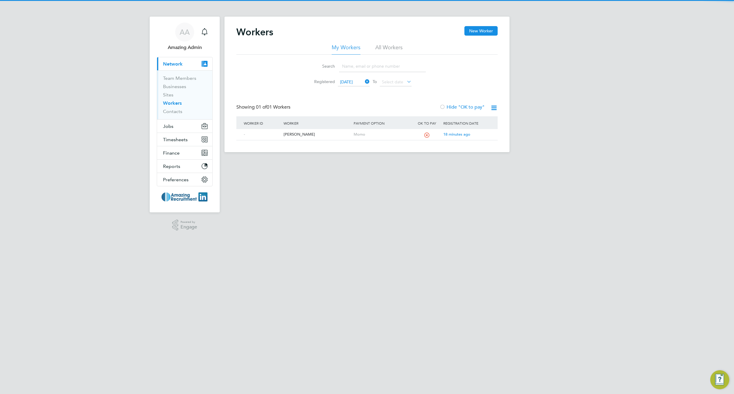
click at [490, 107] on icon at bounding box center [493, 107] width 7 height 7
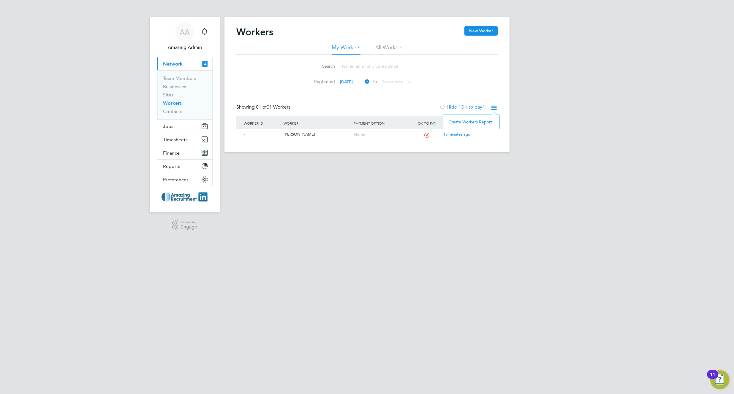
click at [461, 121] on li "Create Workers Report" at bounding box center [470, 122] width 51 height 8
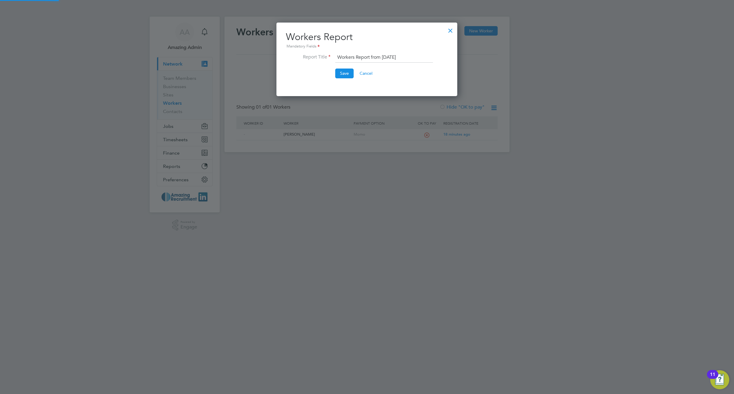
scroll to position [74, 181]
click at [344, 74] on button "Save" at bounding box center [344, 73] width 18 height 9
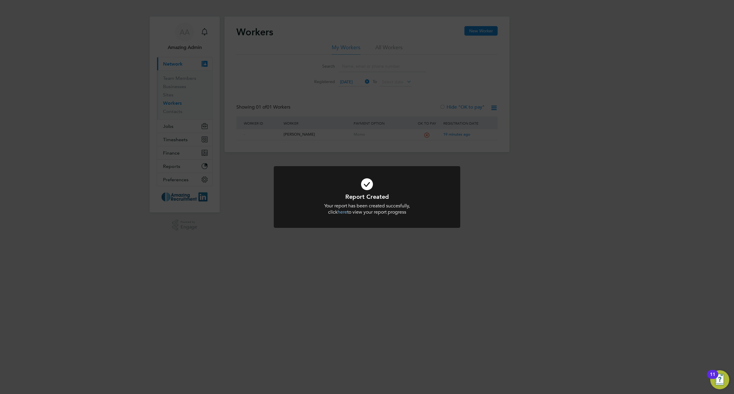
click at [539, 94] on div "Report Created Your report has been created succesfully, click here to view you…" at bounding box center [367, 197] width 734 height 394
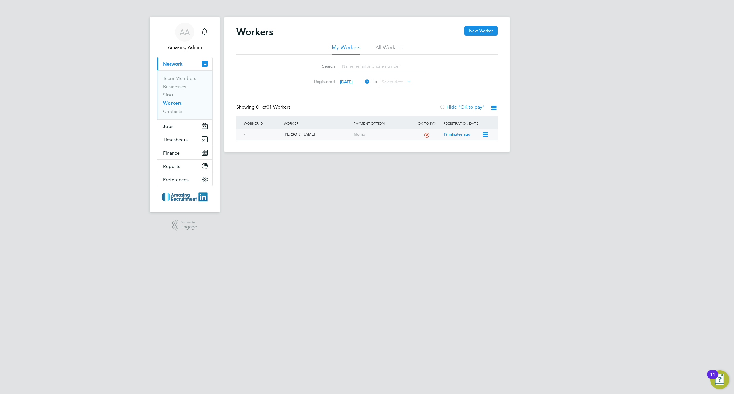
click at [353, 134] on div "Momo" at bounding box center [382, 134] width 60 height 11
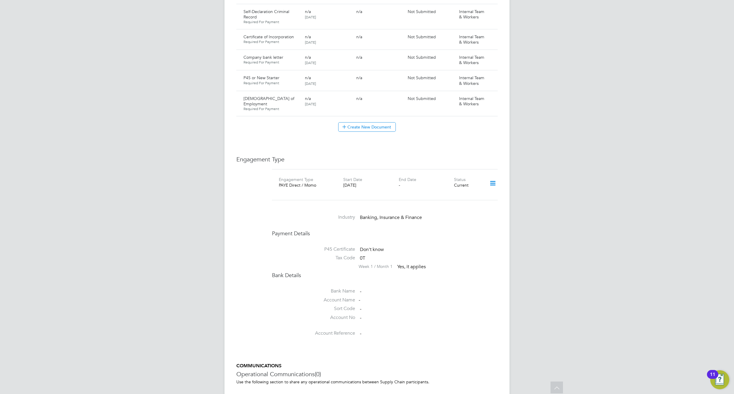
scroll to position [648, 0]
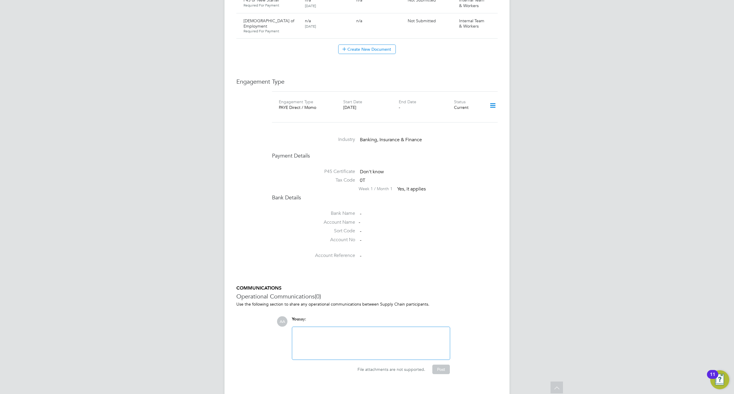
click at [493, 99] on icon at bounding box center [492, 106] width 10 height 14
click at [459, 112] on li "Edit Engagement Type" at bounding box center [461, 112] width 68 height 8
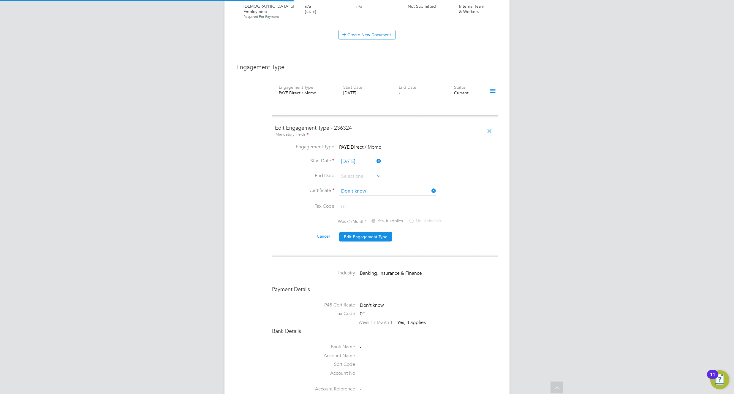
scroll to position [734, 0]
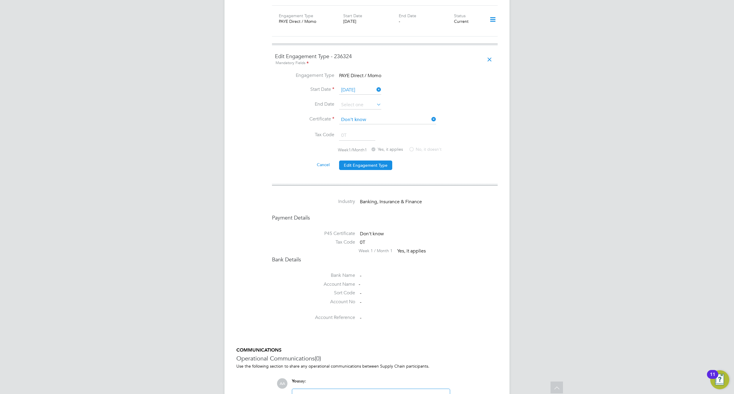
click at [392, 248] on li "Week 1 / Month 1 Yes, it applies" at bounding box center [361, 252] width 178 height 8
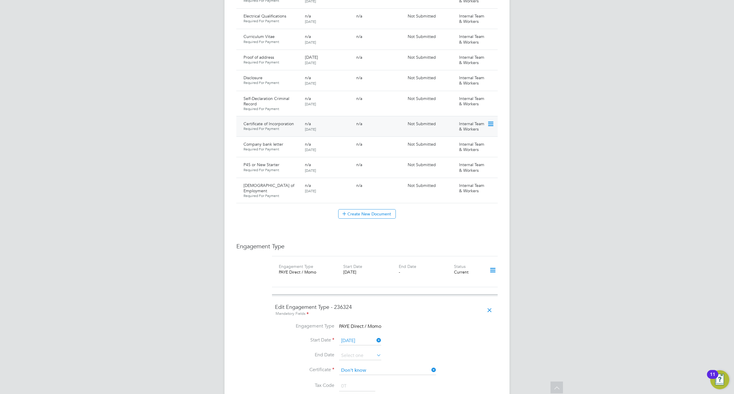
scroll to position [554, 0]
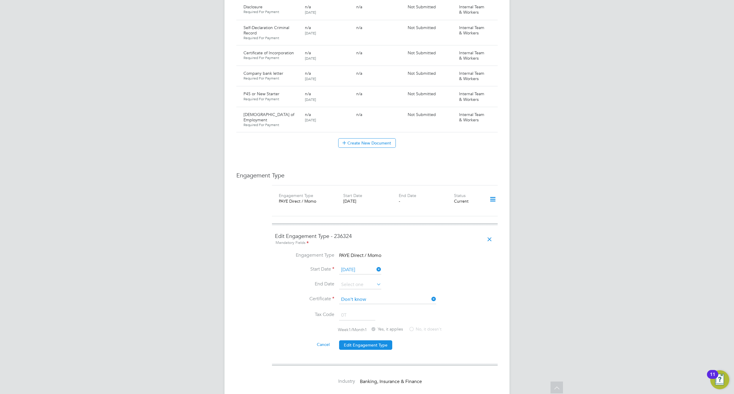
click at [437, 240] on div "Mandatory Fields" at bounding box center [385, 243] width 220 height 7
click at [490, 233] on icon at bounding box center [489, 240] width 10 height 14
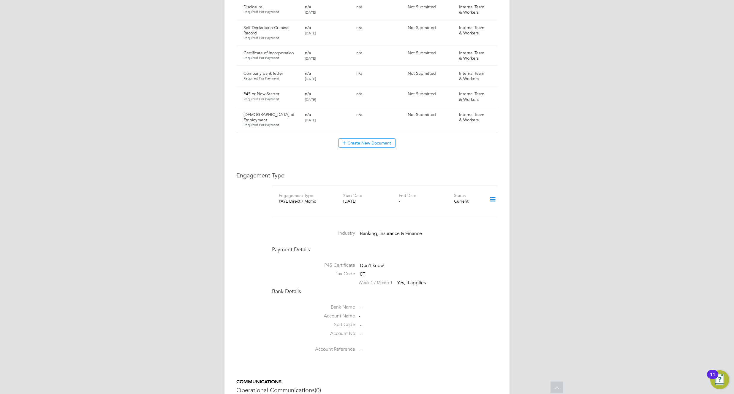
click at [492, 193] on icon at bounding box center [492, 200] width 10 height 14
click at [460, 207] on li "Edit Engagement Type" at bounding box center [461, 206] width 68 height 8
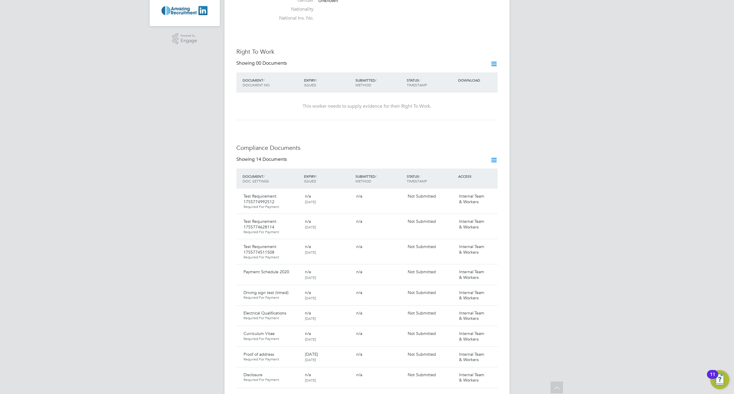
scroll to position [0, 0]
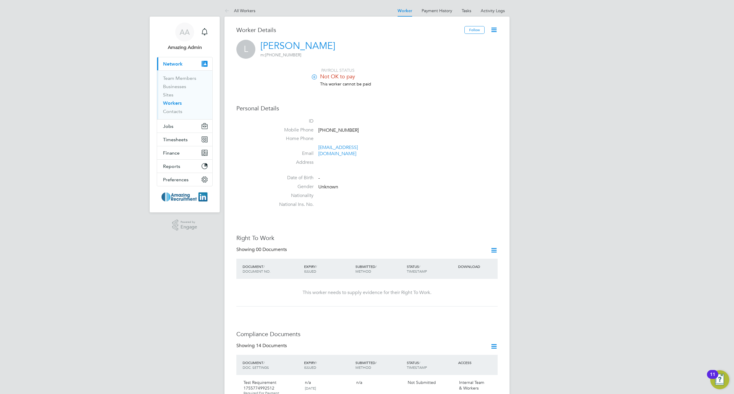
click at [494, 29] on icon at bounding box center [493, 29] width 7 height 7
click at [440, 68] on li "Edit Personal Details e" at bounding box center [459, 69] width 75 height 8
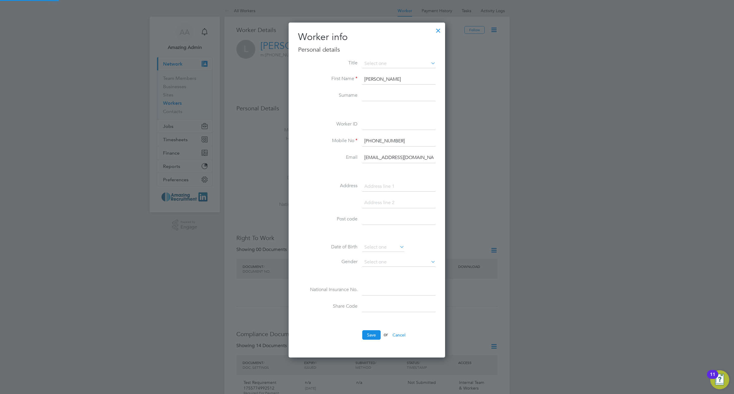
scroll to position [335, 157]
click at [332, 114] on div "Title First Name [PERSON_NAME] Surname Worker ID Mobile No [PHONE_NUMBER] Email…" at bounding box center [366, 191] width 137 height 265
click at [367, 98] on input at bounding box center [398, 96] width 73 height 11
click at [371, 95] on input "Tets" at bounding box center [398, 96] width 73 height 11
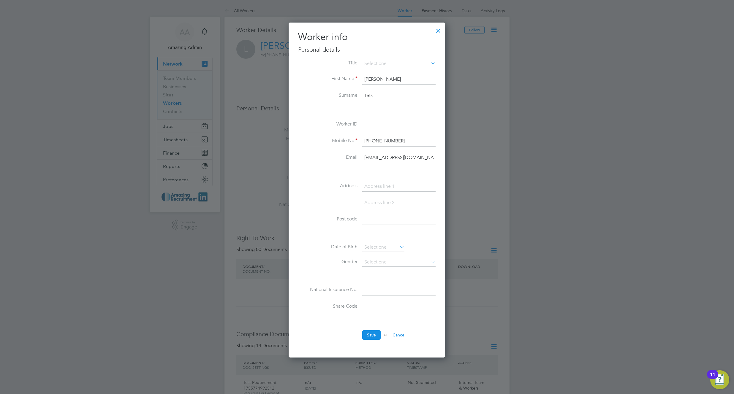
click at [371, 95] on input "Tets" at bounding box center [398, 96] width 73 height 11
type input "Test"
click at [369, 331] on button "Save" at bounding box center [371, 334] width 18 height 9
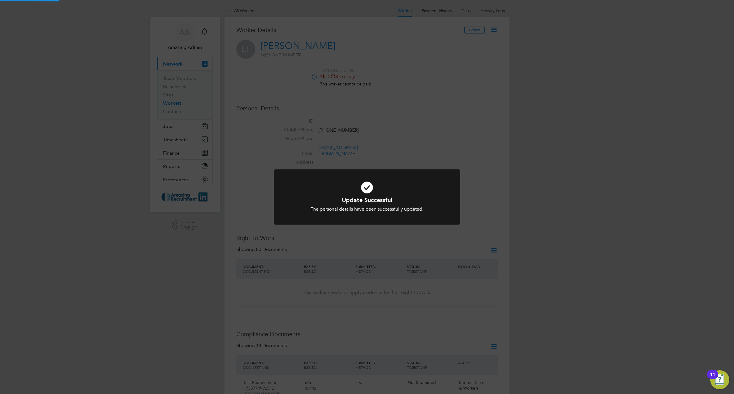
click at [569, 148] on div "Update Successful The personal details have been successfully updated. Cancel O…" at bounding box center [367, 197] width 734 height 394
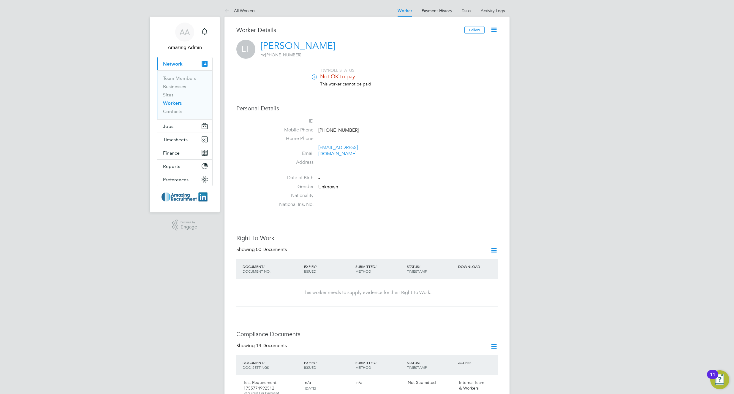
click at [494, 28] on icon at bounding box center [493, 29] width 7 height 7
click at [496, 128] on li "Mobile Phone +381642215978" at bounding box center [385, 131] width 226 height 9
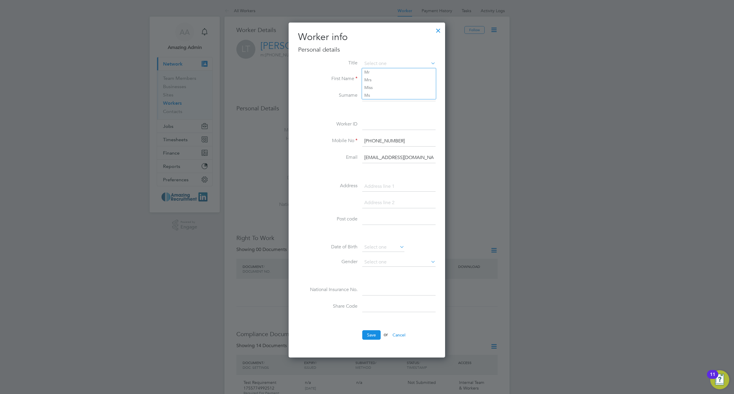
click at [374, 116] on div "Title First Name Luka Surname Test Worker ID Mobile No +381642215978 Email irht…" at bounding box center [366, 191] width 137 height 265
click at [374, 93] on input "Test" at bounding box center [398, 96] width 73 height 11
click at [369, 336] on button "Save" at bounding box center [371, 334] width 18 height 9
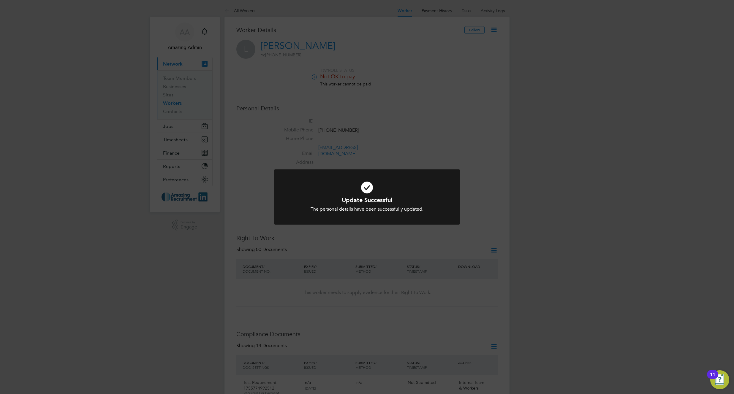
click at [565, 167] on div "Update Successful The personal details have been successfully updated. Cancel O…" at bounding box center [367, 197] width 734 height 394
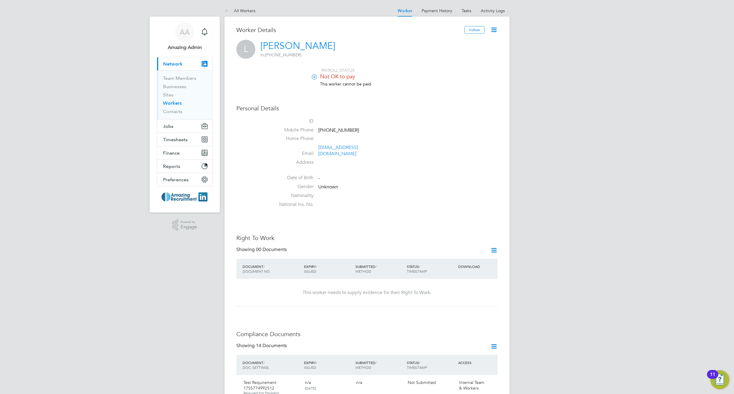
click at [492, 30] on icon at bounding box center [493, 29] width 7 height 7
click at [444, 69] on li "Edit Personal Details e" at bounding box center [459, 69] width 75 height 8
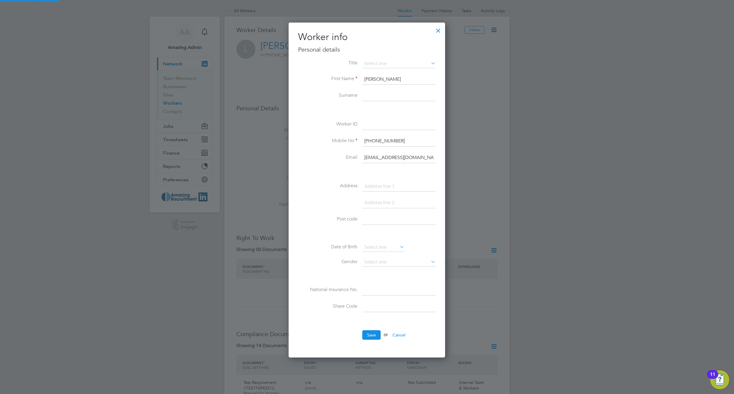
scroll to position [335, 157]
click at [508, 155] on div at bounding box center [367, 197] width 734 height 394
click at [402, 335] on button "Cancel" at bounding box center [399, 334] width 22 height 9
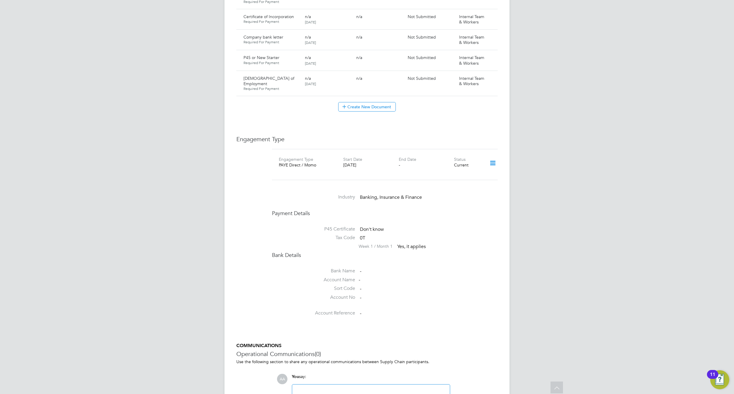
scroll to position [648, 0]
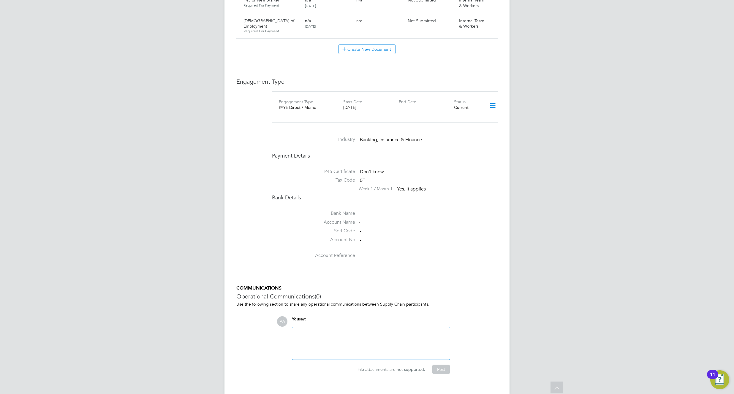
click at [356, 334] on div at bounding box center [371, 344] width 150 height 26
click at [319, 336] on div "To enrich screen reader interactions, please activate Accessibility in Grammarl…" at bounding box center [371, 338] width 150 height 5
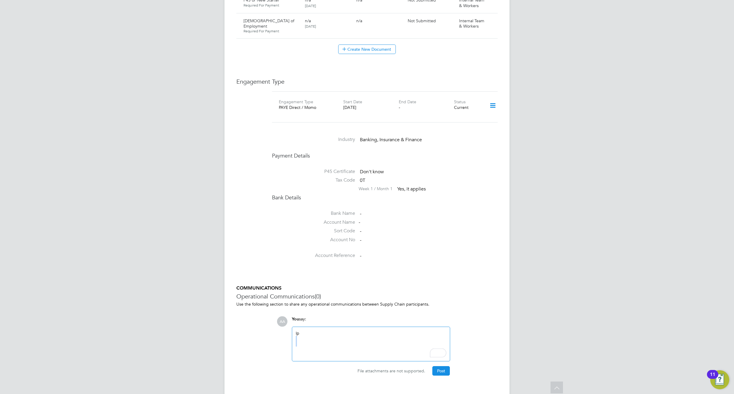
click at [319, 336] on div "To enrich screen reader interactions, please activate Accessibility in Grammarl…" at bounding box center [371, 338] width 150 height 5
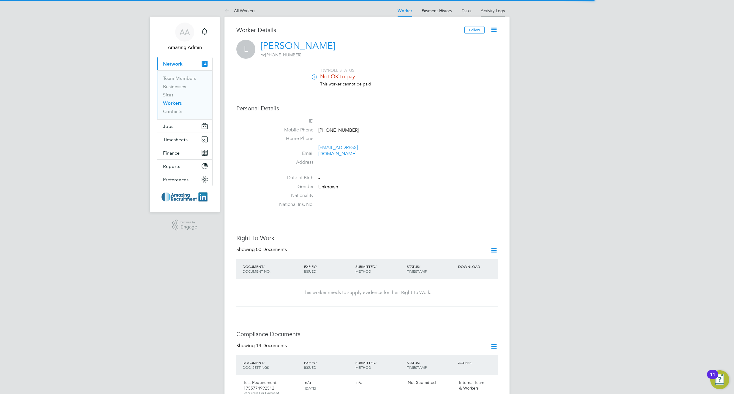
click at [499, 12] on link "Activity Logs" at bounding box center [493, 10] width 24 height 5
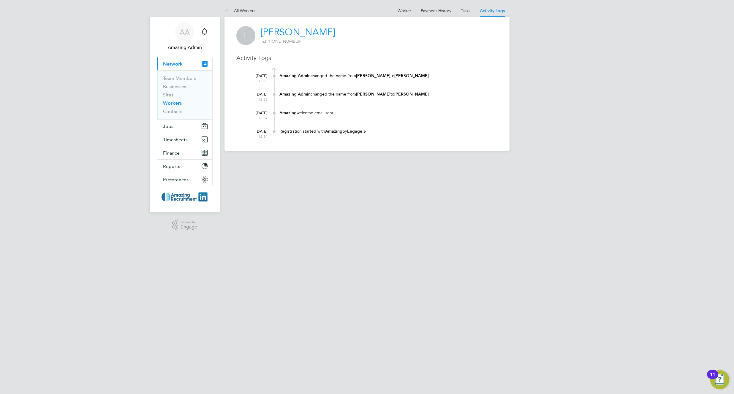
drag, startPoint x: 376, startPoint y: 105, endPoint x: 384, endPoint y: 94, distance: 13.7
click at [376, 105] on div "16 Sep 2025 12:38 Amazing Admin changed the name from Luka to Luka Test" at bounding box center [371, 98] width 254 height 18
click at [404, 12] on link "Worker" at bounding box center [404, 10] width 14 height 5
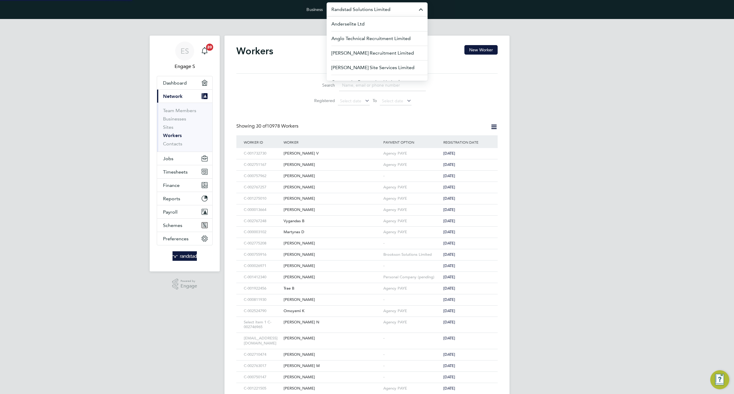
click at [371, 9] on input "Randstad Solutions Limited" at bounding box center [377, 9] width 101 height 14
click at [358, 56] on span "[PERSON_NAME] Construction & Infrastructure Ltd" at bounding box center [376, 57] width 91 height 14
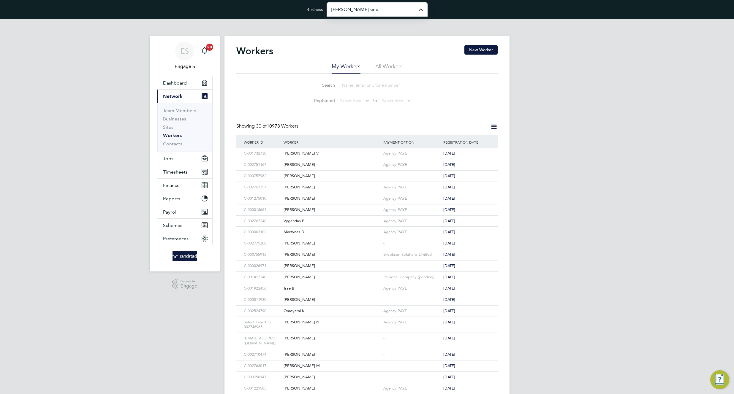
type input "Morgan Sindall Construction & Infrastructure Ltd"
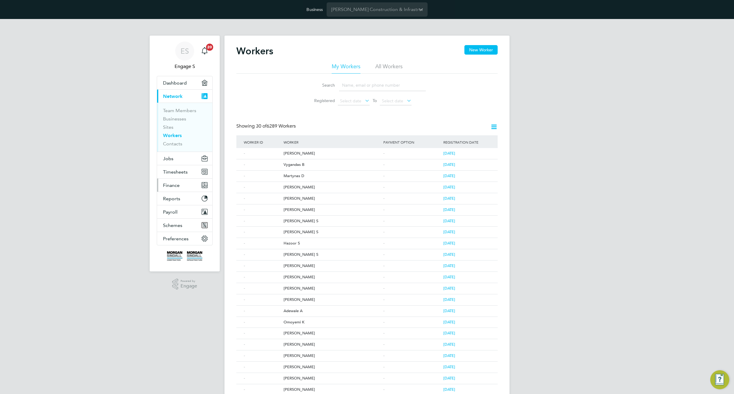
drag, startPoint x: 172, startPoint y: 186, endPoint x: 177, endPoint y: 183, distance: 5.3
click at [172, 186] on span "Finance" at bounding box center [171, 186] width 17 height 6
click at [172, 154] on link "Invoices & Credit Notes" at bounding box center [181, 154] width 37 height 12
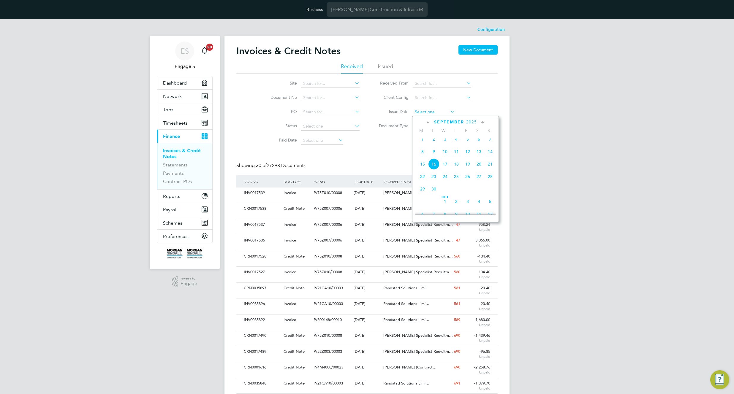
click at [431, 113] on input at bounding box center [434, 112] width 42 height 8
click at [457, 198] on span "31" at bounding box center [456, 195] width 11 height 11
type input "31 Jul 2025"
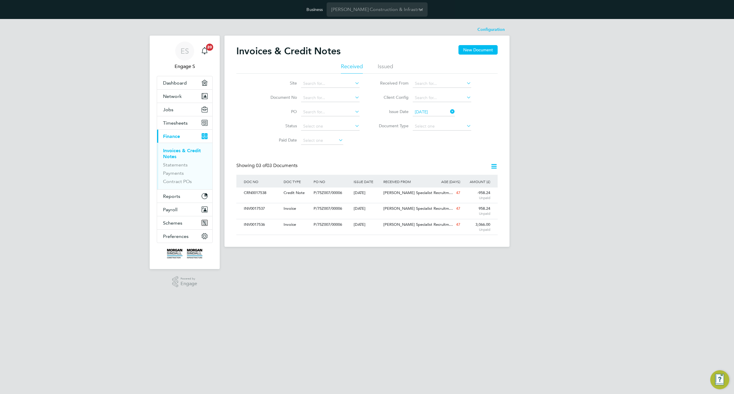
click at [493, 167] on icon at bounding box center [493, 166] width 7 height 7
click at [463, 180] on li "Download invoices" at bounding box center [466, 180] width 59 height 8
click at [182, 113] on button "Jobs" at bounding box center [184, 109] width 55 height 13
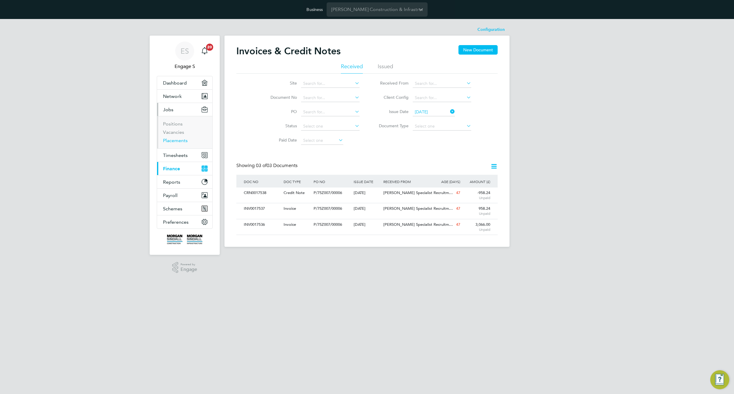
click at [176, 140] on link "Placements" at bounding box center [175, 141] width 25 height 6
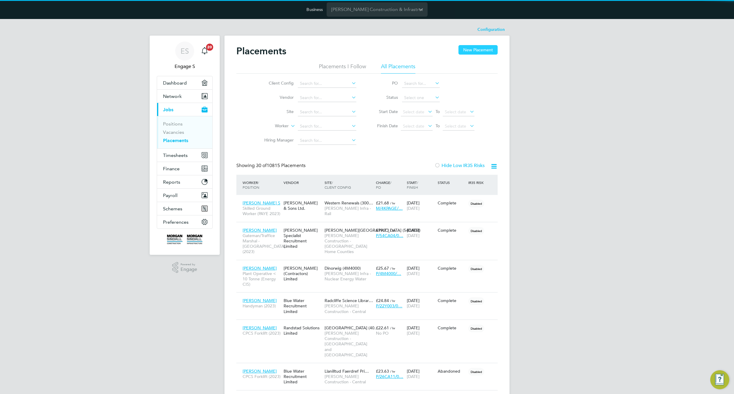
scroll to position [28, 52]
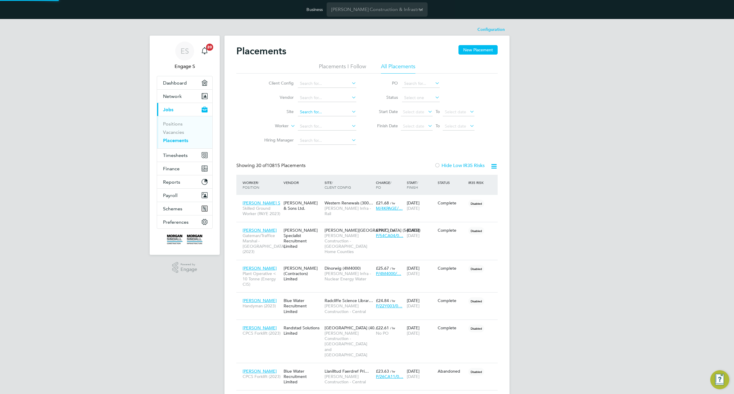
click at [316, 112] on input at bounding box center [327, 112] width 58 height 8
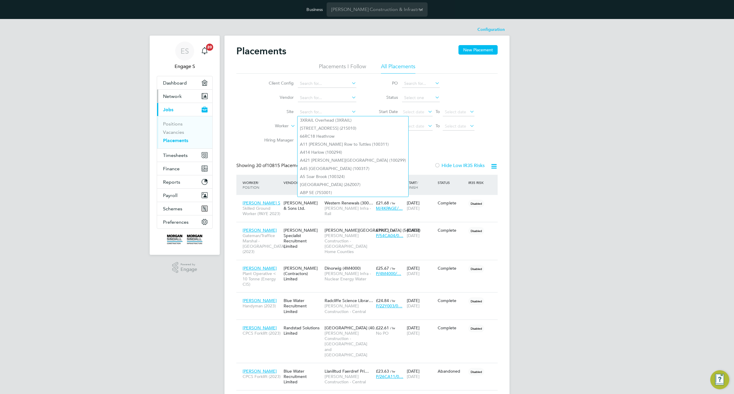
click at [190, 96] on button "Network" at bounding box center [184, 96] width 55 height 13
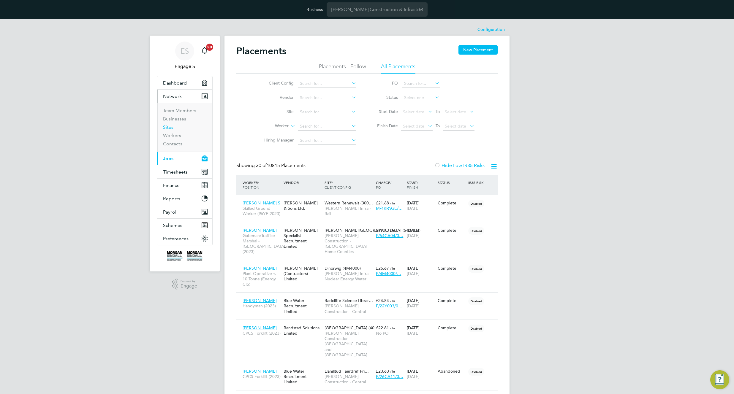
click at [168, 126] on link "Sites" at bounding box center [168, 127] width 10 height 6
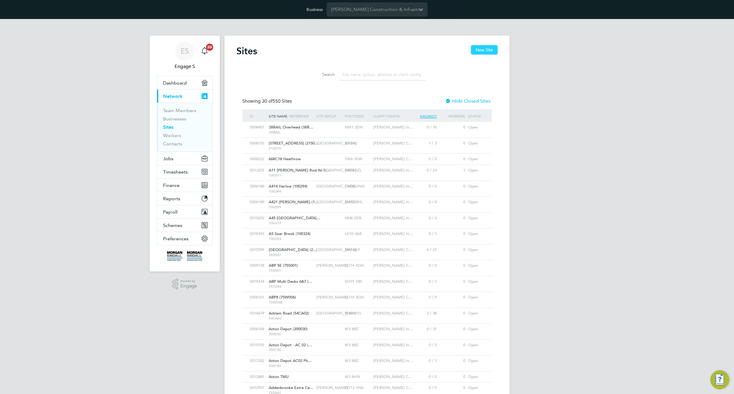
click at [489, 50] on button "New Site" at bounding box center [484, 49] width 27 height 9
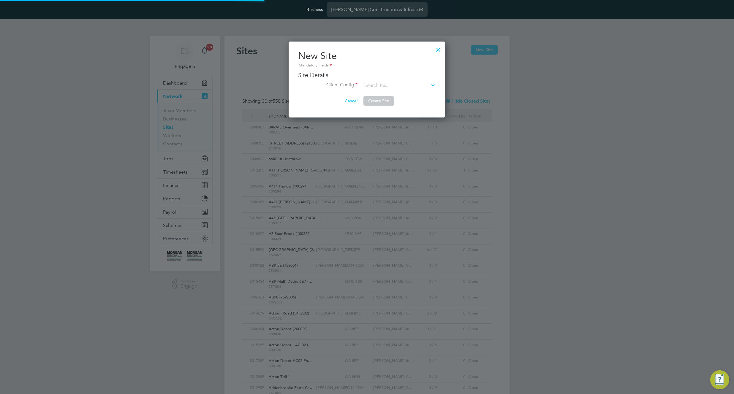
type input "United Kingdom"
click at [409, 87] on input at bounding box center [398, 85] width 73 height 9
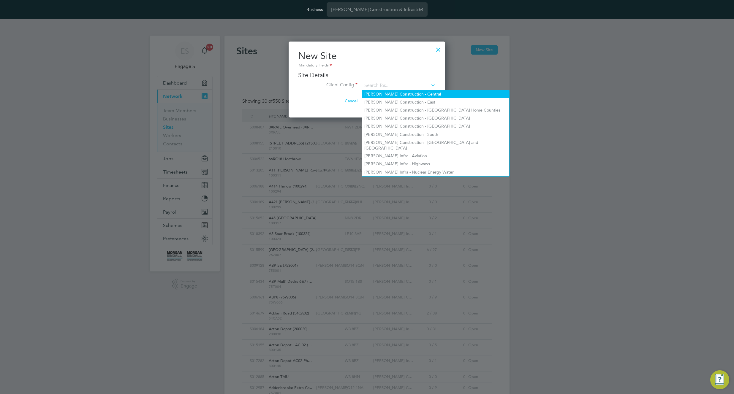
click at [408, 93] on li "[PERSON_NAME] Construction - Central" at bounding box center [435, 94] width 147 height 8
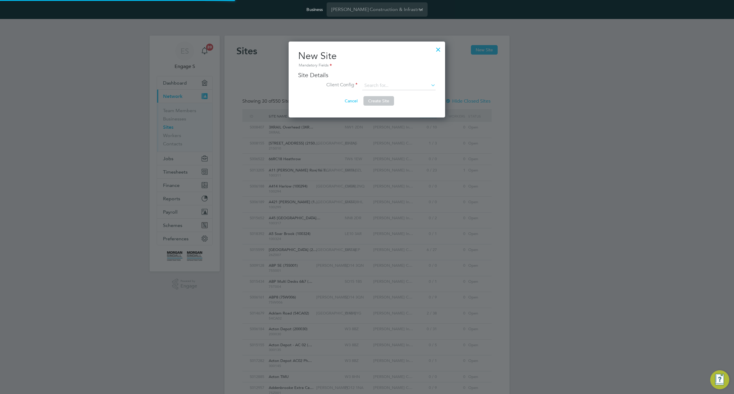
type input "[PERSON_NAME] Construction - Central"
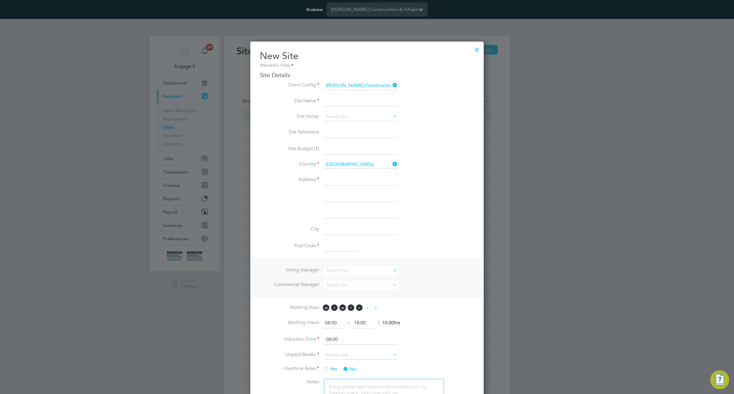
click at [364, 103] on input at bounding box center [360, 101] width 73 height 11
click at [325, 102] on input "Test" at bounding box center [360, 101] width 73 height 11
type input "A _ Test_A"
click at [347, 118] on input at bounding box center [360, 116] width 73 height 9
click at [348, 124] on li "[GEOGRAPHIC_DATA]" at bounding box center [361, 125] width 74 height 8
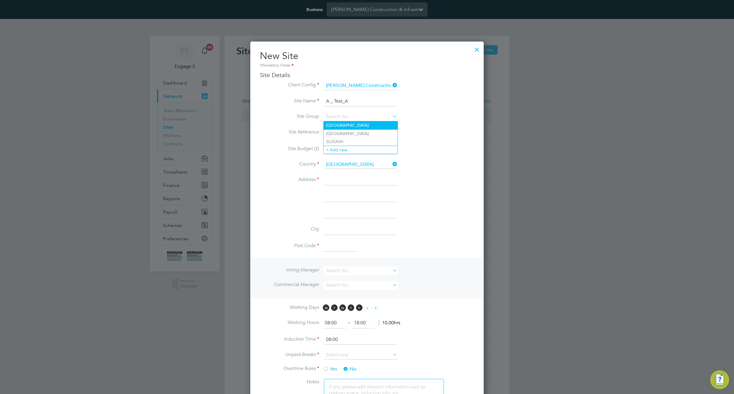
type input "[GEOGRAPHIC_DATA]"
click at [350, 133] on input at bounding box center [360, 132] width 73 height 11
type input "test reference"
click at [354, 148] on input at bounding box center [360, 149] width 73 height 11
type input "1200000"
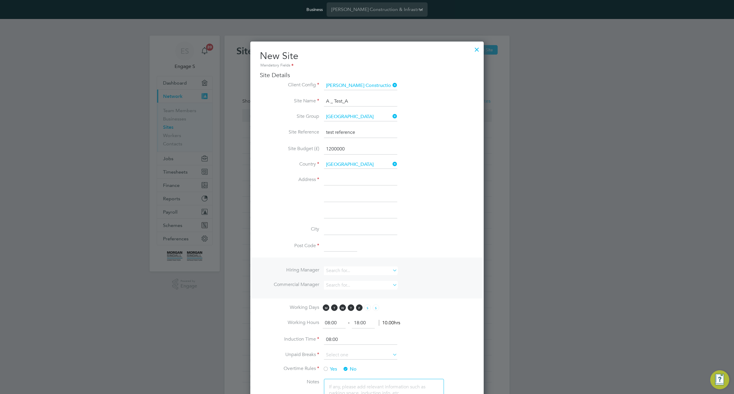
click at [347, 176] on input at bounding box center [360, 180] width 73 height 11
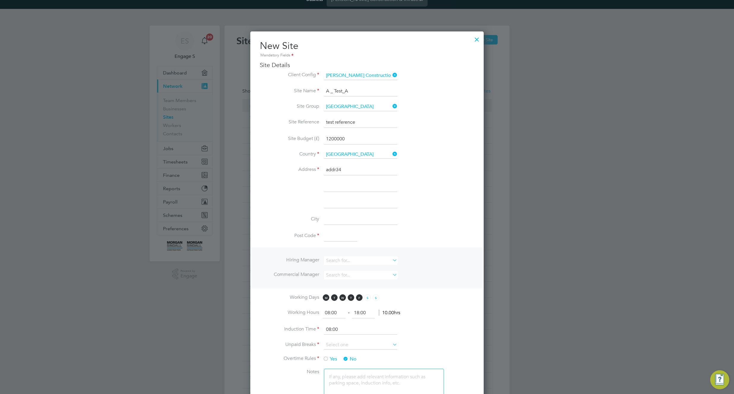
type input "addr34"
click at [332, 236] on input at bounding box center [340, 236] width 33 height 11
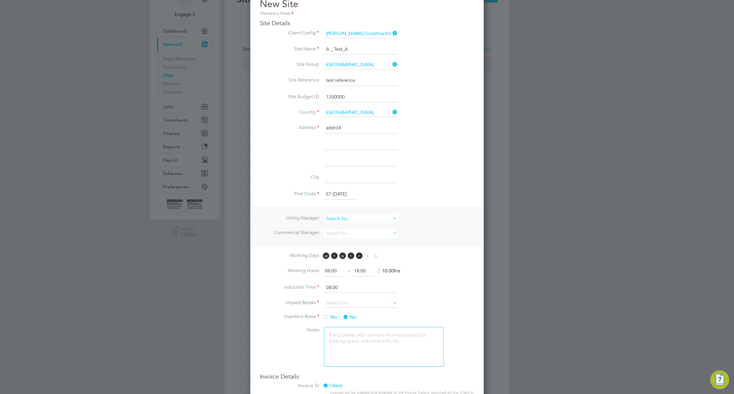
type input "E7 [DATE]"
click at [366, 221] on input at bounding box center [360, 219] width 73 height 9
click at [362, 248] on li "Adam G" at bounding box center [361, 252] width 74 height 8
type input "Adam G"
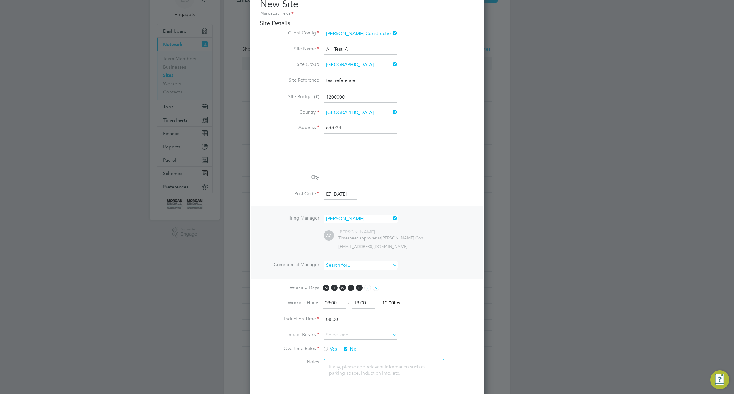
click at [371, 264] on input at bounding box center [360, 265] width 73 height 9
click at [358, 335] on li "B" at bounding box center [361, 339] width 74 height 8
type input "B"
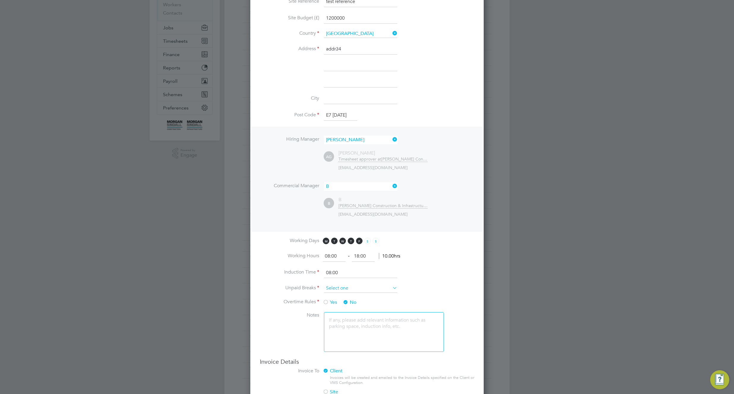
click at [376, 287] on input at bounding box center [360, 288] width 73 height 9
click at [369, 296] on li "Nothing" at bounding box center [361, 297] width 74 height 8
type input "Nothing"
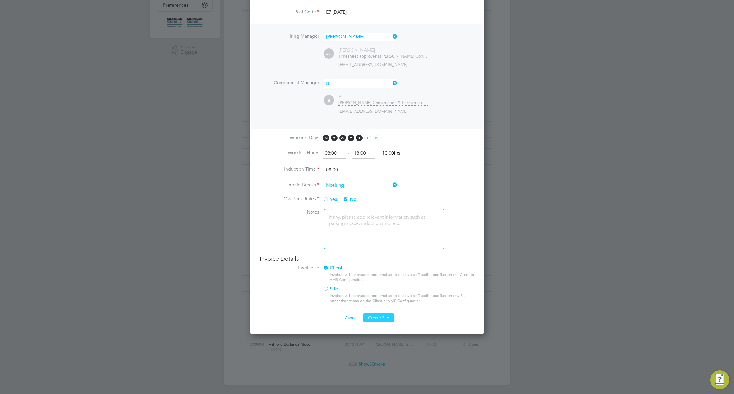
click at [379, 316] on span "Create Site" at bounding box center [378, 317] width 21 height 5
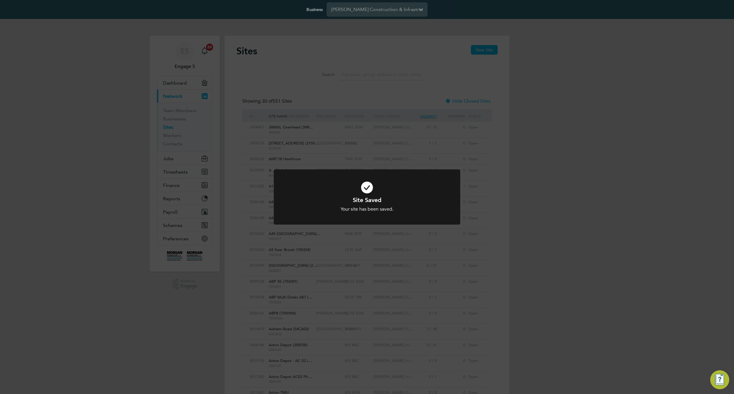
scroll to position [16, 48]
click at [397, 100] on div "Site Saved Your site has been saved. Cancel Okay" at bounding box center [367, 197] width 734 height 394
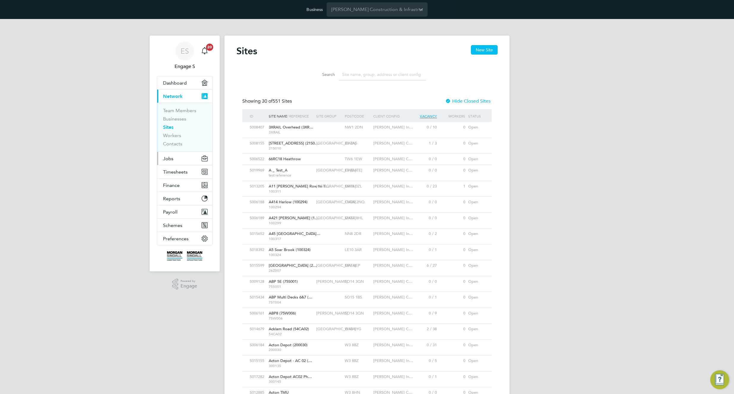
click at [169, 160] on span "Jobs" at bounding box center [168, 159] width 10 height 6
click at [177, 142] on link "Placements" at bounding box center [175, 141] width 25 height 6
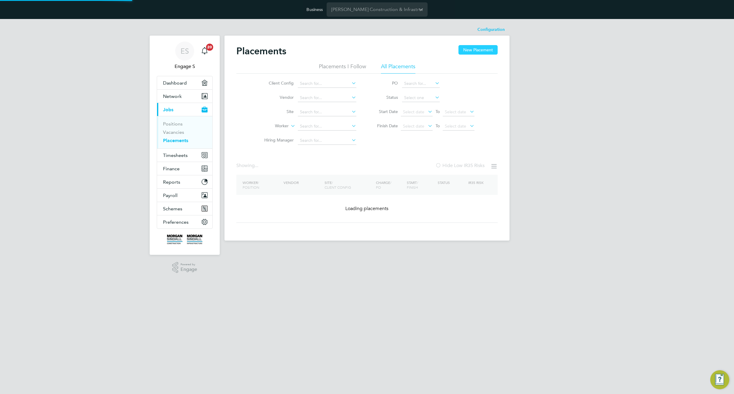
click at [471, 53] on button "New Placement" at bounding box center [477, 49] width 39 height 9
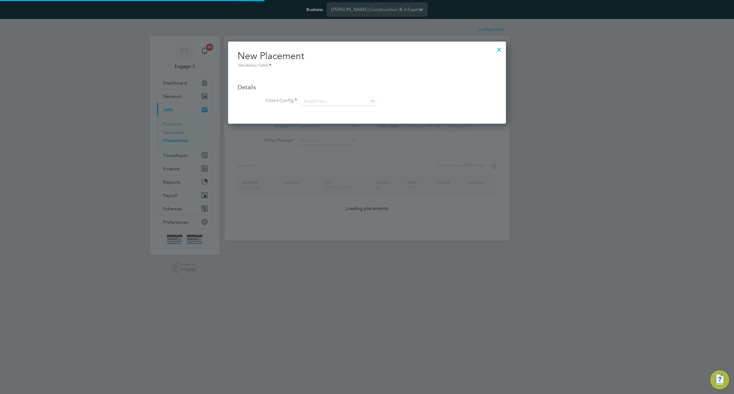
scroll to position [82, 278]
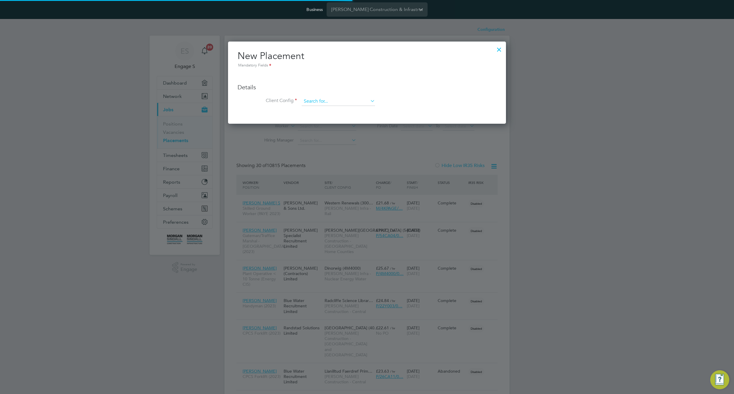
click at [332, 102] on input at bounding box center [338, 101] width 73 height 9
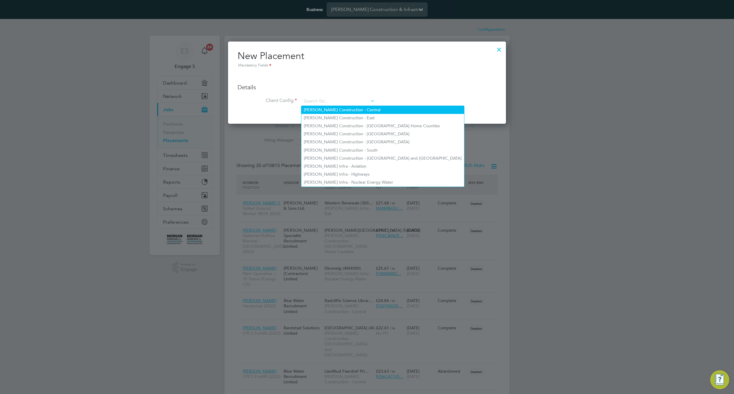
click at [341, 108] on li "Morgan Sindall Construction - Central" at bounding box center [382, 110] width 163 height 8
type input "Morgan Sindall Construction - Central"
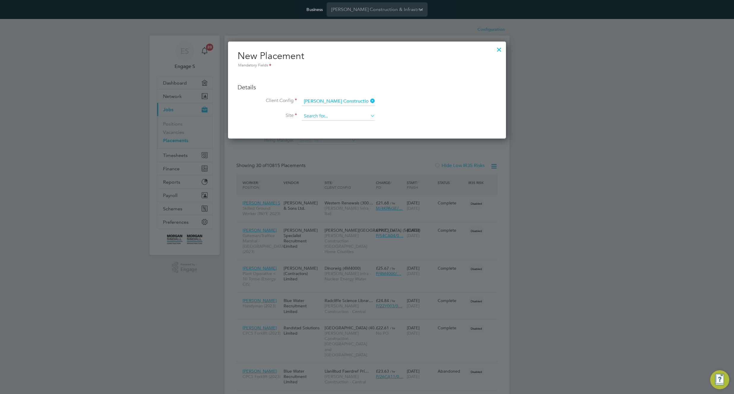
click at [361, 118] on input at bounding box center [338, 116] width 73 height 9
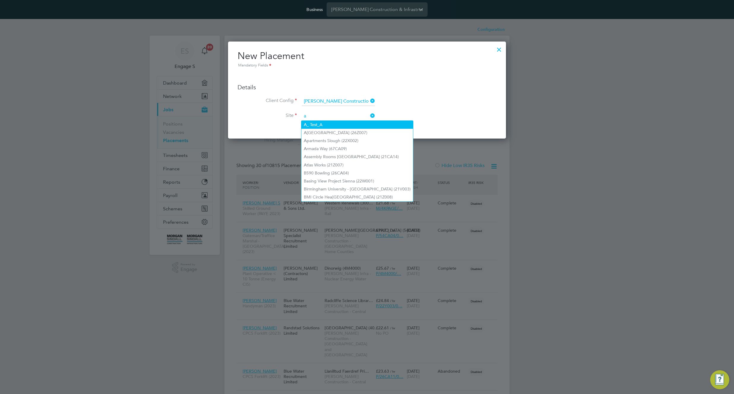
click at [356, 125] on li "A _ Test_A" at bounding box center [357, 125] width 112 height 8
type input "A _ Test_A"
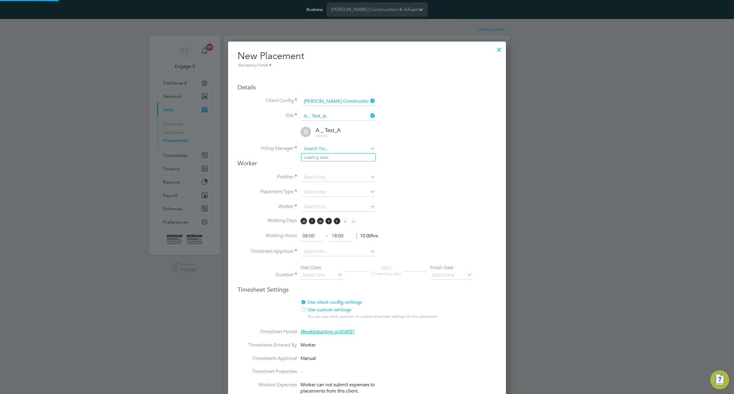
click at [345, 148] on input at bounding box center [338, 149] width 73 height 9
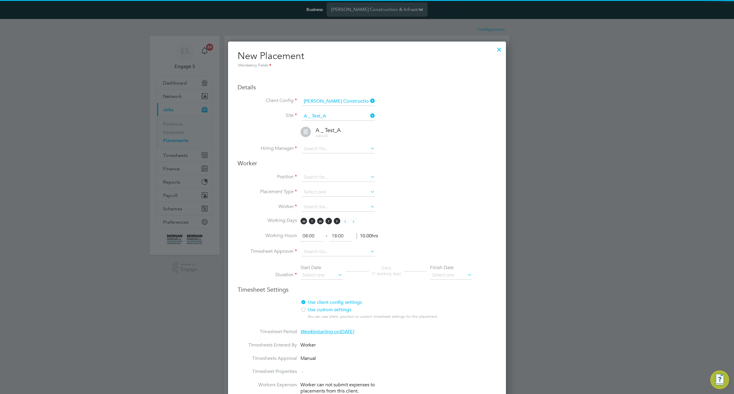
click at [340, 159] on li "Adam L" at bounding box center [338, 157] width 74 height 8
type input "Adam L"
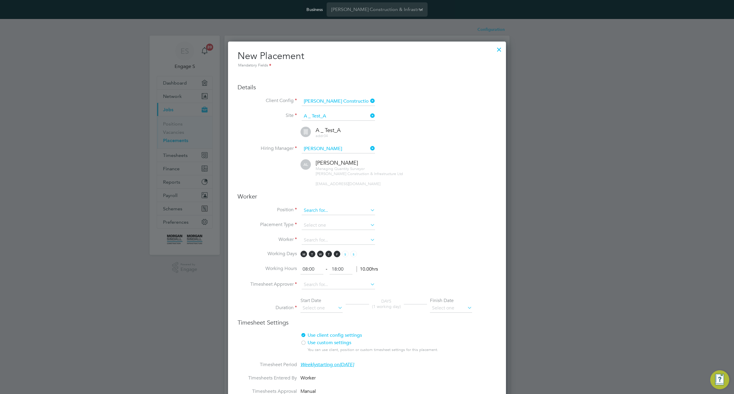
click at [344, 210] on input at bounding box center [338, 210] width 73 height 9
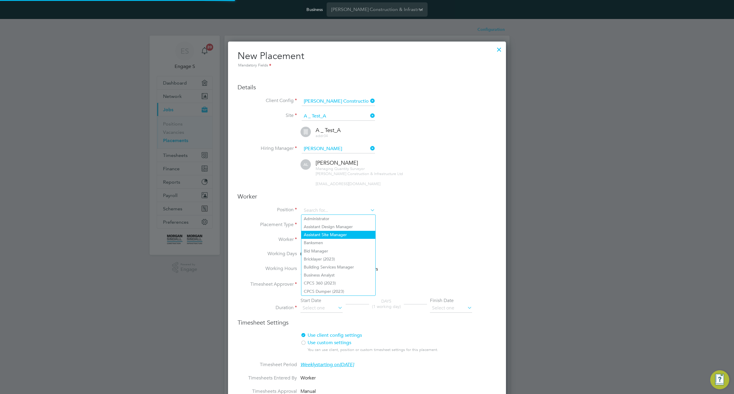
click at [339, 235] on li "Assistant Site Manager" at bounding box center [338, 235] width 74 height 8
type input "Assistant Site Manager"
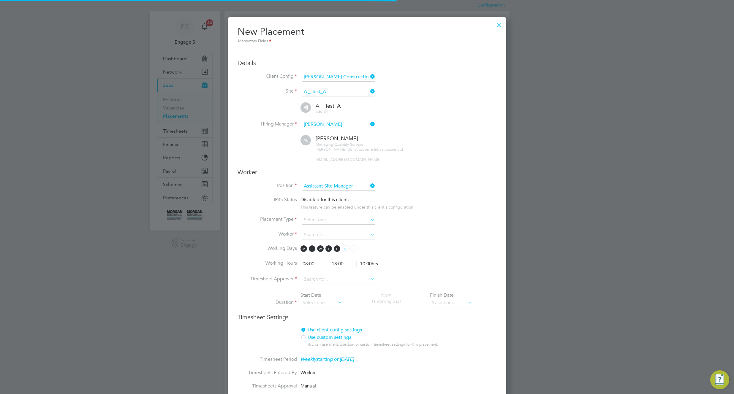
click at [343, 224] on li "Placement Type" at bounding box center [366, 223] width 259 height 15
click at [346, 221] on input at bounding box center [338, 220] width 73 height 9
click at [336, 236] on li "Permanent" at bounding box center [338, 236] width 74 height 8
type input "Permanent"
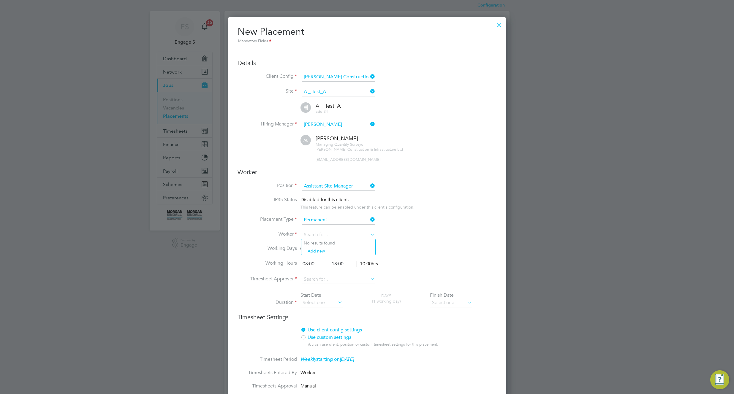
click at [336, 236] on input at bounding box center [338, 235] width 73 height 9
click at [326, 256] on li "Pl amen Petrov A" at bounding box center [342, 259] width 82 height 8
type input "Plamen Petrov A"
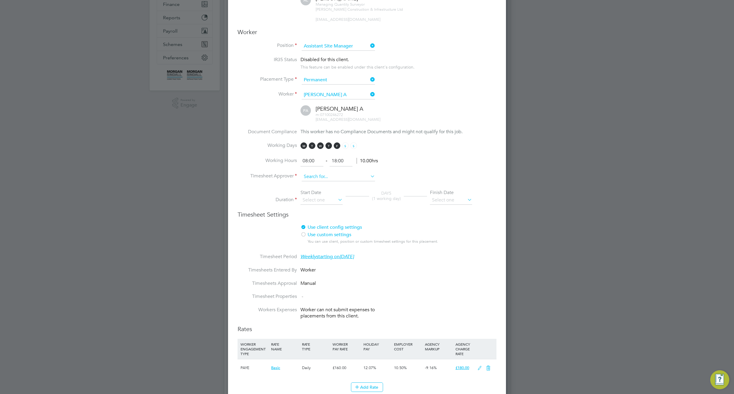
click at [328, 177] on input at bounding box center [338, 176] width 73 height 9
click at [328, 225] on li "Adrian A" at bounding box center [338, 225] width 74 height 8
type input "Adrian A"
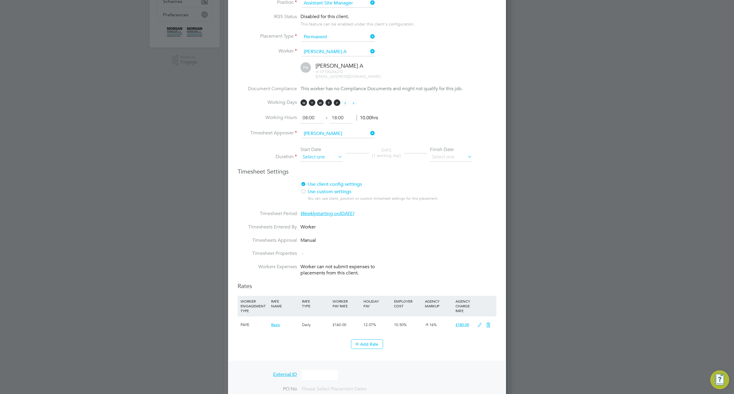
click at [321, 158] on input at bounding box center [321, 157] width 42 height 9
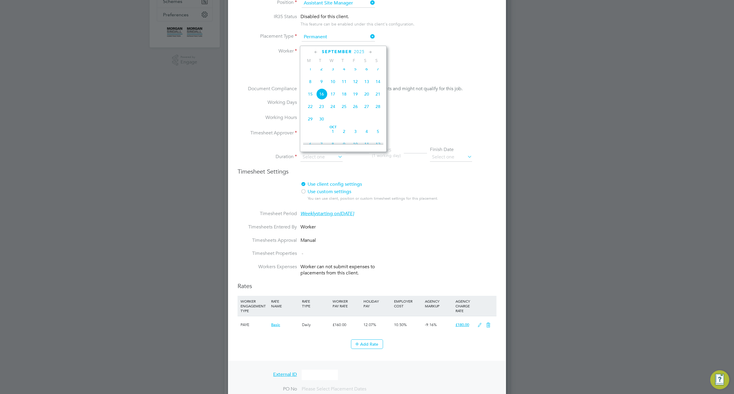
click at [309, 72] on span "Sep 1" at bounding box center [310, 68] width 11 height 11
type input "01 Sep 2025"
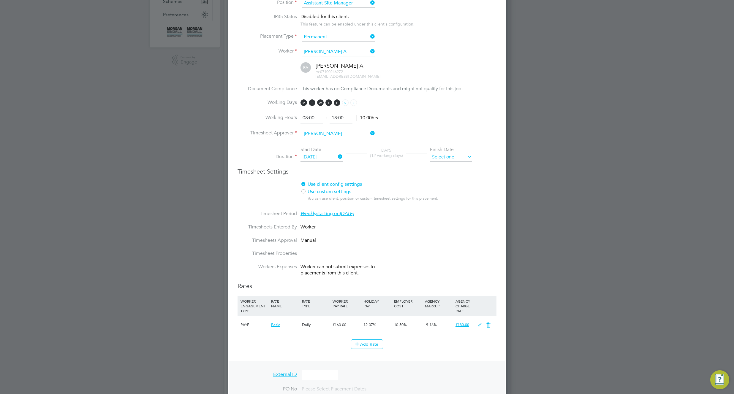
drag, startPoint x: 450, startPoint y: 157, endPoint x: 457, endPoint y: 155, distance: 7.8
click at [453, 156] on input at bounding box center [451, 157] width 42 height 9
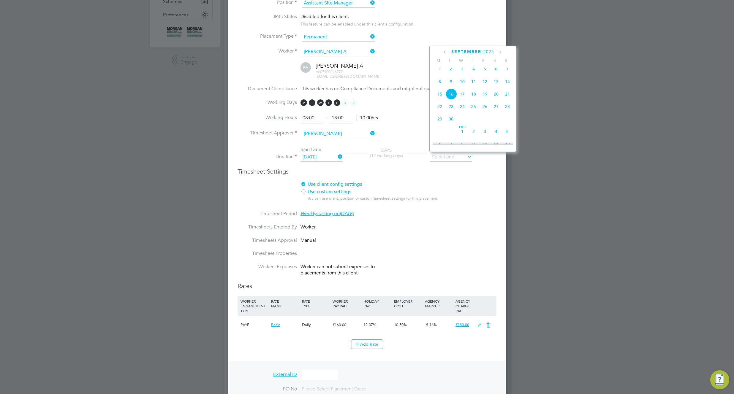
drag, startPoint x: 508, startPoint y: 137, endPoint x: 503, endPoint y: 142, distance: 6.5
click at [507, 137] on span "5" at bounding box center [507, 131] width 11 height 11
type input "05 Oct 2025"
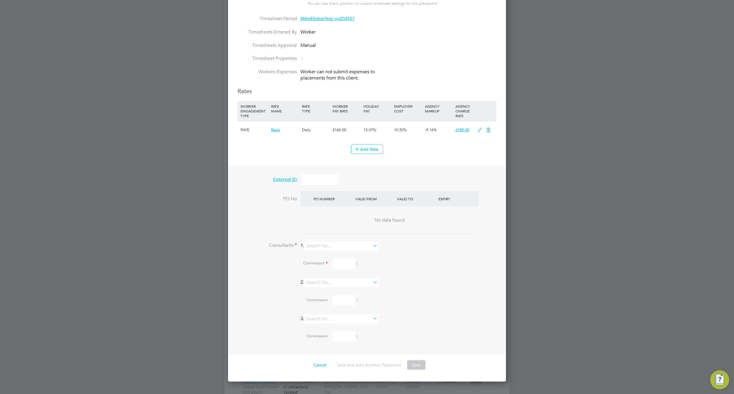
click at [363, 241] on li "PO No PO Number Valid From Valid To Expiry No data found" at bounding box center [366, 216] width 259 height 51
click at [358, 249] on input at bounding box center [340, 246] width 73 height 9
click at [351, 263] on li "Adam L" at bounding box center [344, 262] width 74 height 8
type input "Adam L"
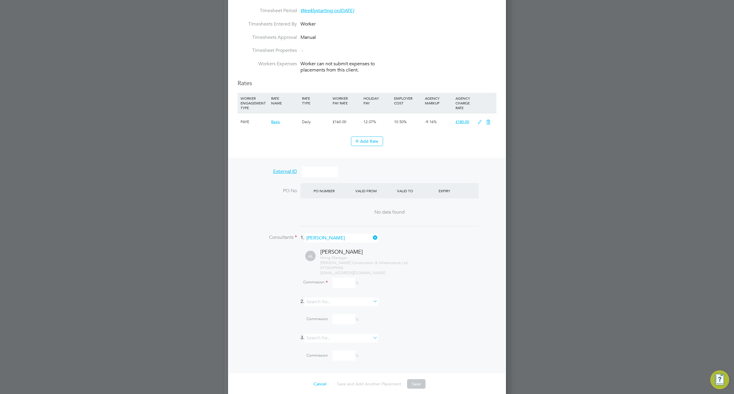
click at [347, 282] on input at bounding box center [343, 283] width 23 height 10
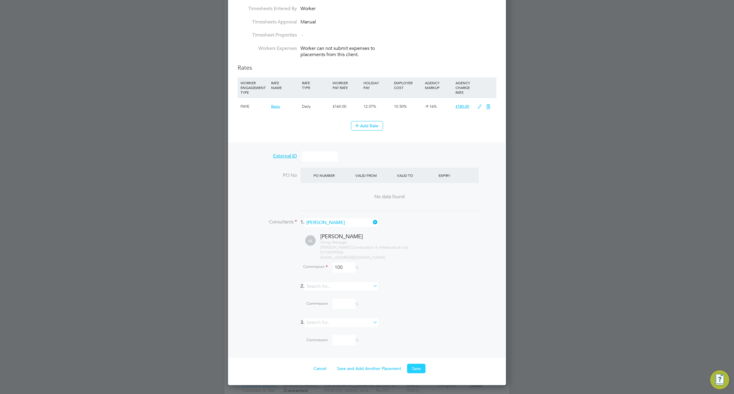
type input "100"
click at [410, 367] on button "Save" at bounding box center [416, 368] width 18 height 9
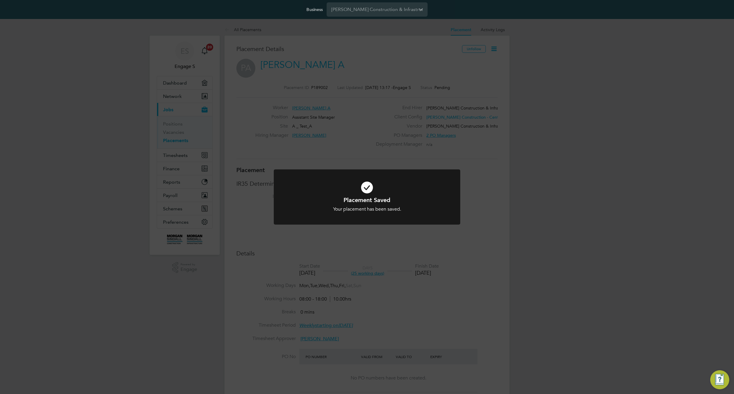
click at [543, 91] on div "Placement Saved Your placement has been saved. Cancel Okay" at bounding box center [367, 197] width 734 height 394
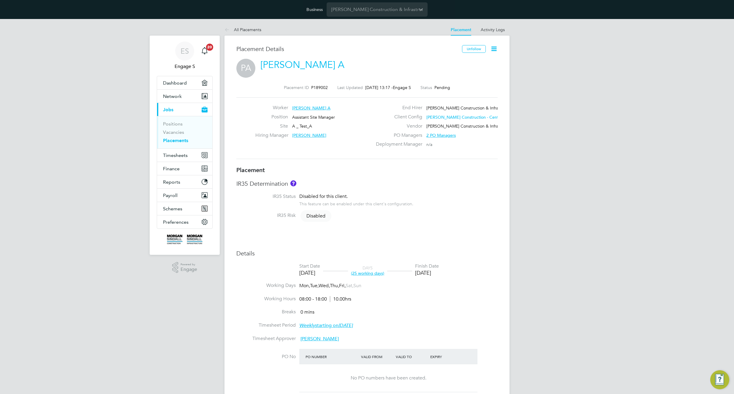
click at [496, 47] on icon at bounding box center [493, 48] width 7 height 7
click at [462, 89] on li "Start" at bounding box center [475, 91] width 44 height 8
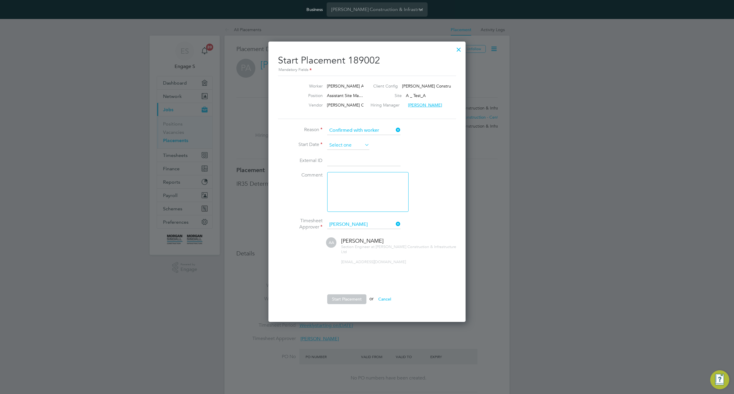
click at [348, 143] on input at bounding box center [348, 145] width 42 height 9
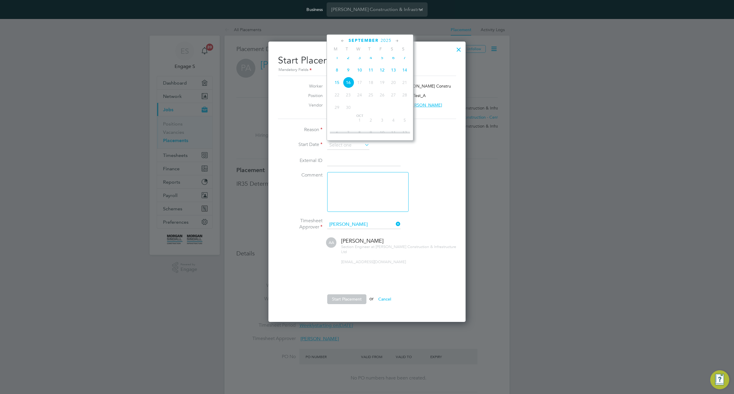
click at [337, 61] on span "Sep 1" at bounding box center [336, 57] width 11 height 11
type input "01 Sep 2025"
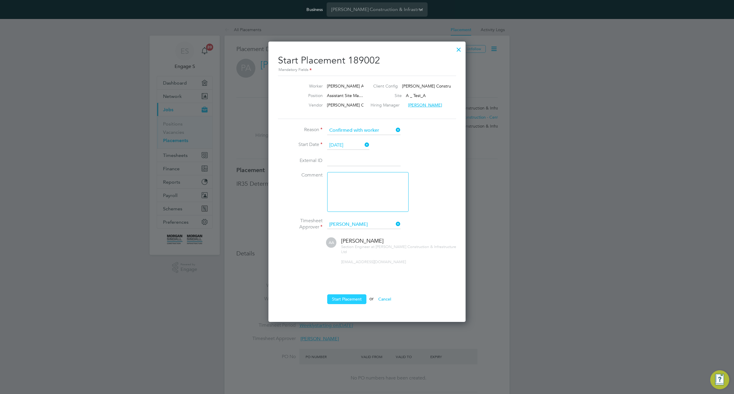
click at [335, 294] on button "Start Placement" at bounding box center [346, 298] width 39 height 9
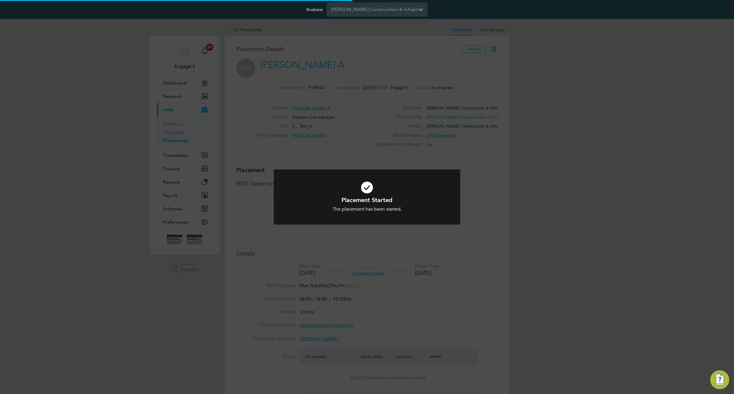
click at [520, 212] on div "Placement Started The placement has been started. Cancel Okay" at bounding box center [367, 197] width 734 height 394
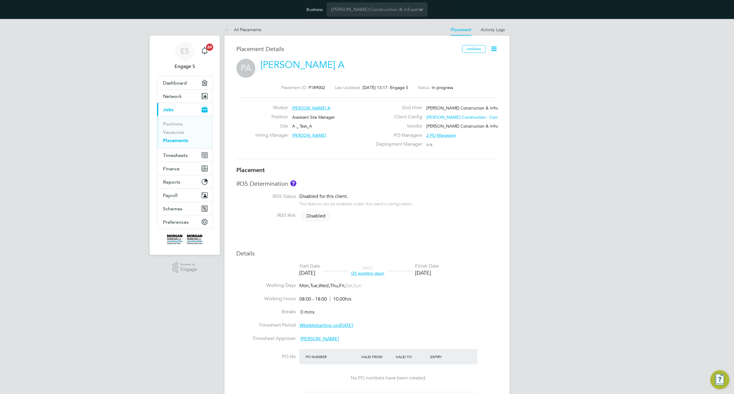
click at [450, 121] on div "Client Config Morgan Sindall Construction - Central" at bounding box center [436, 118] width 128 height 9
click at [298, 63] on link "Plamen Petrov A" at bounding box center [302, 65] width 84 height 12
click at [170, 225] on button "Preferences" at bounding box center [184, 221] width 55 height 13
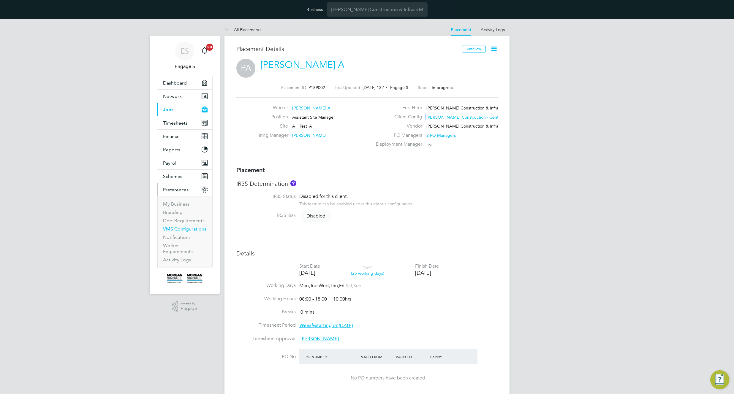
click at [178, 227] on link "VMS Configurations" at bounding box center [184, 229] width 43 height 6
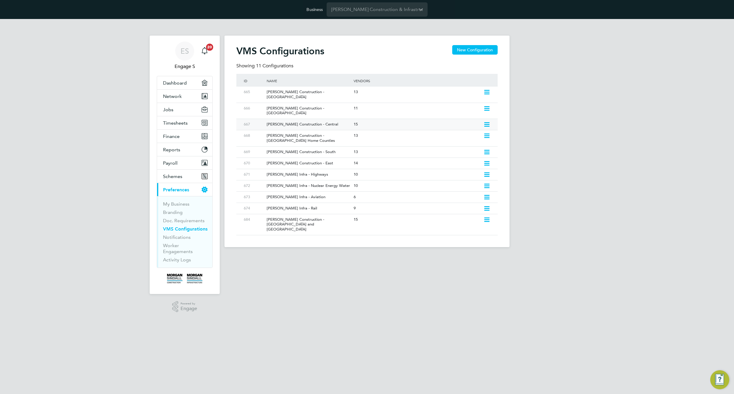
click at [327, 119] on div "Morgan Sindall Construction - Central" at bounding box center [307, 124] width 90 height 11
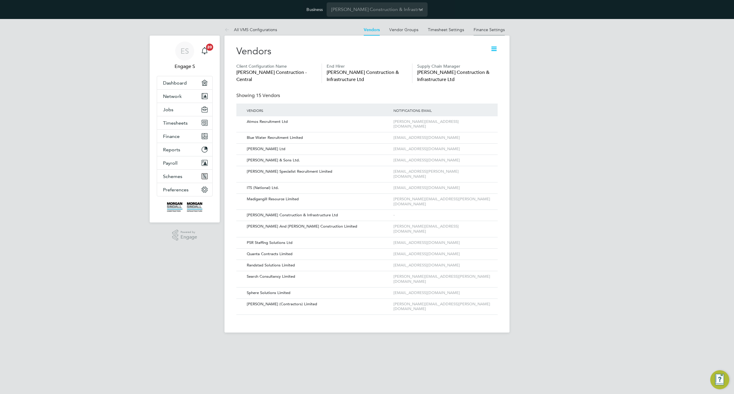
click at [491, 30] on link "Finance Settings" at bounding box center [488, 29] width 31 height 5
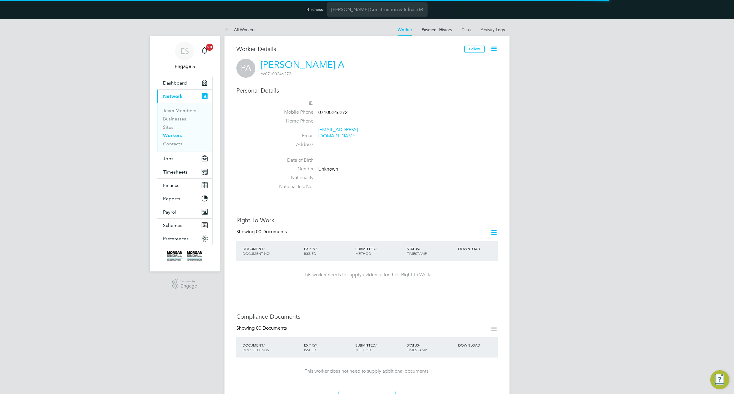
click at [497, 50] on icon at bounding box center [493, 48] width 7 height 7
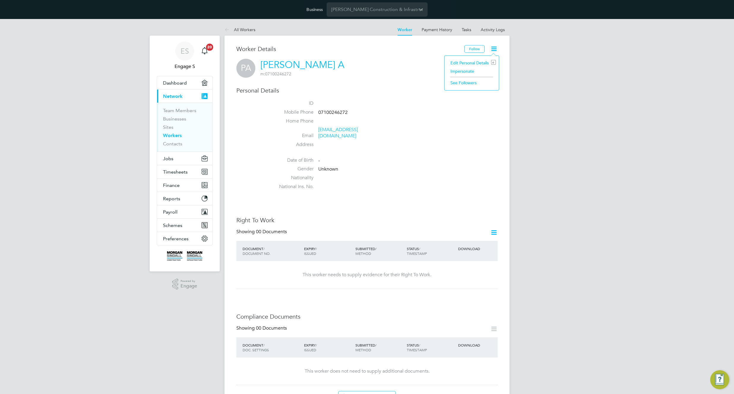
click at [463, 68] on li "Impersonate" at bounding box center [471, 71] width 48 height 8
click at [177, 173] on span "Timesheets" at bounding box center [175, 172] width 25 height 6
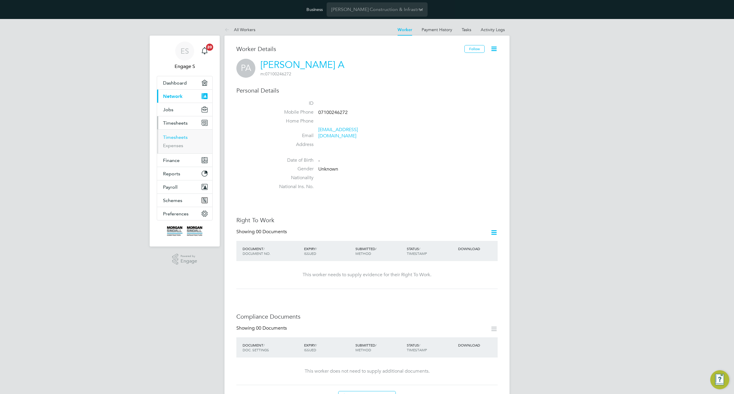
click at [172, 134] on link "Timesheets" at bounding box center [175, 137] width 25 height 6
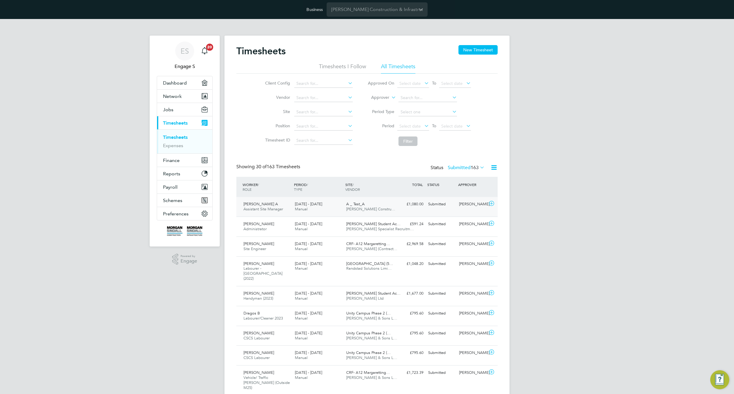
click at [457, 208] on div "Adrian A" at bounding box center [472, 204] width 31 height 10
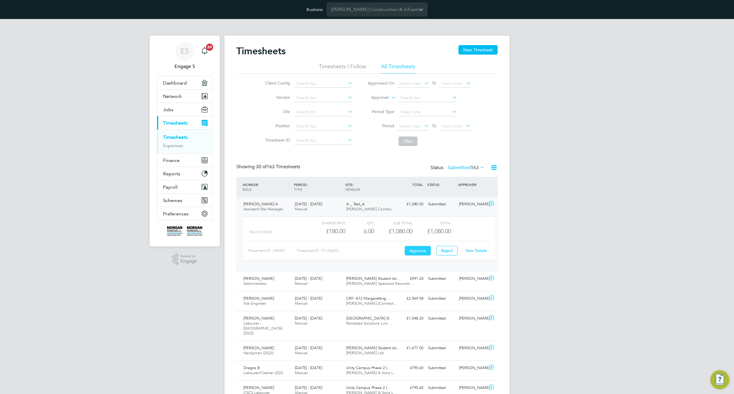
click at [414, 251] on button "Approve" at bounding box center [418, 250] width 26 height 9
click at [183, 110] on button "Jobs" at bounding box center [184, 109] width 55 height 13
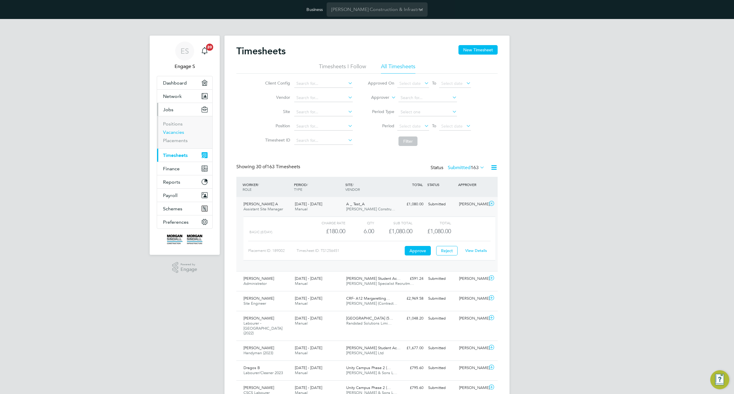
click at [179, 132] on link "Vacancies" at bounding box center [173, 132] width 21 height 6
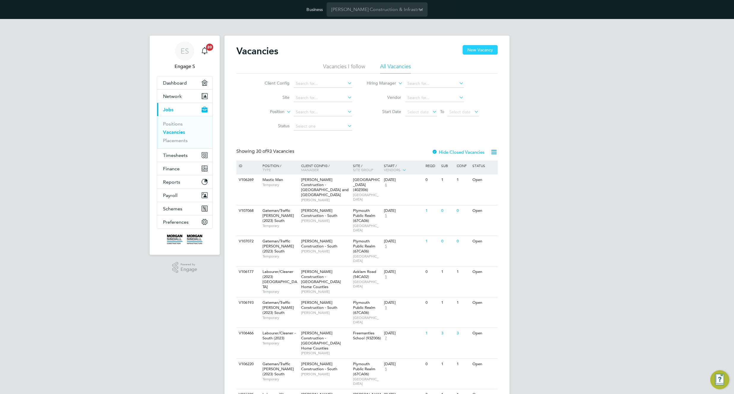
click at [489, 48] on button "New Vacancy" at bounding box center [479, 49] width 35 height 9
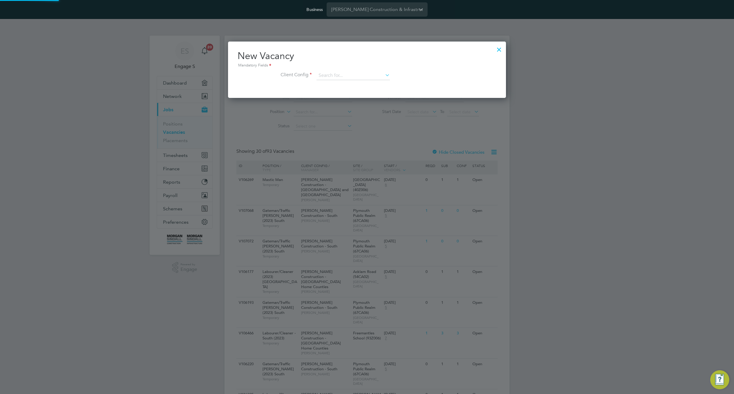
scroll to position [56, 278]
click at [331, 78] on input at bounding box center [352, 75] width 73 height 9
click at [332, 83] on li "[PERSON_NAME] Construction - Central" at bounding box center [397, 84] width 163 height 8
type input "[PERSON_NAME] Construction - Central"
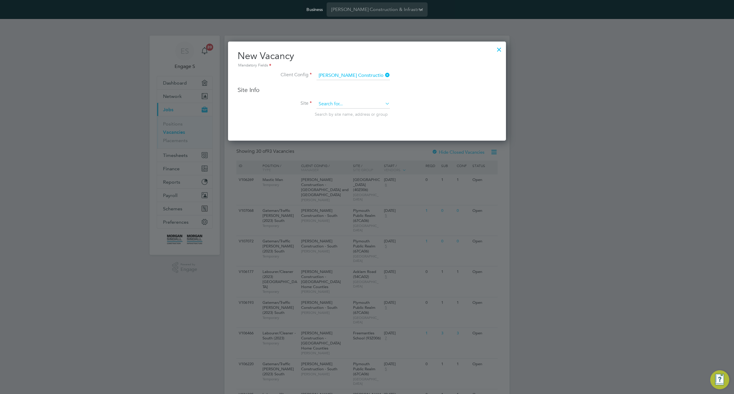
click at [333, 104] on input at bounding box center [352, 104] width 73 height 9
click at [335, 120] on li "A _ Test_A" at bounding box center [366, 121] width 100 height 8
type input "A _ Test_A"
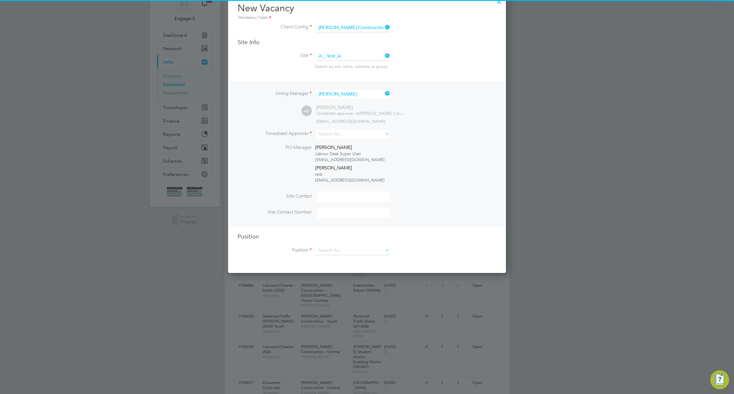
scroll to position [71, 0]
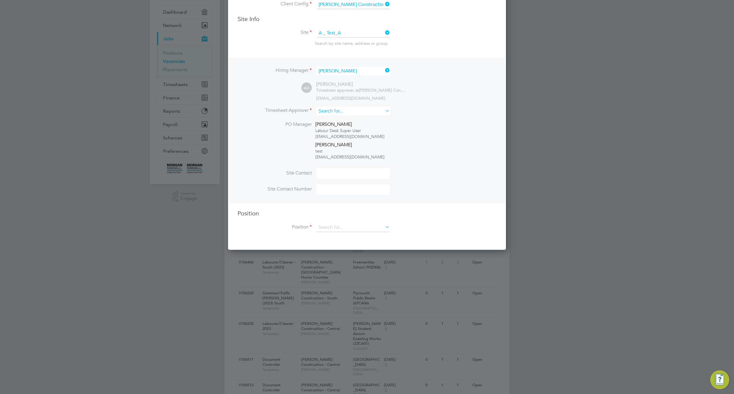
click at [335, 110] on input at bounding box center [352, 111] width 73 height 9
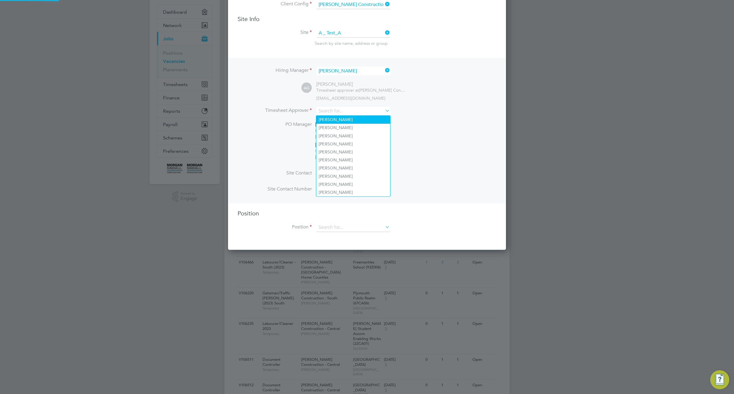
click at [333, 121] on li "[PERSON_NAME]" at bounding box center [353, 120] width 74 height 8
type input "[PERSON_NAME]"
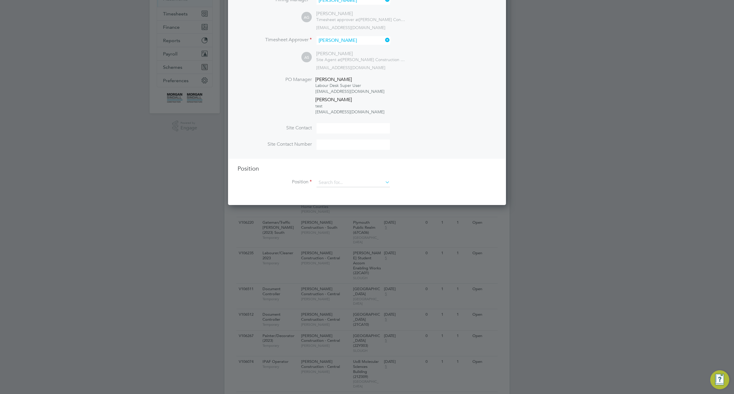
scroll to position [151, 0]
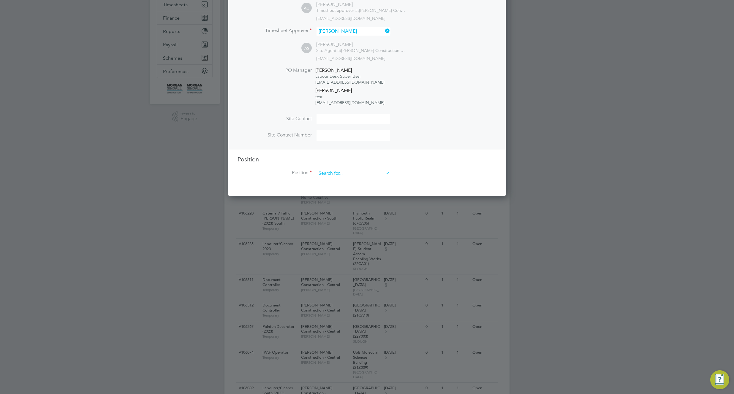
click at [360, 177] on input at bounding box center [352, 173] width 73 height 9
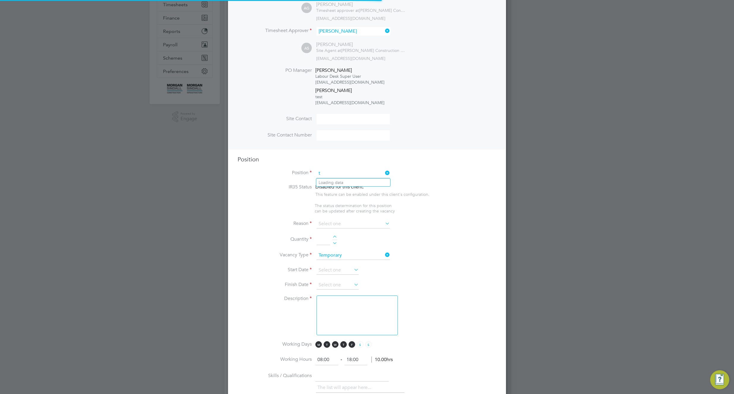
scroll to position [873, 278]
click at [359, 232] on li "Plas te rer (2023)" at bounding box center [357, 231] width 83 height 8
type input "Plasterer (2023)"
type textarea "Plasterboard ceilings and partitions to MDF or timber backgrounds including tap…"
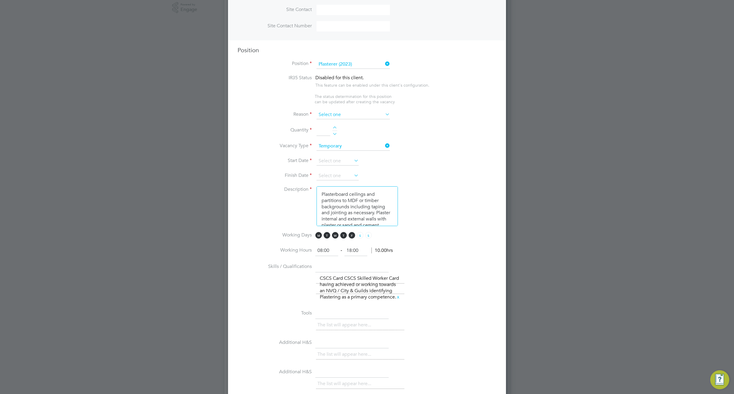
click at [377, 116] on input at bounding box center [352, 114] width 73 height 9
click at [360, 134] on li "Holiday" at bounding box center [353, 132] width 74 height 8
type input "Holiday"
click at [333, 128] on div at bounding box center [334, 128] width 5 height 4
click at [335, 129] on div at bounding box center [334, 128] width 5 height 4
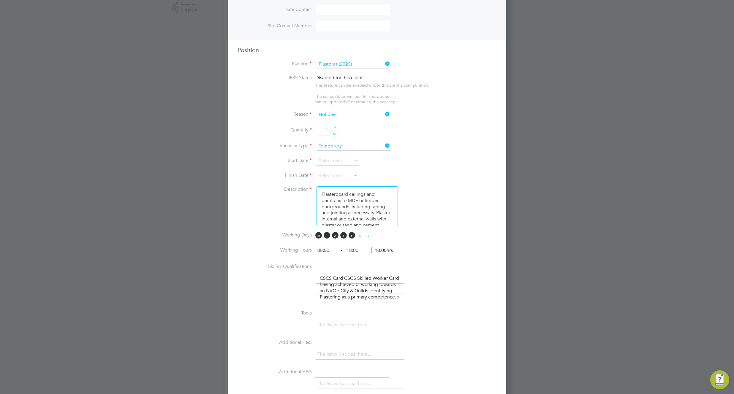
type input "2"
drag, startPoint x: 355, startPoint y: 163, endPoint x: 350, endPoint y: 163, distance: 4.7
click at [350, 163] on li "Start Date" at bounding box center [366, 164] width 259 height 15
click at [345, 163] on input at bounding box center [337, 161] width 42 height 9
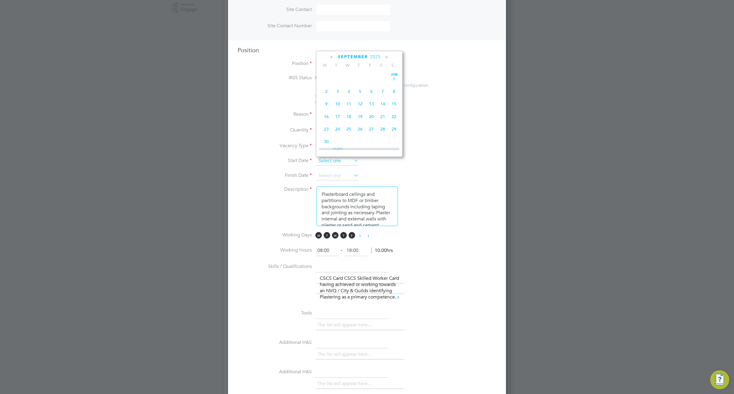
scroll to position [205, 0]
click at [324, 71] on span "Sep" at bounding box center [326, 69] width 11 height 3
type input "01 Sep 2025"
click at [352, 175] on input at bounding box center [337, 176] width 42 height 9
click at [396, 157] on span "5" at bounding box center [393, 151] width 11 height 11
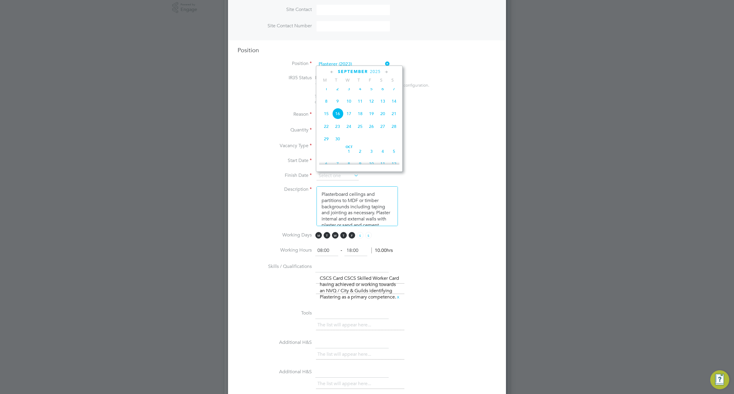
type input "05 Oct 2025"
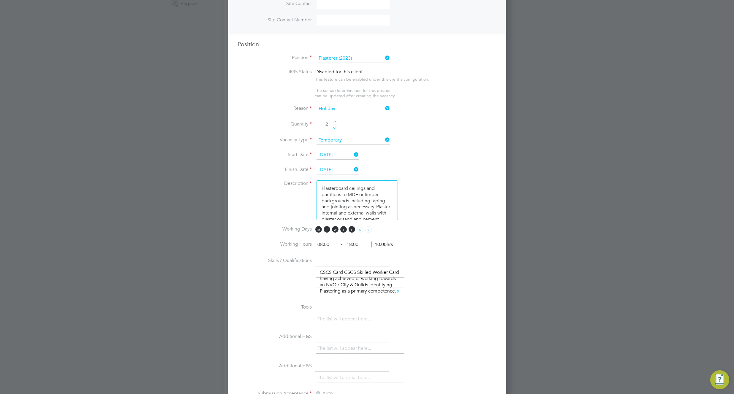
scroll to position [587, 0]
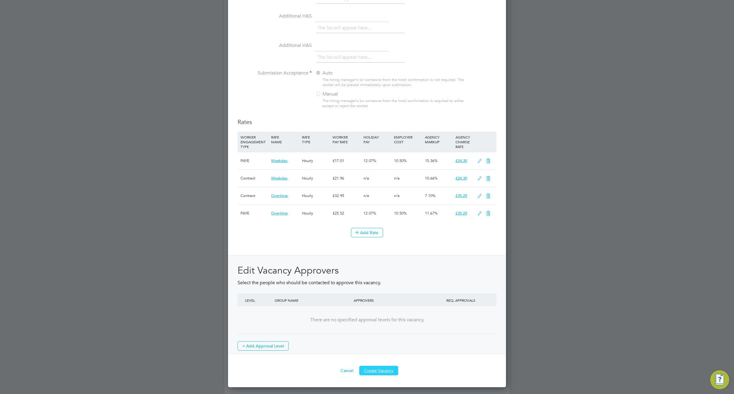
click at [389, 375] on button "Create Vacancy" at bounding box center [378, 370] width 39 height 9
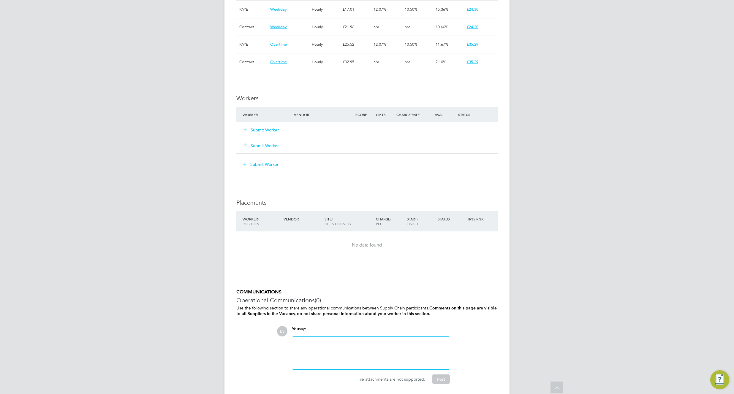
scroll to position [449, 0]
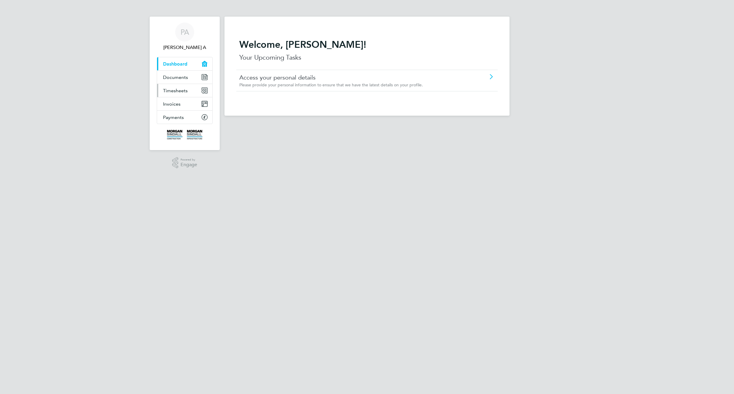
click at [177, 91] on span "Timesheets" at bounding box center [175, 91] width 25 height 6
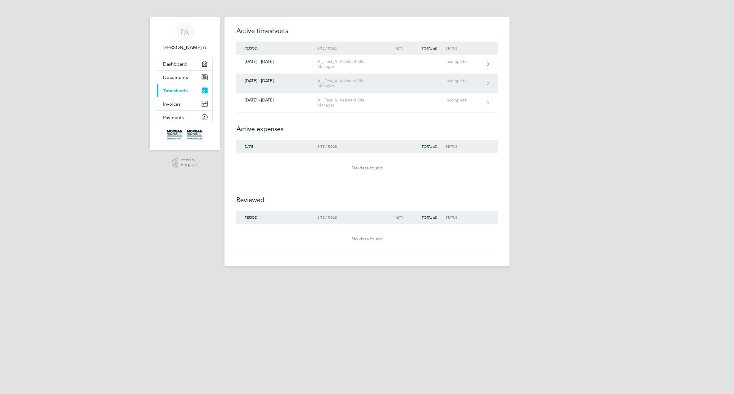
click at [400, 86] on link "[DATE] - [DATE] A _ Test_A, Assistant Site Manager Incomplete" at bounding box center [366, 83] width 261 height 19
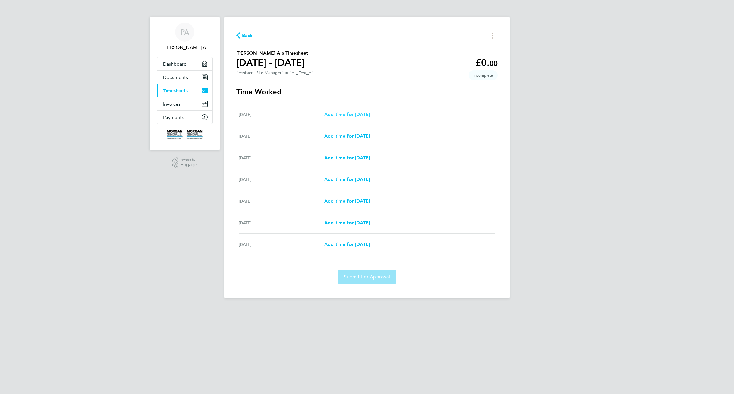
click at [367, 115] on span "Add time for [DATE]" at bounding box center [347, 115] width 46 height 6
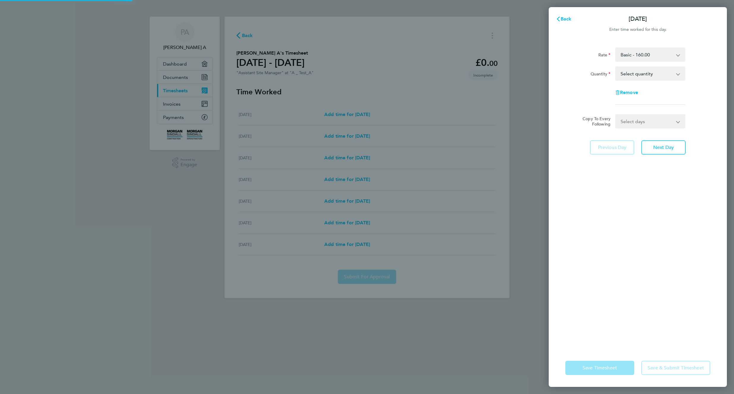
click at [673, 75] on select "Select quantity 0.5 1" at bounding box center [647, 73] width 62 height 13
select select "1"
click at [616, 67] on select "Select quantity 0.5 1" at bounding box center [647, 73] width 62 height 13
click at [658, 121] on select "Select days Day Weekday (Mon-Fri) [DATE] [DATE] [DATE] [DATE] [DATE] [DATE]" at bounding box center [647, 121] width 62 height 13
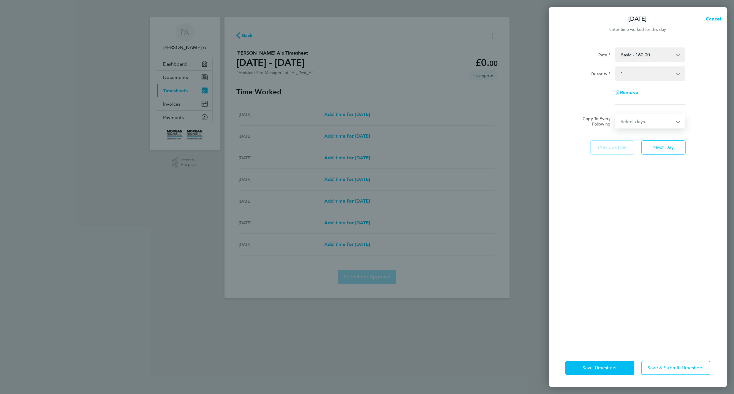
select select "WEEKDAY"
click at [616, 115] on select "Select days Day Weekday (Mon-Fri) [DATE] [DATE] [DATE] [DATE] [DATE] [DATE]" at bounding box center [647, 121] width 62 height 13
select select "[DATE]"
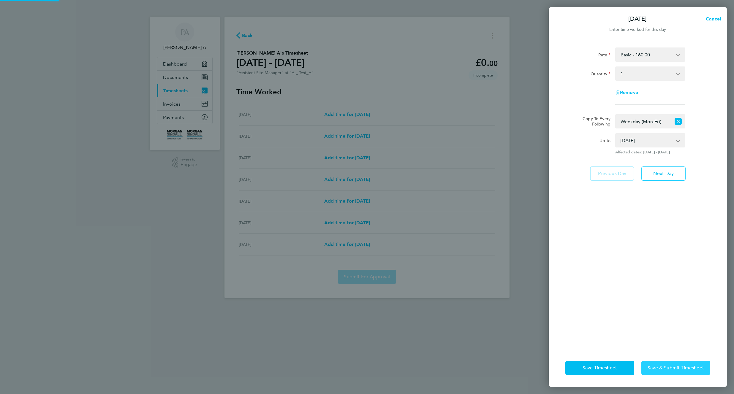
click at [671, 367] on span "Save & Submit Timesheet" at bounding box center [675, 368] width 56 height 6
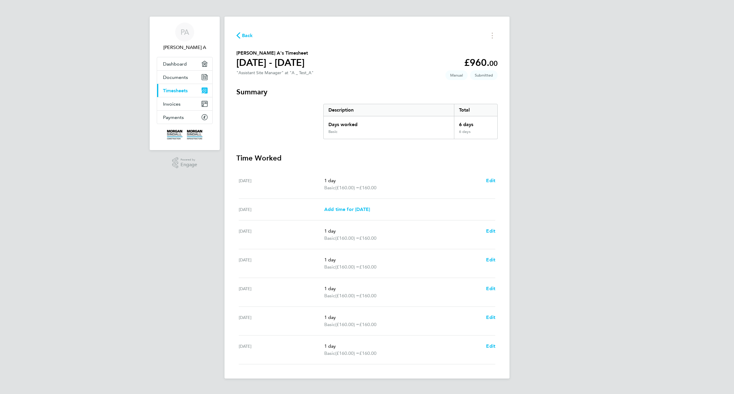
click at [595, 74] on div "PA [PERSON_NAME] A Applications: Dashboard Documents Current page: Timesheets I…" at bounding box center [367, 194] width 734 height 388
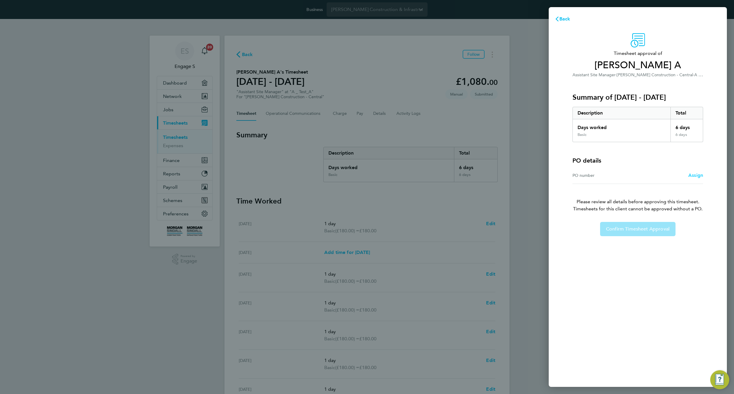
click at [695, 177] on span "Assign" at bounding box center [695, 175] width 15 height 6
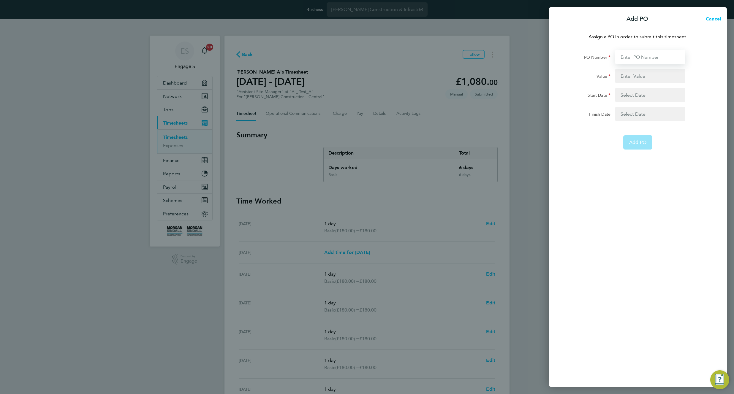
click at [651, 57] on input "PO Number" at bounding box center [650, 57] width 70 height 14
type input "ytrt6"
click at [648, 77] on input "Value" at bounding box center [650, 76] width 70 height 14
type input "09876543"
click at [650, 96] on button "button" at bounding box center [650, 95] width 70 height 14
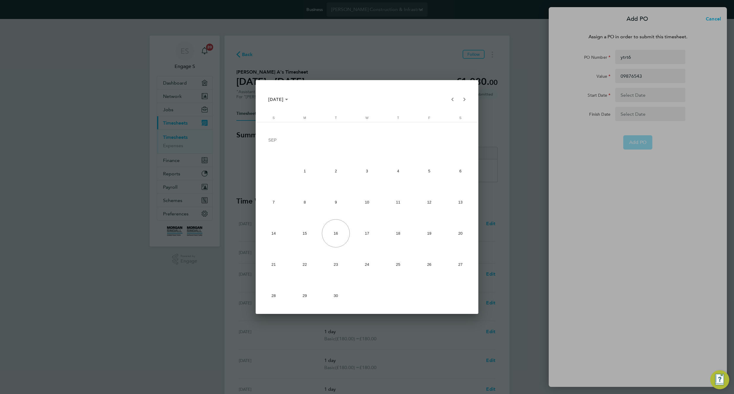
click at [306, 175] on span "1" at bounding box center [305, 171] width 28 height 28
type input "01 Sep 25"
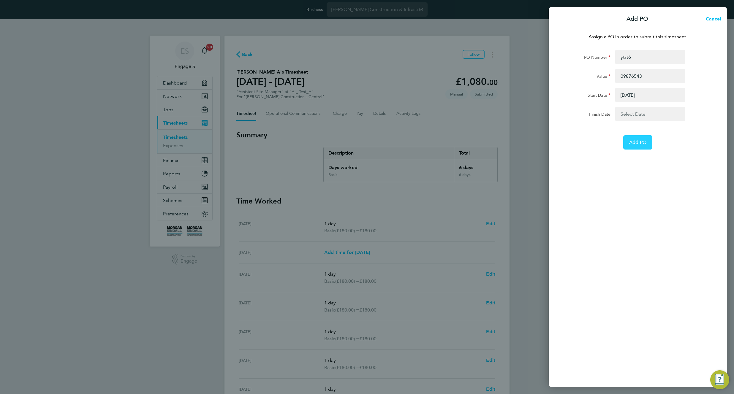
click at [627, 142] on button "Add PO" at bounding box center [637, 142] width 29 height 14
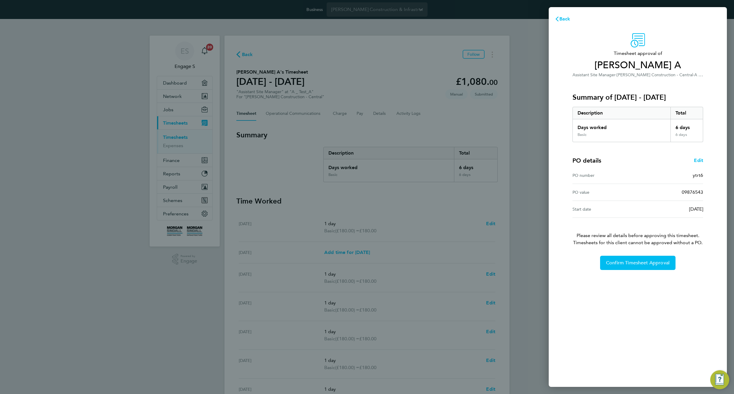
click at [634, 271] on div "Timesheet approval of Plamen Petrov A Assistant Site Manager · Morgan Sindall C…" at bounding box center [638, 206] width 178 height 361
click at [638, 263] on span "Confirm Timesheet Approval" at bounding box center [638, 263] width 64 height 6
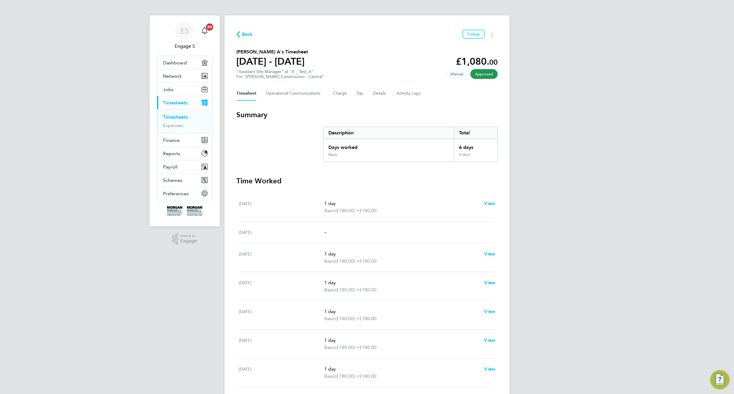
scroll to position [37, 0]
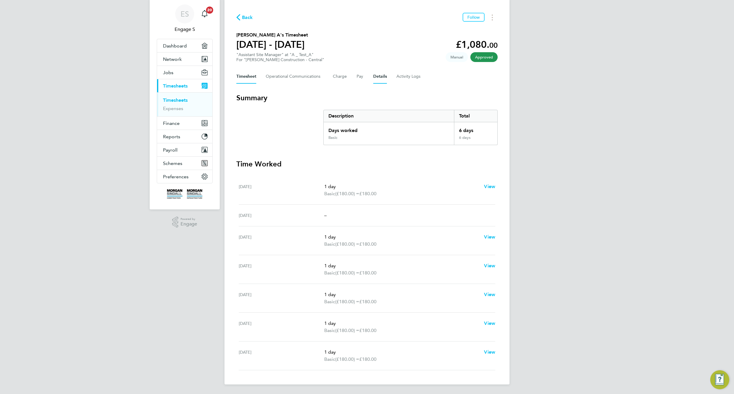
click at [382, 77] on button "Details" at bounding box center [380, 76] width 14 height 14
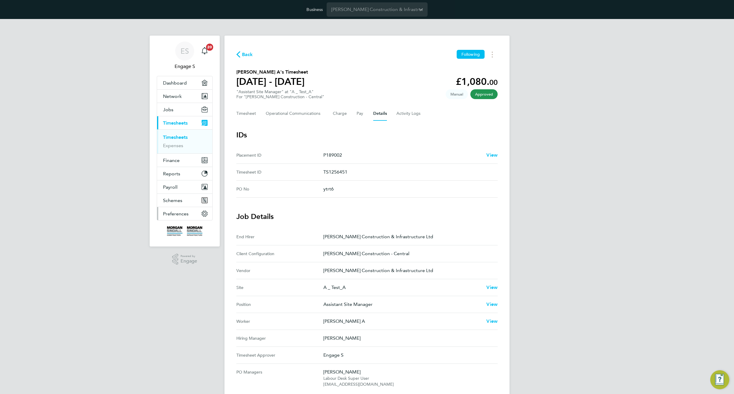
click at [182, 213] on span "Preferences" at bounding box center [176, 214] width 26 height 6
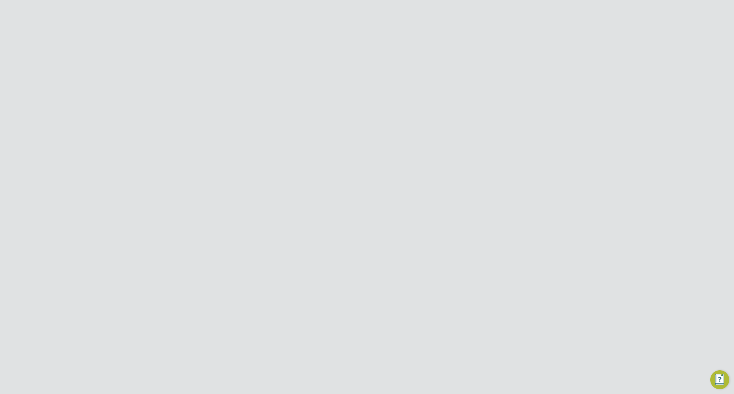
click at [490, 52] on button "Timesheets Menu" at bounding box center [492, 54] width 11 height 9
click at [403, 73] on section "[PERSON_NAME] A's Timesheet [DATE] - [DATE] £1,080. 00 "Assistant Site Manager"…" at bounding box center [366, 84] width 261 height 31
click at [171, 136] on link "Timesheets" at bounding box center [175, 137] width 25 height 6
click at [448, 209] on div "[PERSON_NAME] (2023) [DATE] - [DATE] [DATE] - [DATE] Manual A _ Test_A Randstad…" at bounding box center [366, 207] width 261 height 20
click at [424, 249] on button "Approve" at bounding box center [418, 250] width 26 height 9
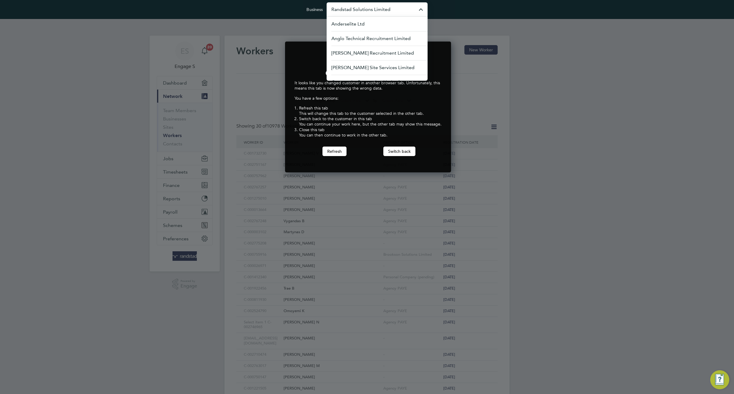
scroll to position [131, 164]
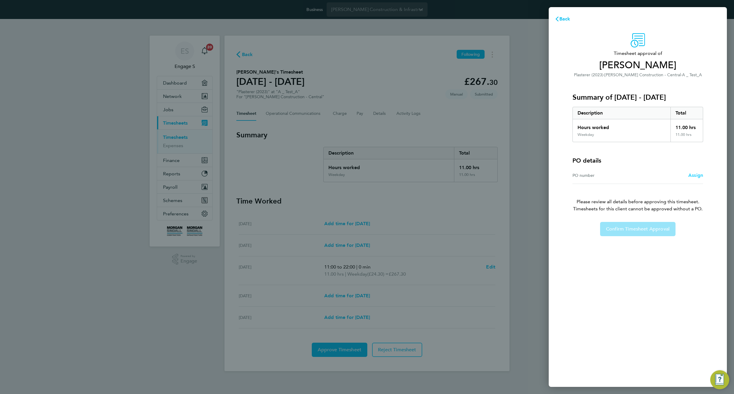
click at [695, 176] on span "Assign" at bounding box center [695, 175] width 15 height 6
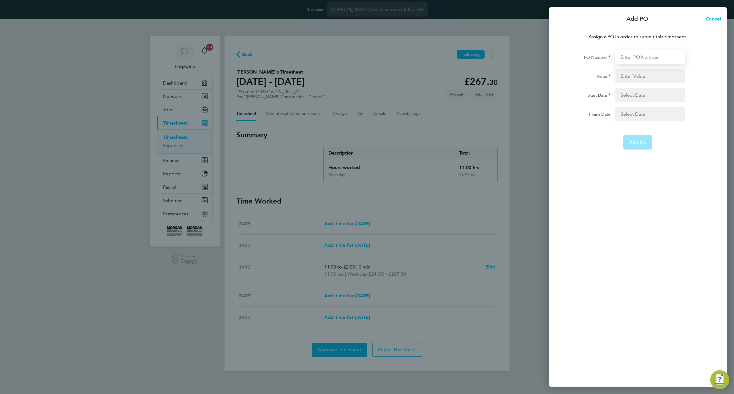
click at [649, 55] on input "PO Number" at bounding box center [650, 57] width 70 height 14
type input "ertyu55"
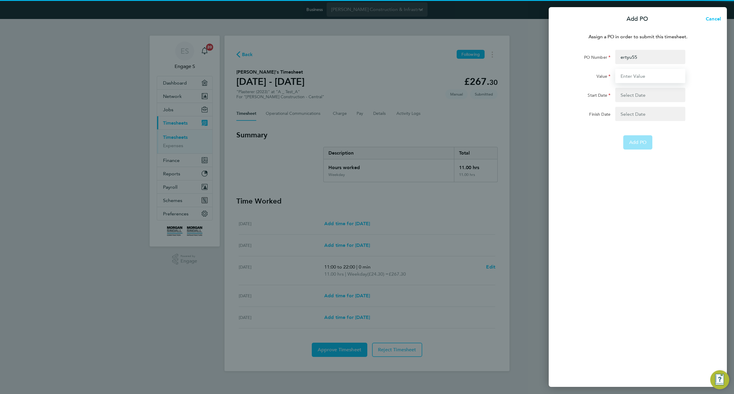
click at [643, 77] on input "Value" at bounding box center [650, 76] width 70 height 14
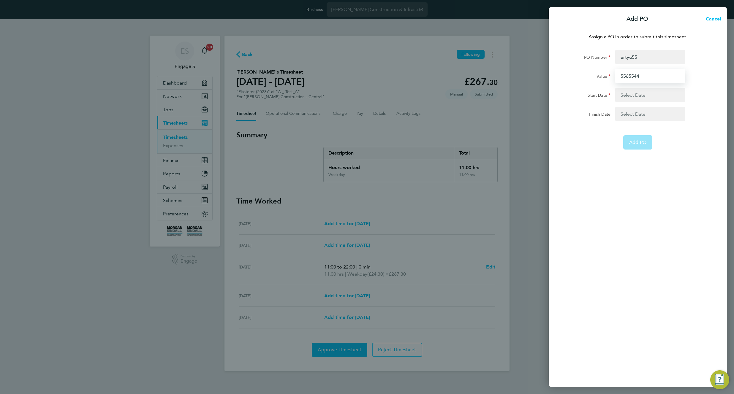
type input "5565544"
click at [637, 94] on button "button" at bounding box center [650, 95] width 70 height 14
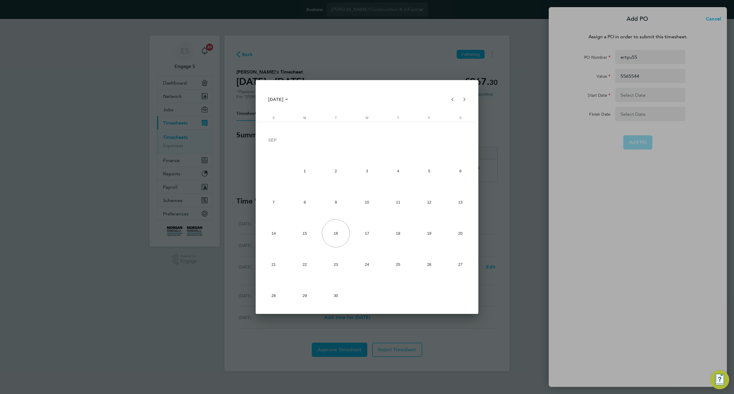
click at [305, 172] on span "1" at bounding box center [305, 171] width 28 height 28
type input "01 Sep 25"
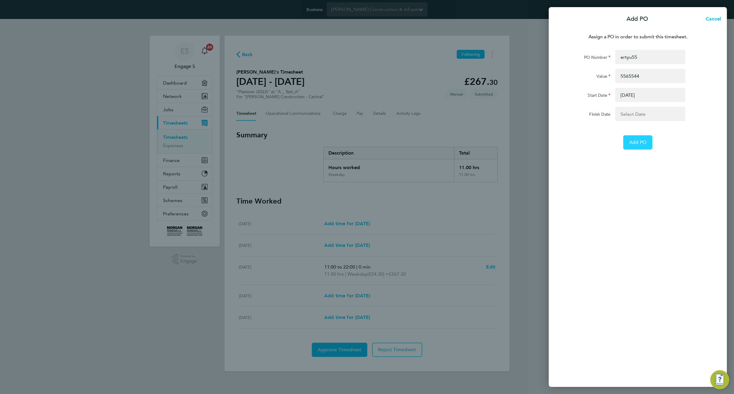
click at [636, 142] on span "Add PO" at bounding box center [637, 143] width 17 height 6
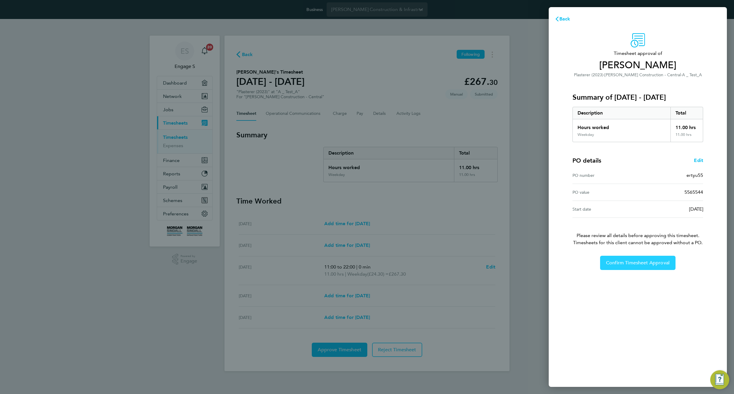
click at [633, 268] on button "Confirm Timesheet Approval" at bounding box center [637, 263] width 75 height 14
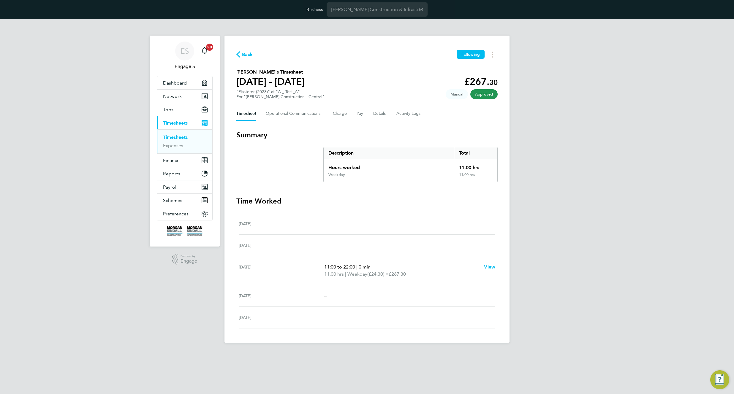
click at [305, 78] on h1 "30 Aug - 05 Sept 2025" at bounding box center [270, 82] width 68 height 12
click at [379, 113] on button "Details" at bounding box center [380, 114] width 14 height 14
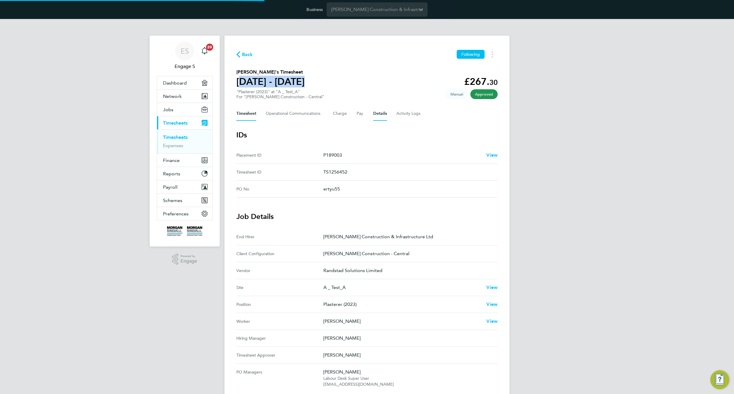
click at [244, 112] on button "Timesheet" at bounding box center [246, 114] width 20 height 14
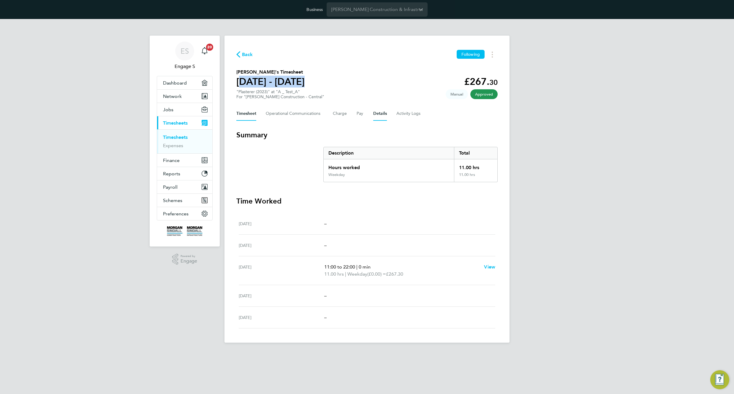
click at [376, 115] on button "Details" at bounding box center [380, 114] width 14 height 14
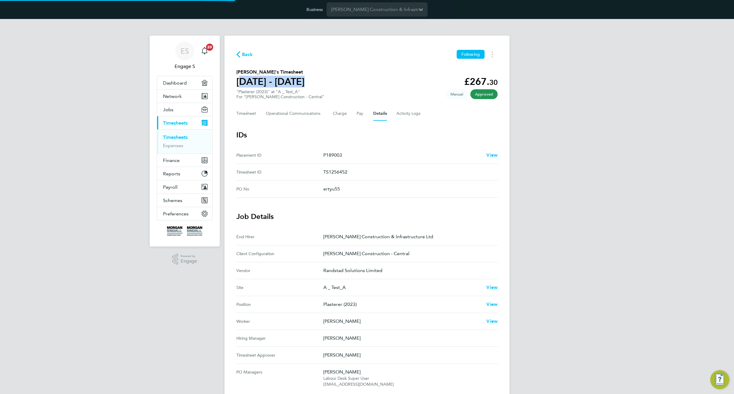
click at [391, 82] on section "Rashid K's Timesheet 30 Aug - 05 Sept 2025 £267. 30 "Plasterer (2023)" at "A _ …" at bounding box center [366, 84] width 261 height 31
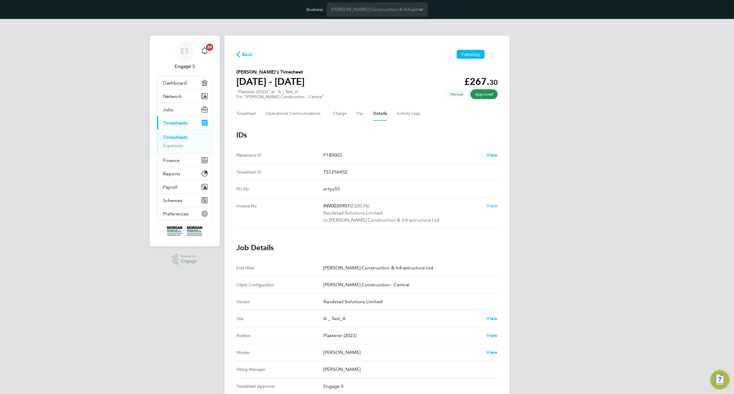
click at [491, 205] on span "View" at bounding box center [491, 206] width 11 height 6
click at [488, 204] on span "View" at bounding box center [491, 206] width 11 height 6
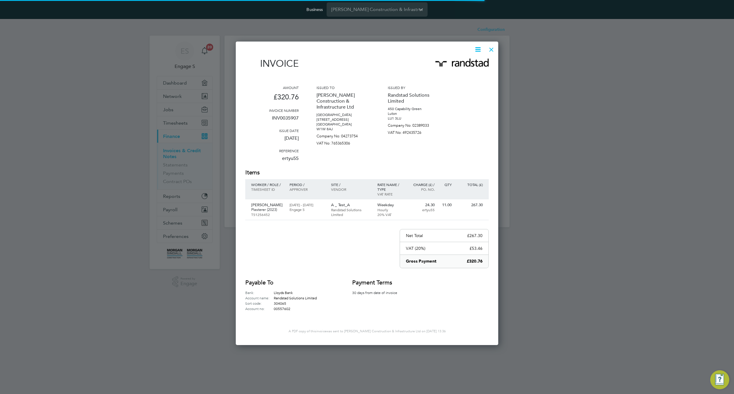
scroll to position [302, 263]
click at [477, 51] on icon at bounding box center [477, 49] width 7 height 7
click at [491, 49] on div at bounding box center [491, 48] width 11 height 11
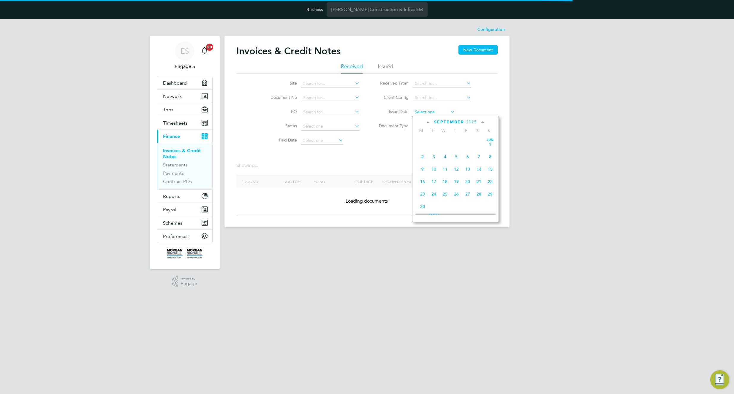
scroll to position [205, 0]
click at [432, 112] on input at bounding box center [434, 112] width 42 height 8
click at [432, 168] on span "16" at bounding box center [433, 164] width 11 height 11
type input "[DATE]"
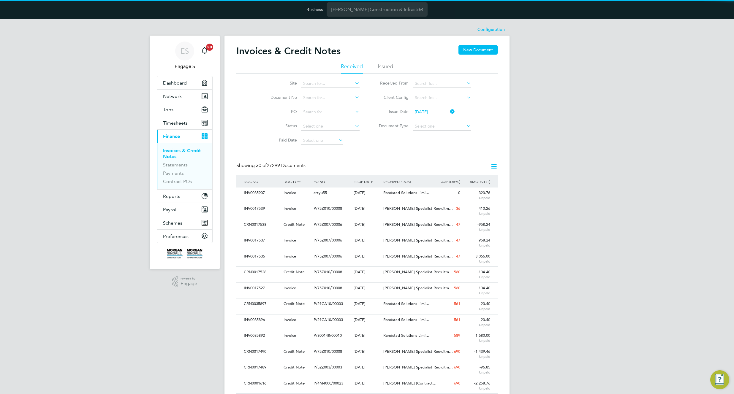
scroll to position [0, 0]
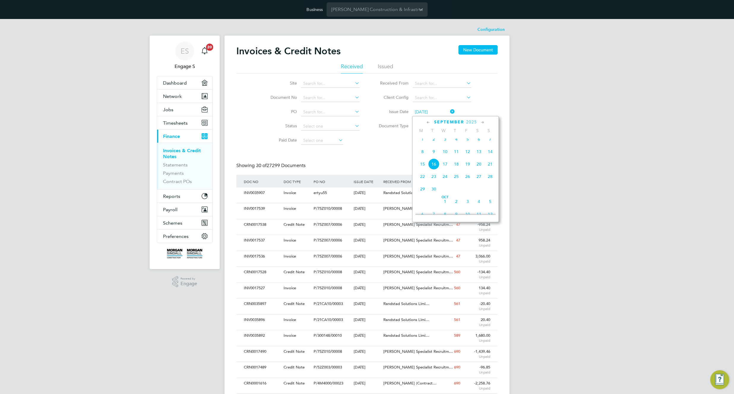
click at [439, 108] on input "[DATE]" at bounding box center [434, 112] width 42 height 8
click at [436, 167] on span "16" at bounding box center [433, 164] width 11 height 11
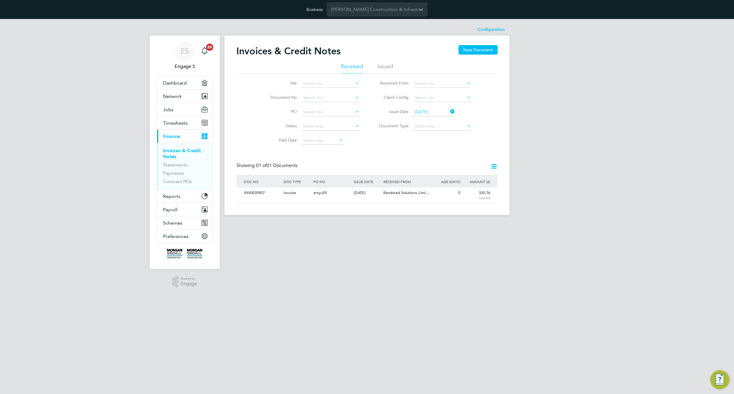
click at [494, 167] on icon at bounding box center [493, 166] width 7 height 7
click at [467, 180] on li "Download invoices" at bounding box center [466, 180] width 59 height 8
click at [386, 193] on span "Randstad Solutions Limi…" at bounding box center [406, 192] width 46 height 5
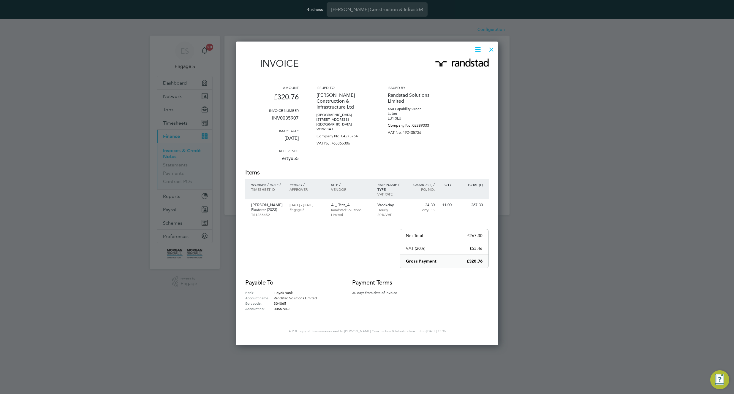
scroll to position [302, 263]
drag, startPoint x: 302, startPoint y: 160, endPoint x: 273, endPoint y: 159, distance: 28.8
click at [273, 159] on div "Amount £320.76 Invoice number INV0035907 Issue date [DATE] Reference ertyu55 Is…" at bounding box center [366, 126] width 243 height 83
click at [491, 56] on div "Invoice Amount £320.76 Invoice number INV0035907 Issue date [DATE] Reference er…" at bounding box center [367, 194] width 262 height 304
click at [490, 49] on div at bounding box center [491, 48] width 11 height 11
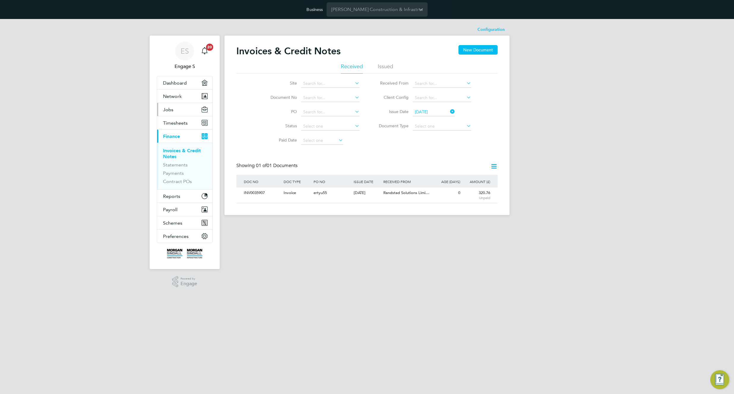
click at [176, 109] on button "Jobs" at bounding box center [184, 109] width 55 height 13
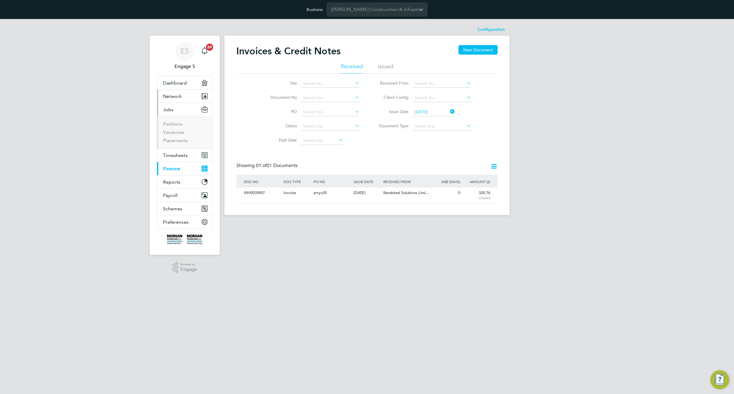
click at [180, 94] on span "Network" at bounding box center [172, 96] width 19 height 6
click at [171, 127] on link "Sites" at bounding box center [168, 127] width 10 height 6
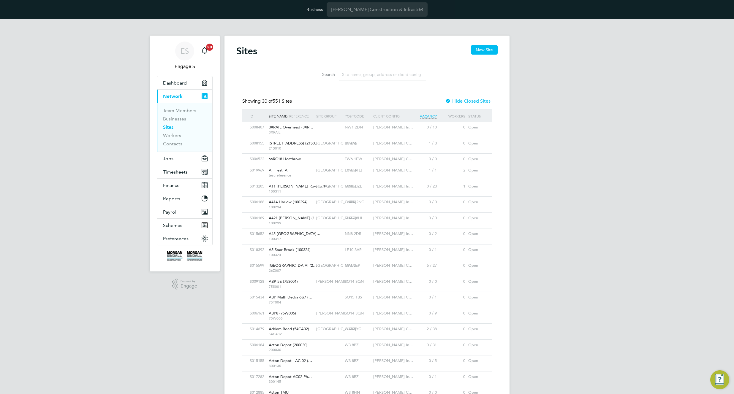
scroll to position [11, 29]
click at [397, 76] on input at bounding box center [382, 75] width 87 height 12
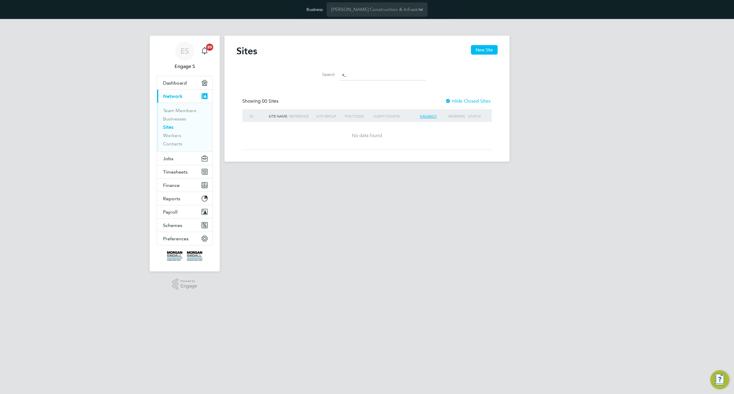
type input "a_"
click at [449, 101] on div at bounding box center [448, 102] width 6 height 6
click at [449, 102] on div at bounding box center [448, 102] width 6 height 6
click at [378, 74] on input "a_" at bounding box center [382, 75] width 87 height 12
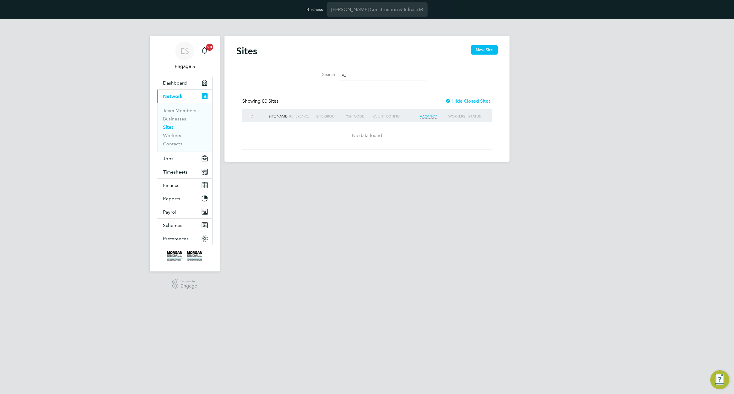
click at [378, 74] on input "a_" at bounding box center [382, 75] width 87 height 12
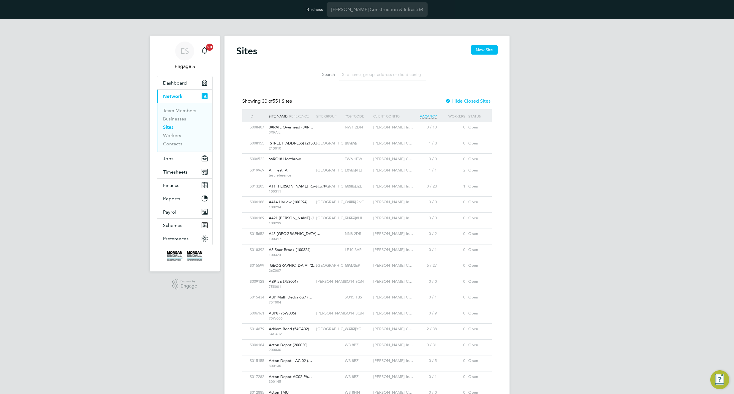
click at [366, 76] on input at bounding box center [382, 75] width 87 height 12
type input "A"
click at [347, 172] on div "E7 [DATE]" at bounding box center [357, 170] width 28 height 11
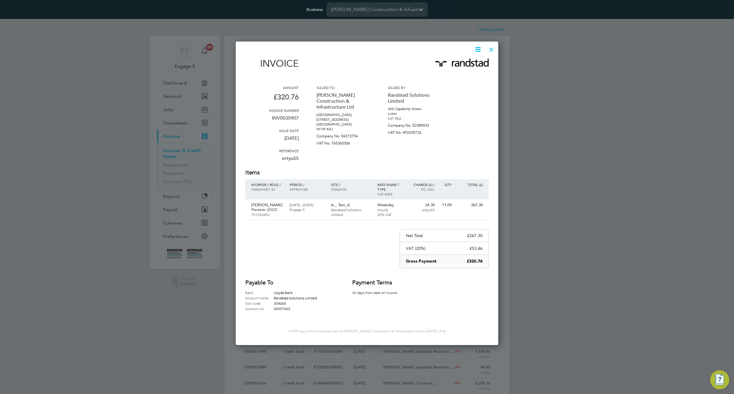
click at [489, 50] on div at bounding box center [491, 48] width 11 height 11
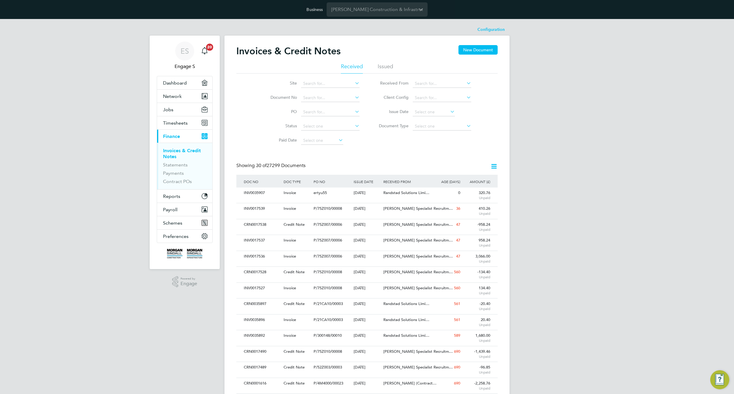
click at [416, 172] on div "Showing 30 of 27299 Documents" at bounding box center [366, 169] width 261 height 12
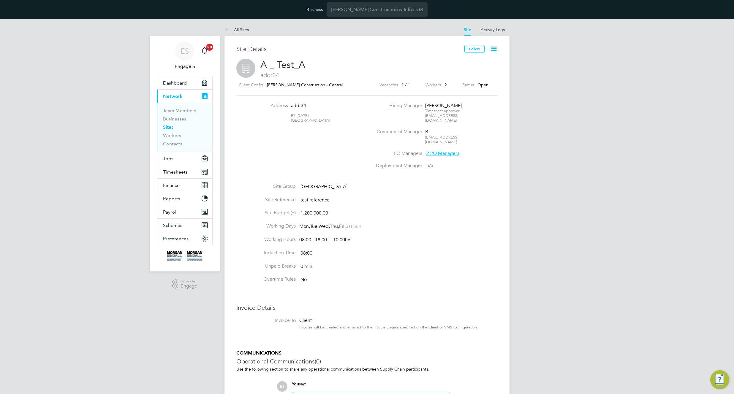
scroll to position [1, 0]
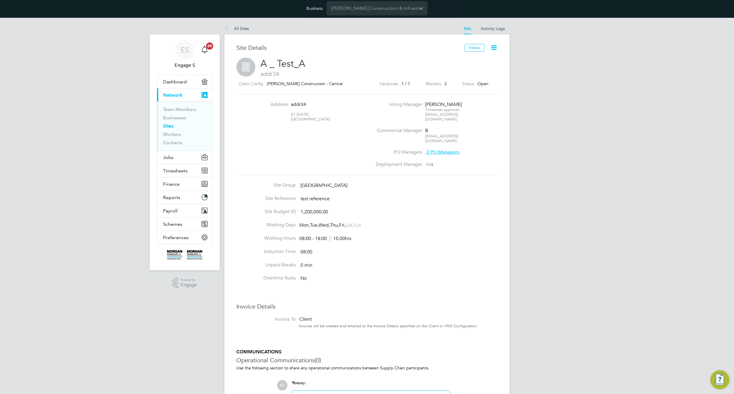
click at [493, 101] on div "Address addr34 E7 1AD United Kingdom Hiring Manager Adam G Timesheet approver 3…" at bounding box center [366, 134] width 261 height 81
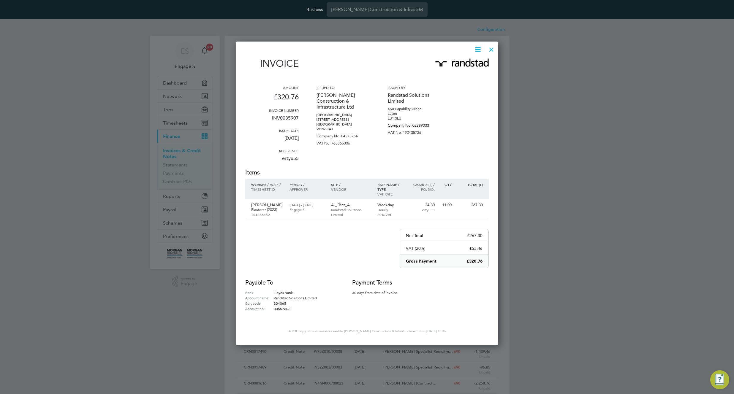
click at [363, 146] on div "Issued to Morgan Sindall Construction & Infrastructure Ltd Kent House 14-17 Mar…" at bounding box center [342, 126] width 53 height 83
click at [477, 49] on icon at bounding box center [477, 49] width 7 height 7
click at [342, 203] on p "A _ Test_A" at bounding box center [351, 205] width 40 height 5
